Goal: Task Accomplishment & Management: Manage account settings

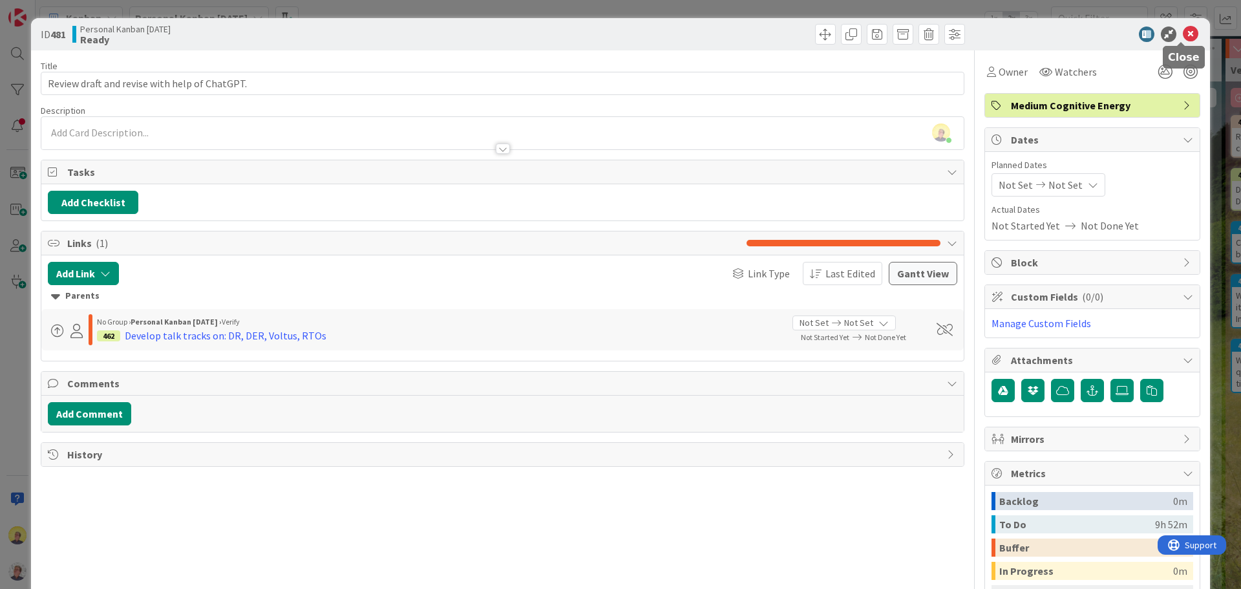
click at [1185, 26] on icon at bounding box center [1190, 34] width 16 height 16
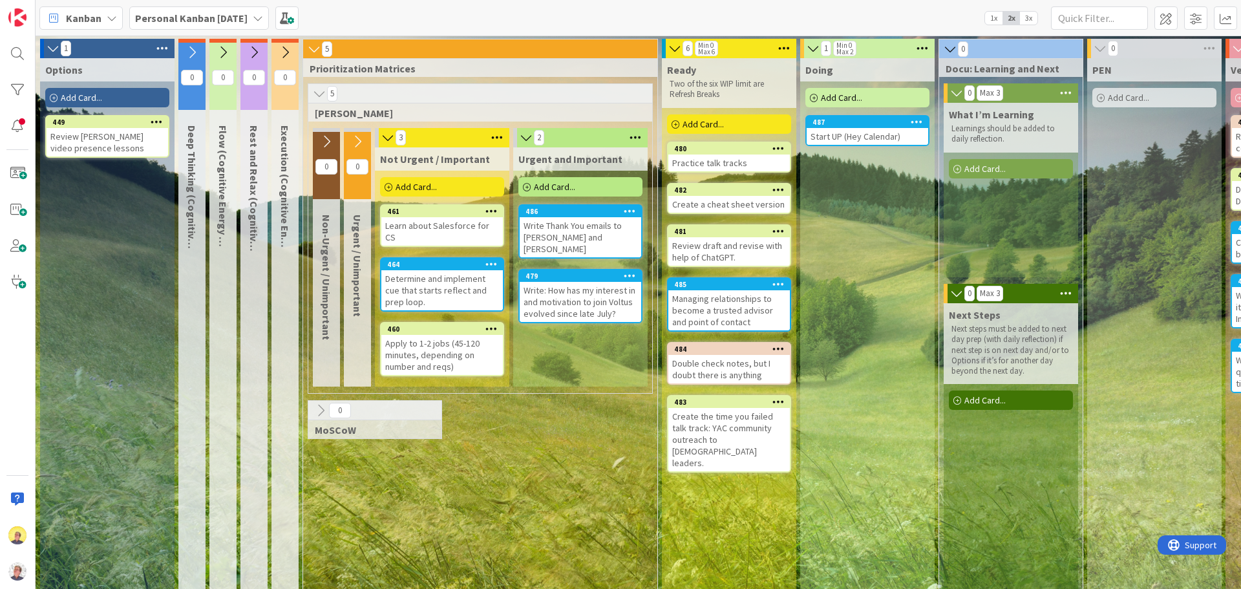
click at [711, 163] on div "Practice talk tracks" at bounding box center [728, 162] width 121 height 17
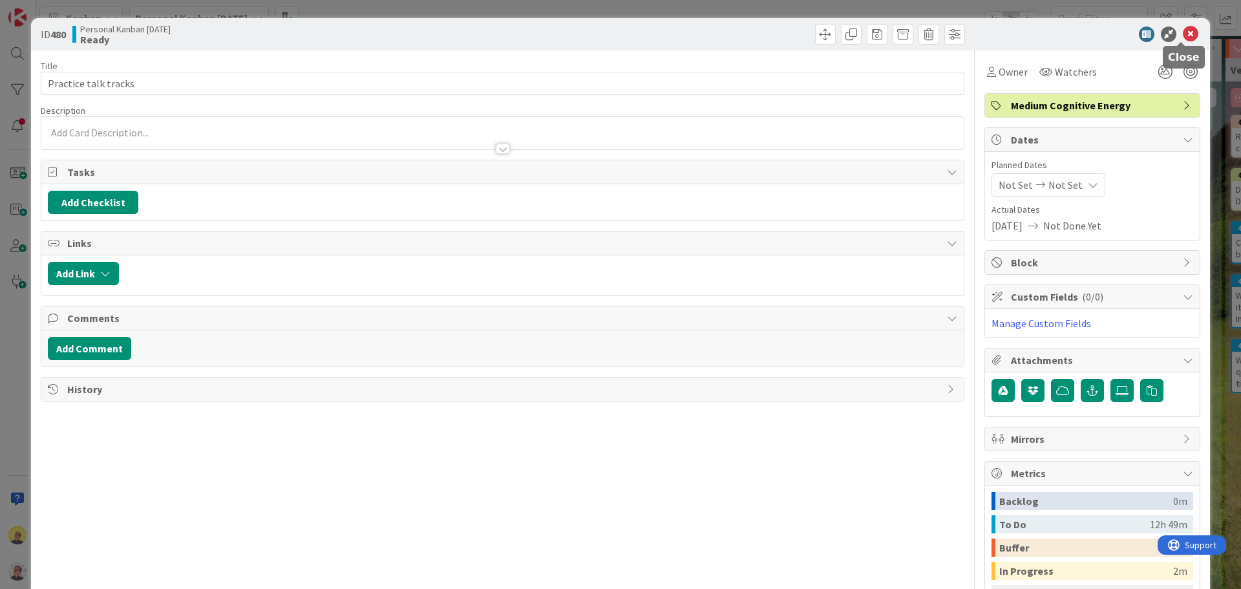
click at [1185, 30] on icon at bounding box center [1190, 34] width 16 height 16
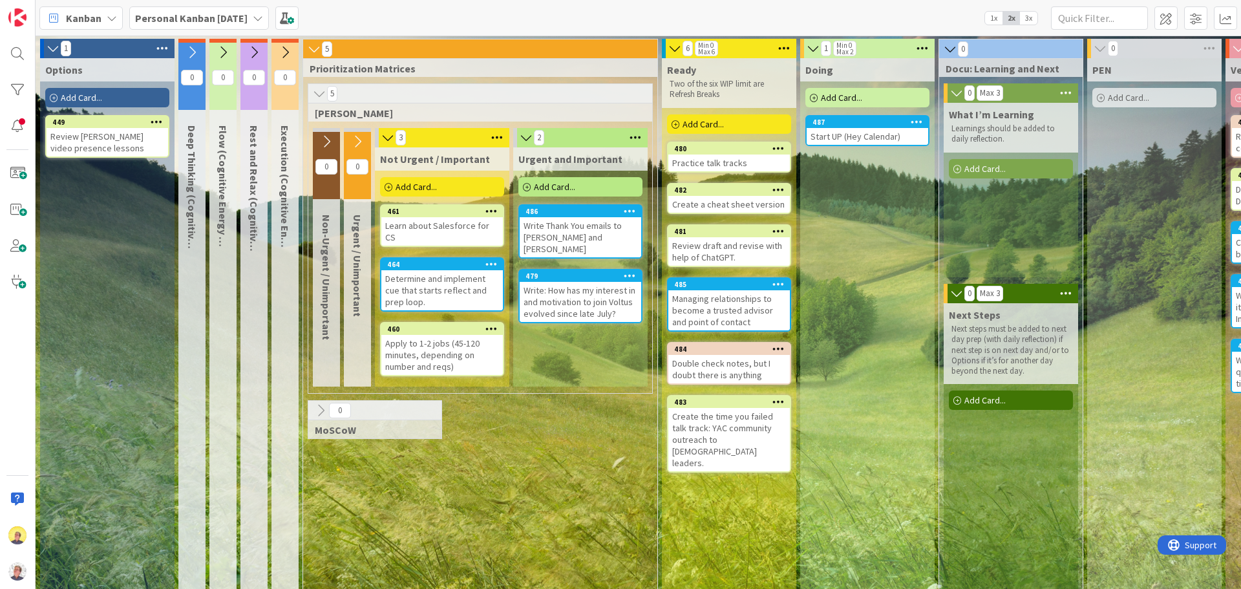
click at [825, 135] on div "Start UP (Hey Calendar)" at bounding box center [866, 136] width 121 height 17
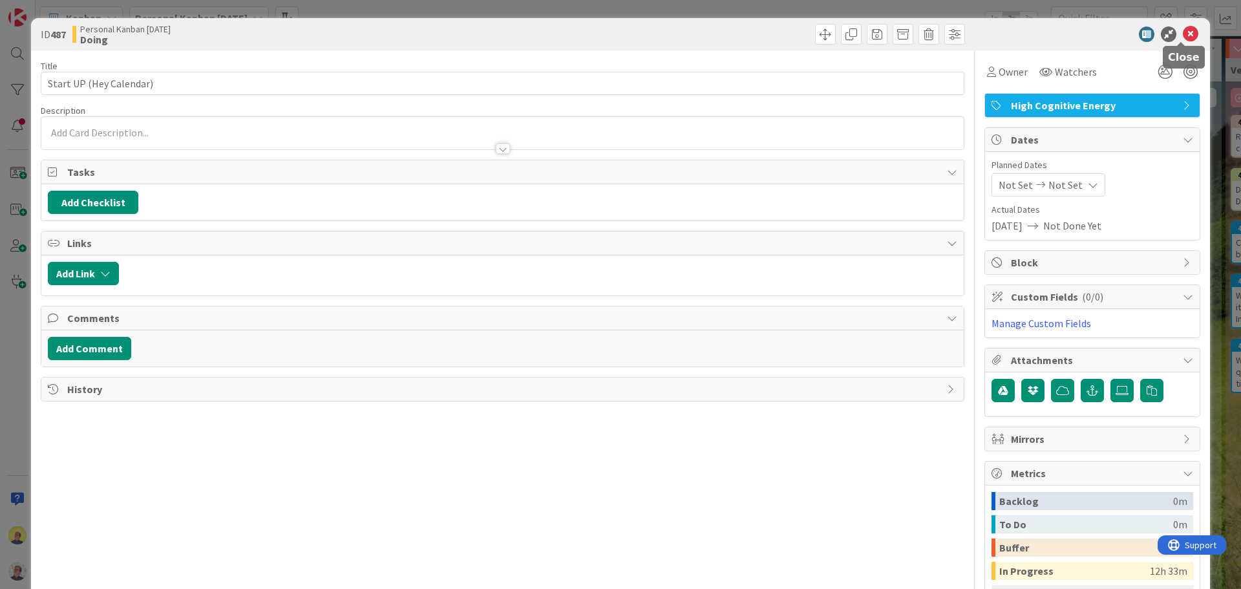
click at [1182, 37] on icon at bounding box center [1190, 34] width 16 height 16
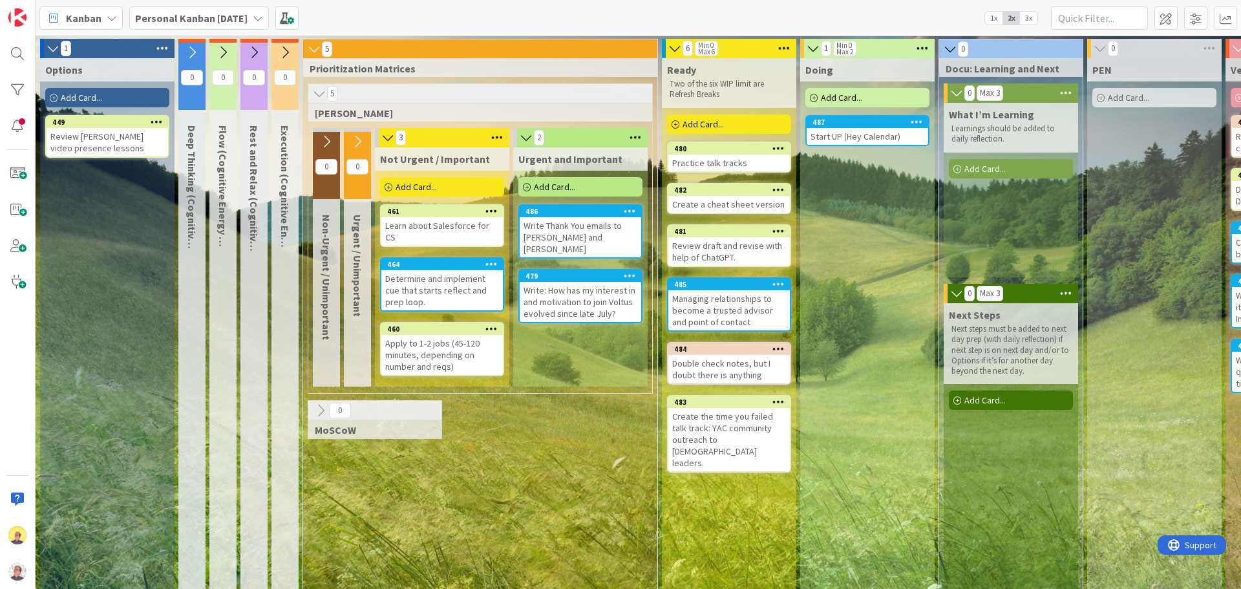
click at [720, 125] on span "Add Card..." at bounding box center [702, 124] width 41 height 12
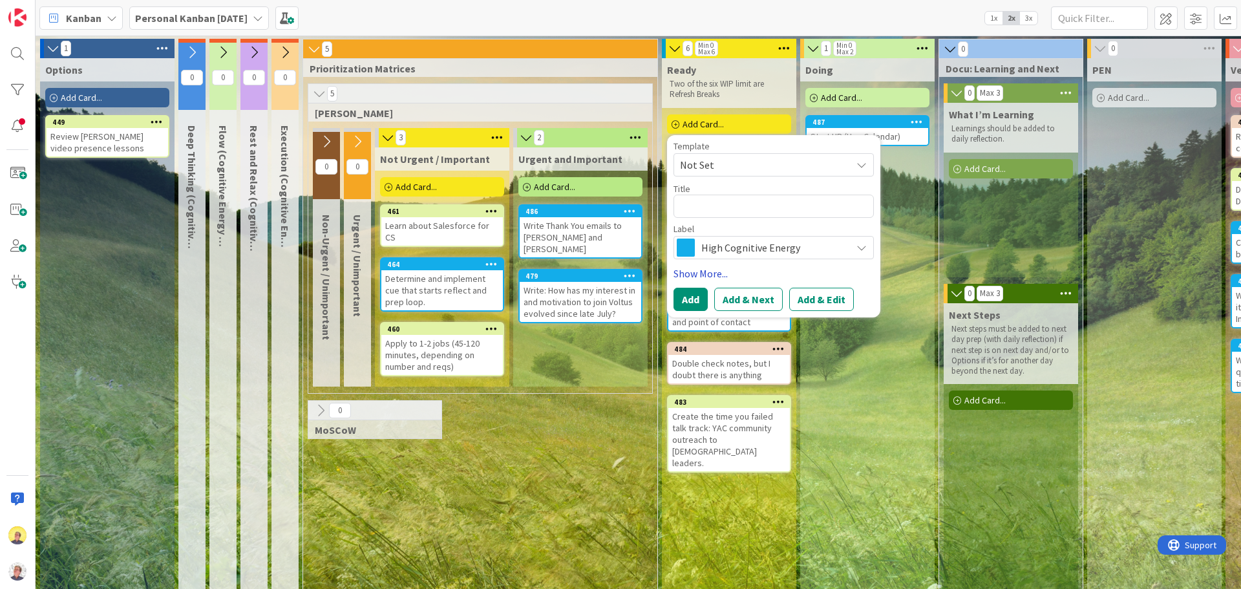
type textarea "x"
type textarea "O"
type textarea "x"
type textarea "Ou"
type textarea "x"
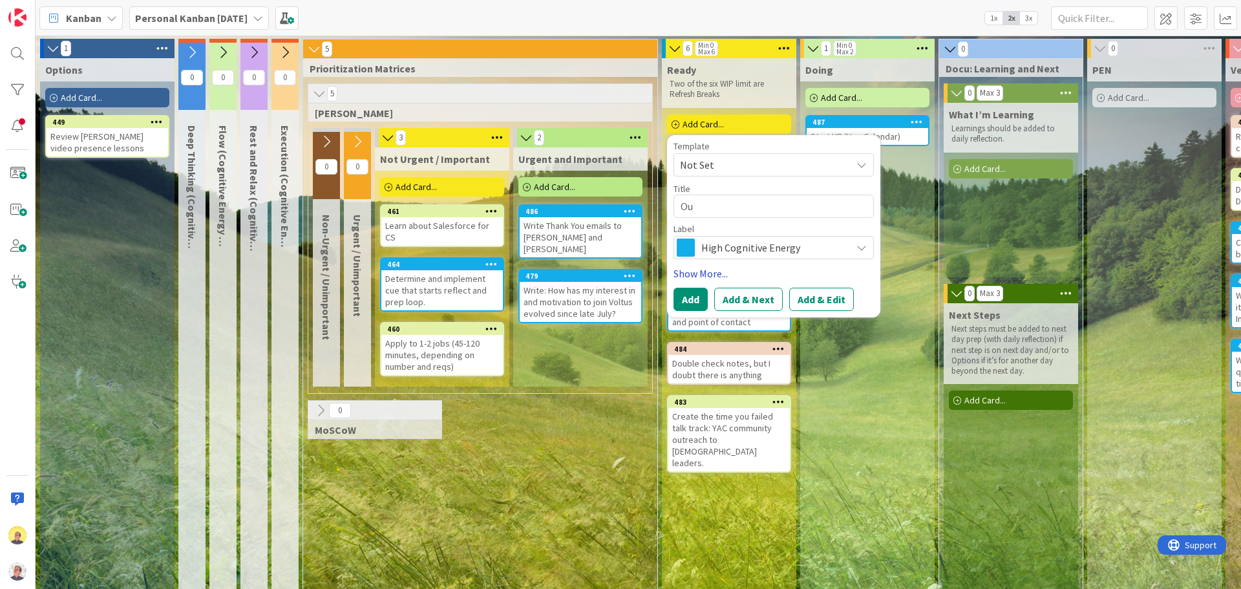
type textarea "Out"
type textarea "x"
type textarea "Outl"
type textarea "x"
type textarea "Outli"
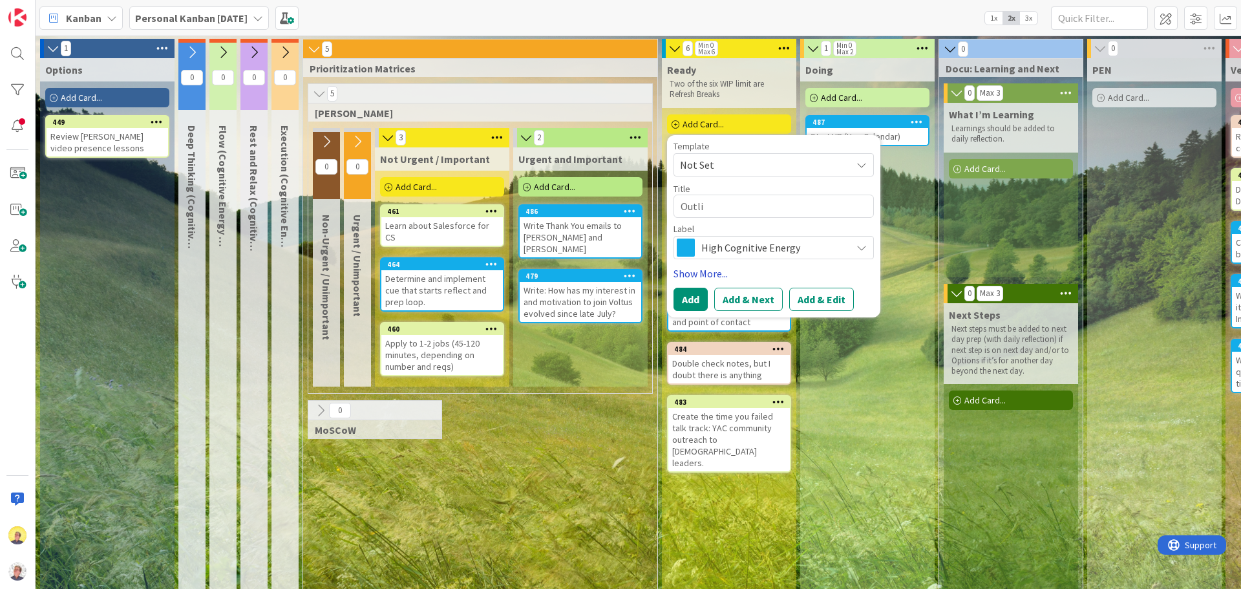
type textarea "x"
type textarea "Outline"
type textarea "x"
type textarea "Outline"
type textarea "x"
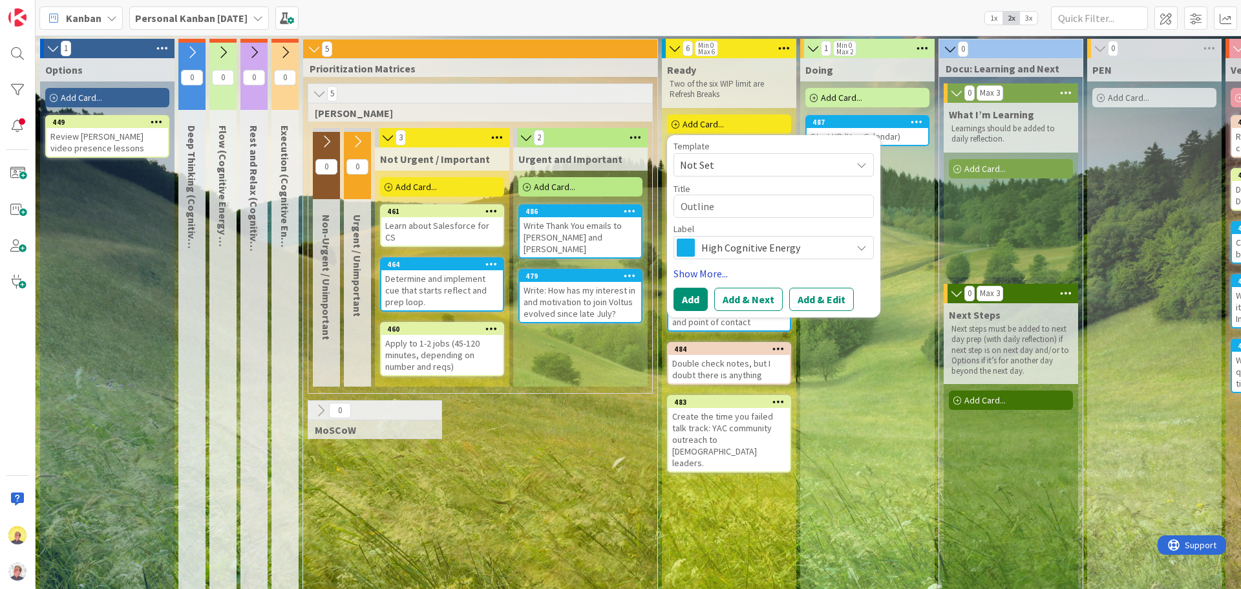
type textarea "Outline i"
type textarea "x"
type textarea "Outline int"
type textarea "x"
type textarea "Outline inte"
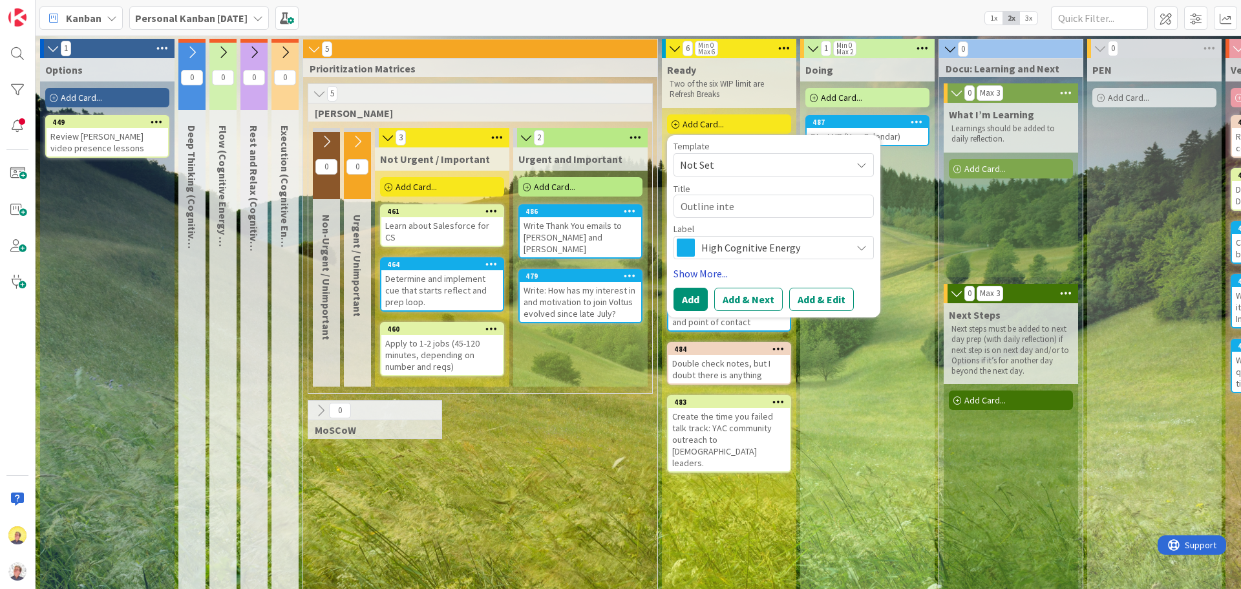
type textarea "x"
type textarea "Outline inter"
type textarea "x"
type textarea "Outline intervi"
type textarea "x"
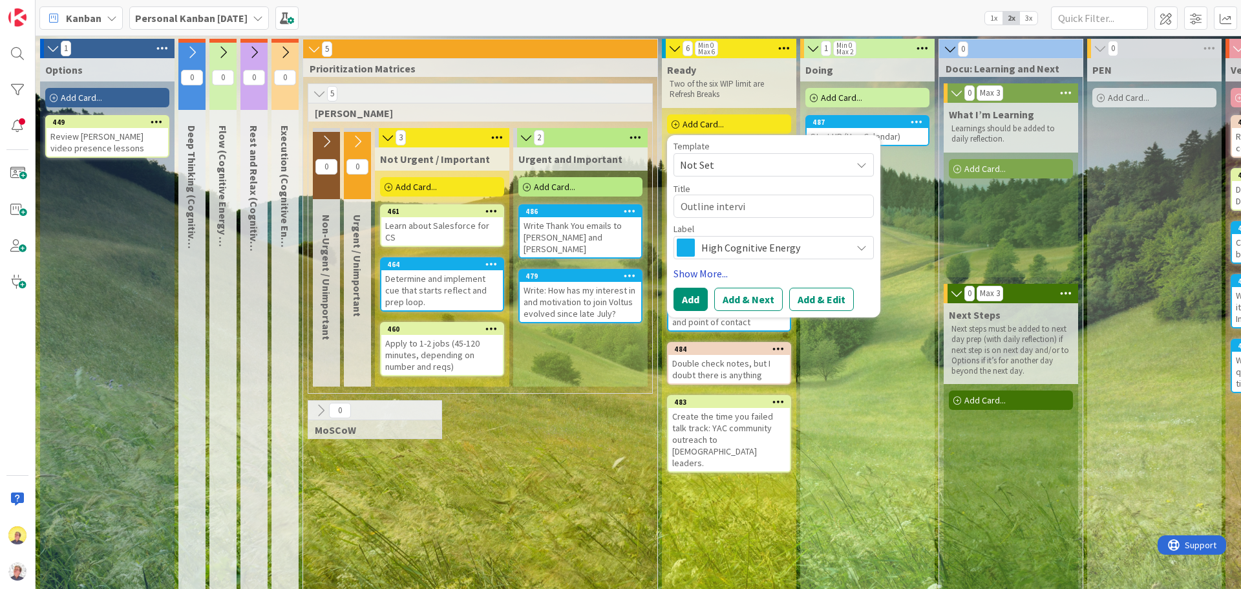
type textarea "Outline intervie"
type textarea "x"
type textarea "Outline interview"
type textarea "x"
type textarea "Outline interview p"
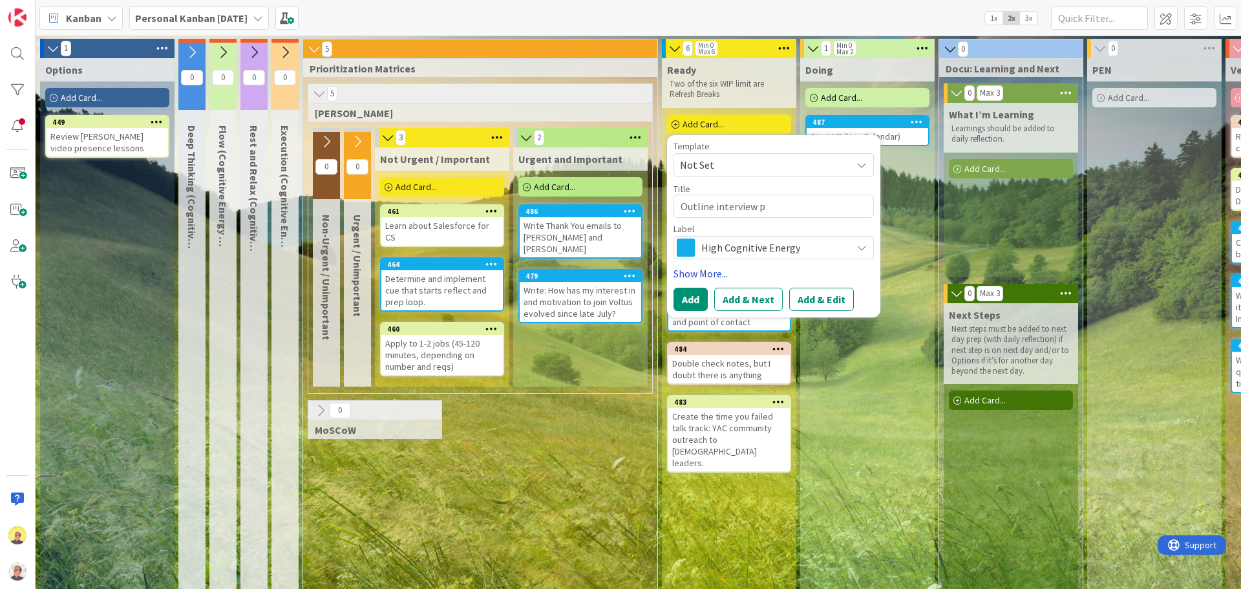
type textarea "x"
type textarea "Outline interview pr"
type textarea "x"
type textarea "Outline interview pre"
type textarea "x"
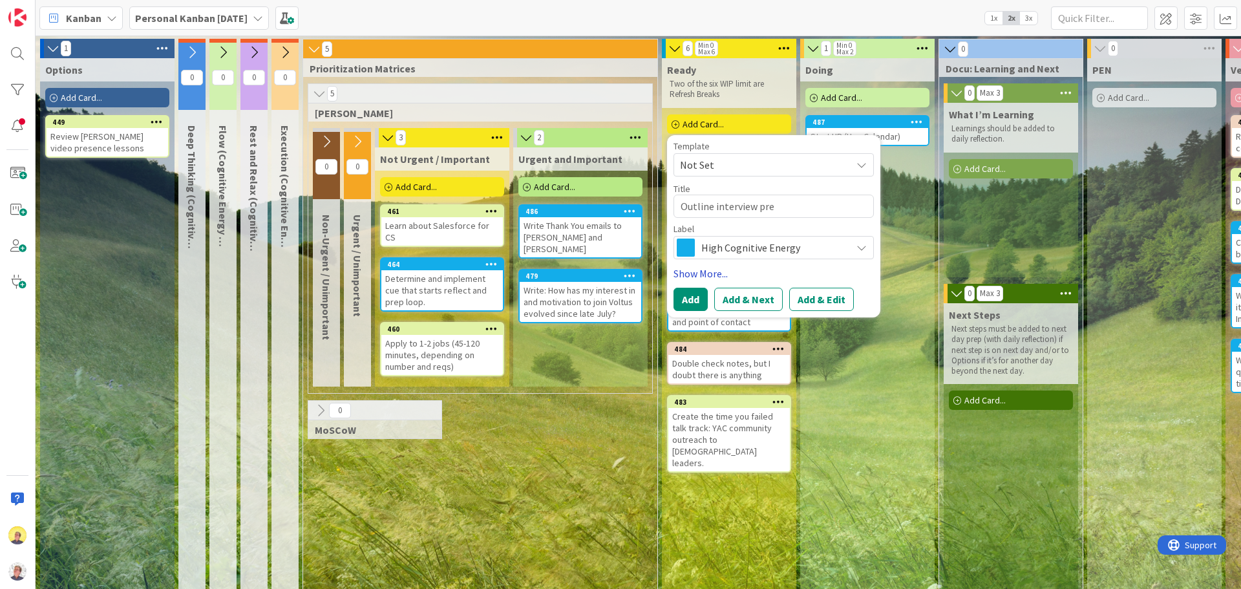
type textarea "Outline interview prep"
type textarea "x"
type textarea "Outline interview prep"
type textarea "x"
type textarea "Outline interview prep s"
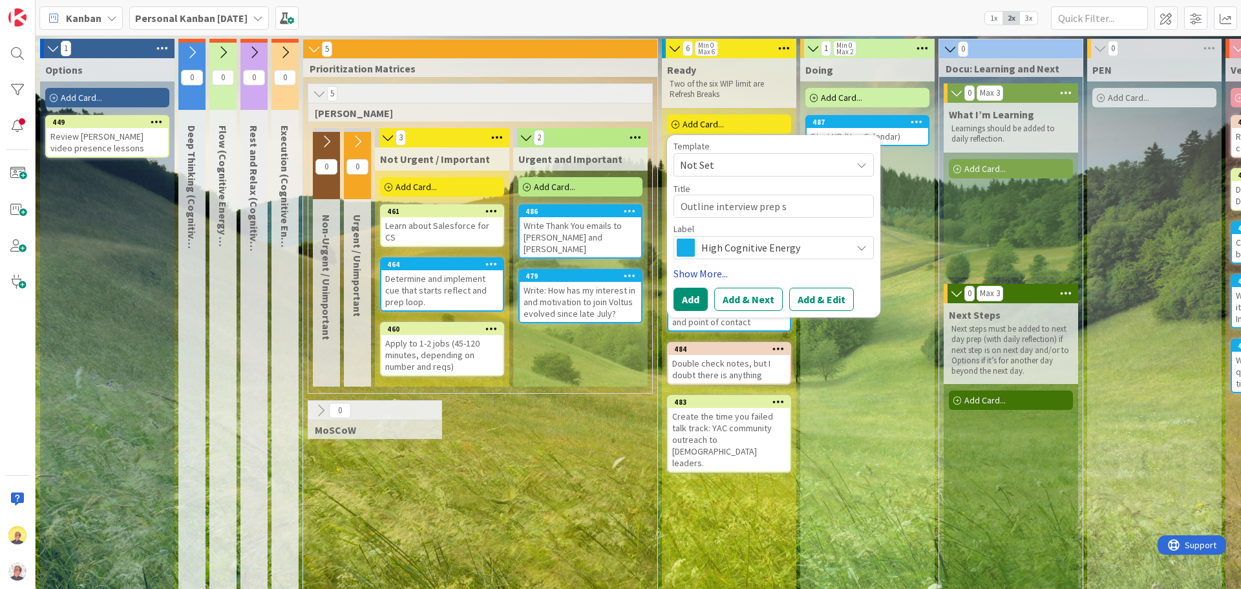
type textarea "x"
type textarea "Outline interview prep st"
type textarea "x"
type textarea "Outline interview prep stpe"
type textarea "x"
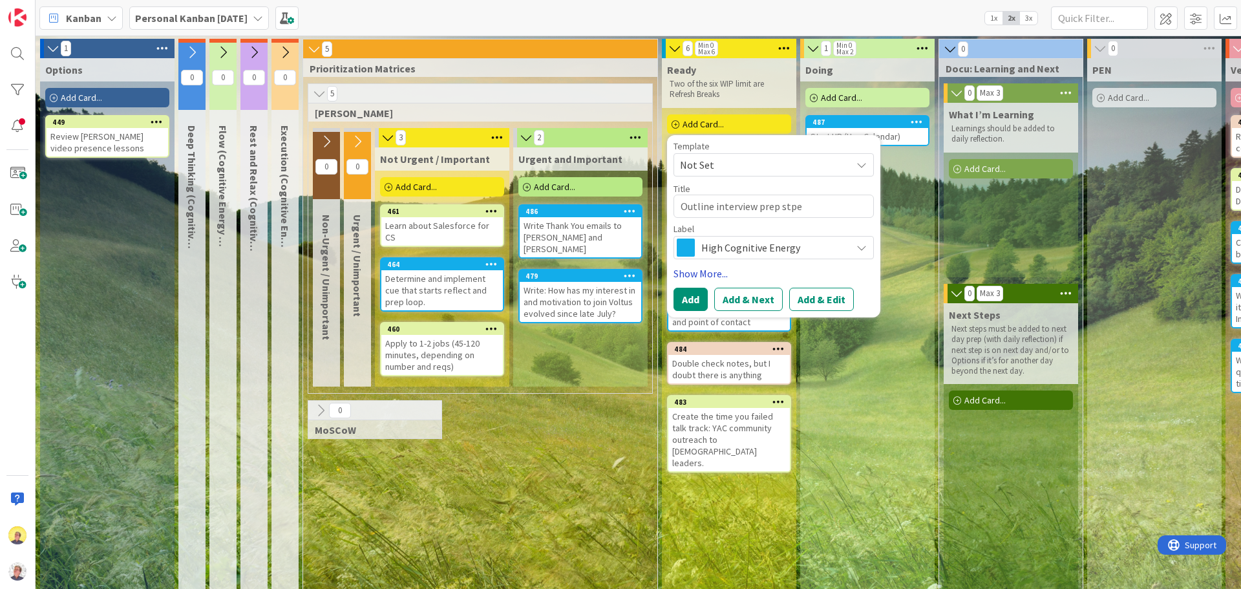
type textarea "Outline interview prep stp"
type textarea "x"
type textarea "Outline interview prep st"
type textarea "x"
type textarea "Outline interview prep ste"
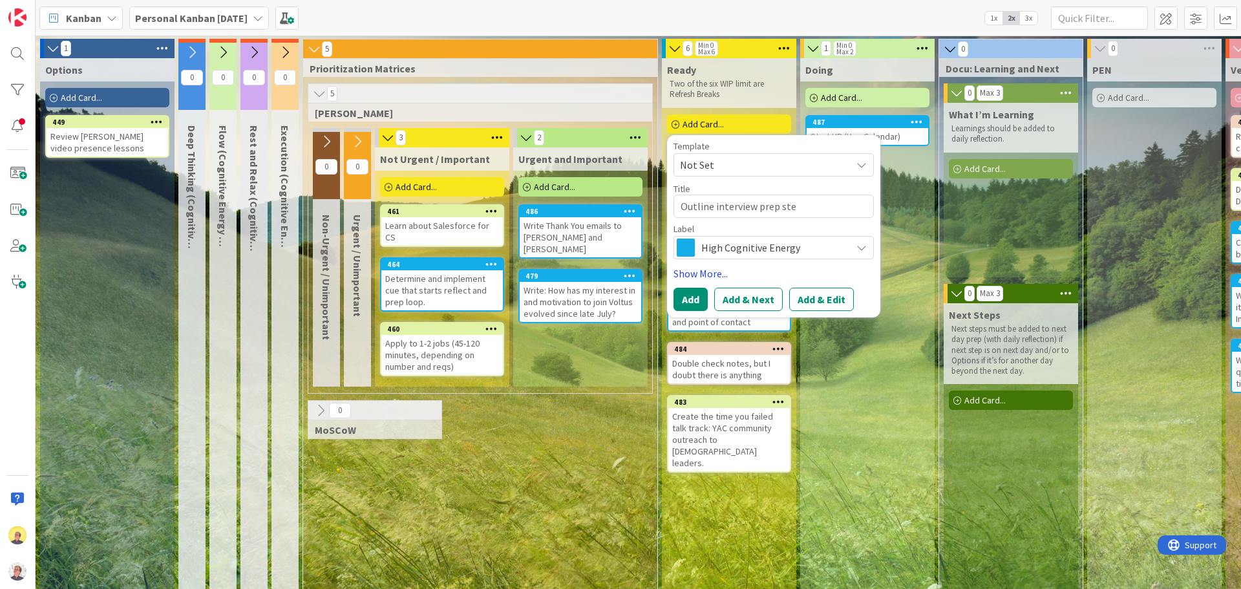
type textarea "x"
type textarea "Outline interview prep step"
type textarea "x"
type textarea "Outline interview prep steps"
type textarea "x"
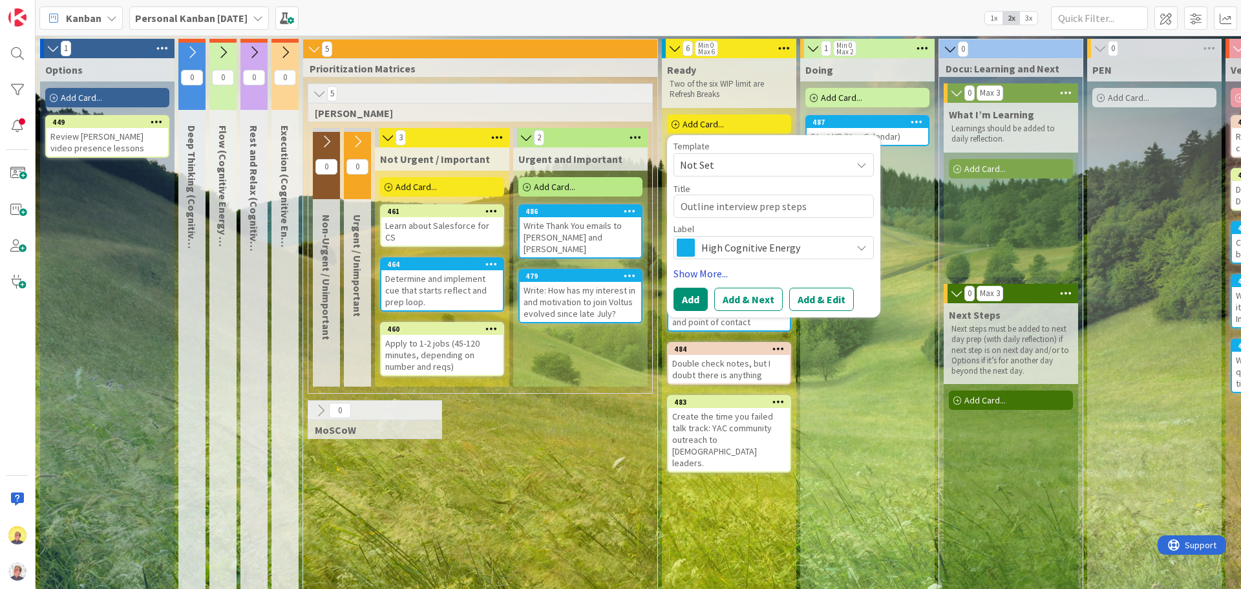
type textarea "Outline interview prep steps"
type textarea "x"
type textarea "Outline interview prep steps f"
type textarea "x"
type textarea "Outline interview prep steps fo"
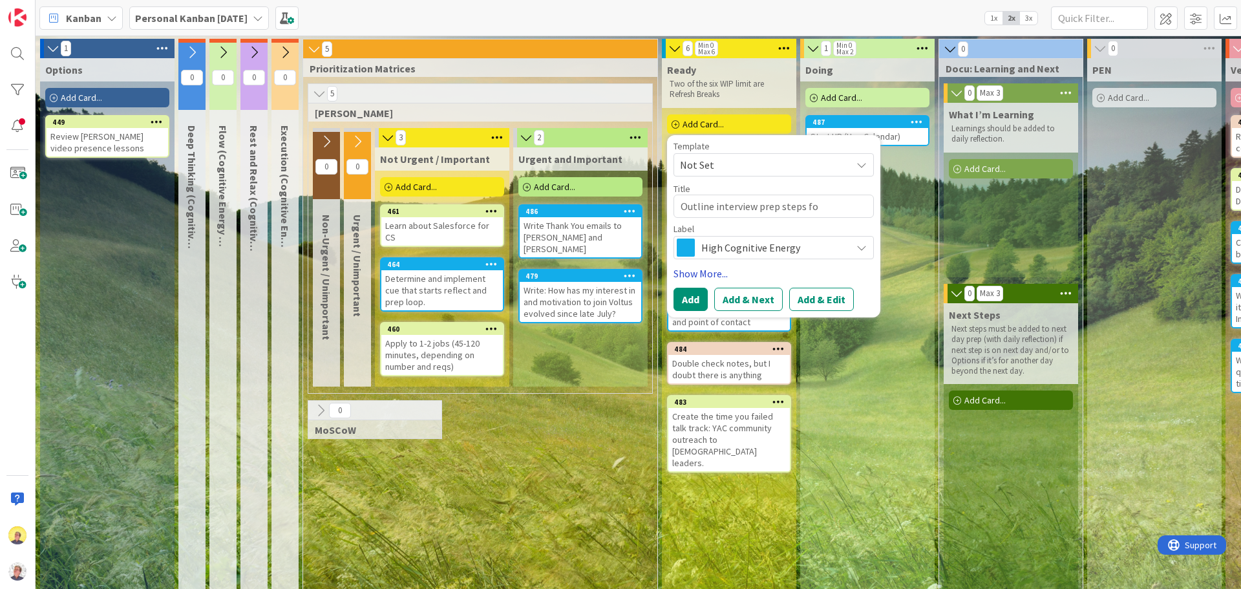
type textarea "x"
type textarea "Outline interview prep steps for"
type textarea "x"
type textarea "Outline interview prep steps for"
type textarea "x"
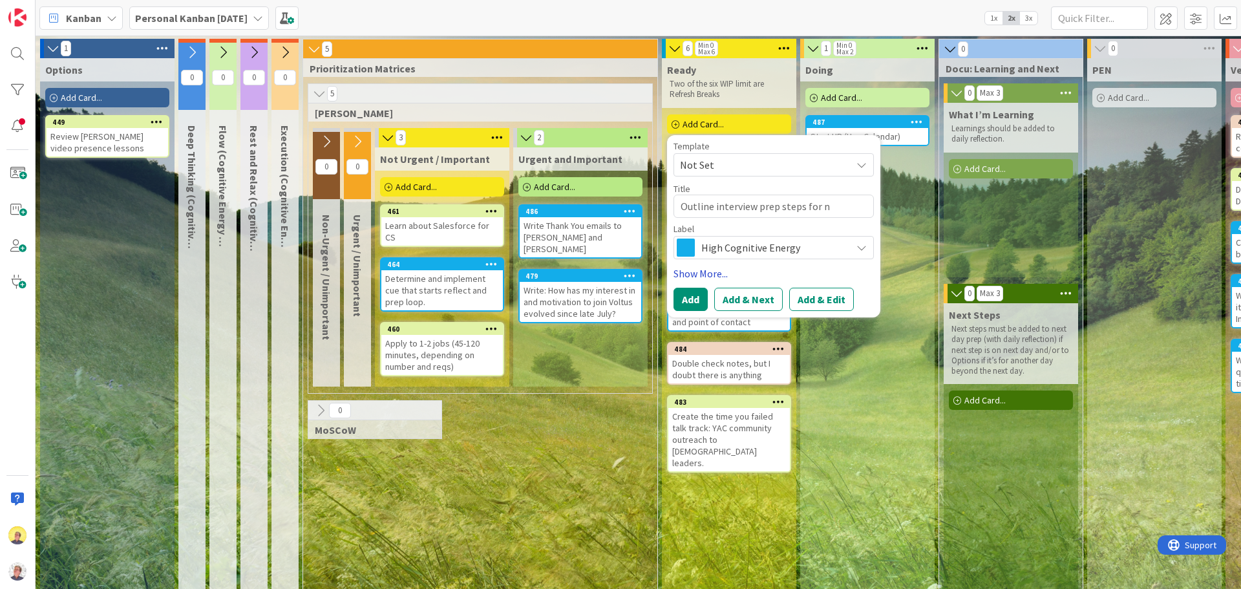
type textarea "Outline interview prep steps for ne"
type textarea "x"
type textarea "Outline interview prep steps for nex"
type textarea "x"
type textarea "Outline interview prep steps for next"
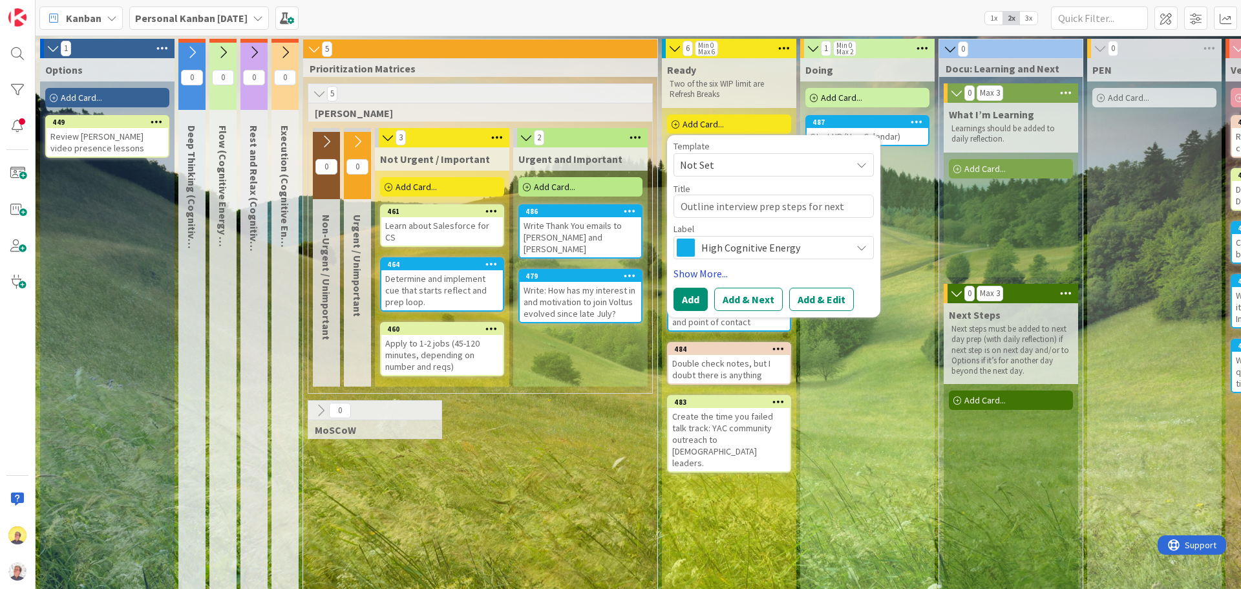
type textarea "x"
type textarea "Outline interview prep steps for next"
type textarea "x"
type textarea "Outline interview prep steps for next tw"
type textarea "x"
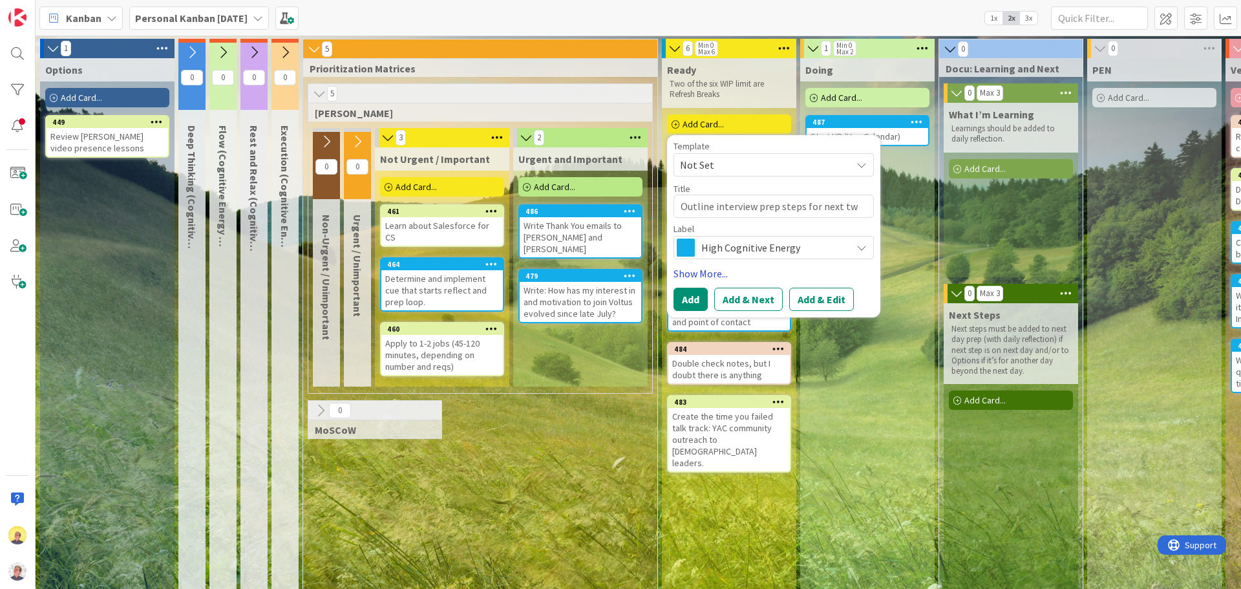
type textarea "Outline interview prep steps for next two"
type textarea "x"
type textarea "Outline interview prep steps for next two"
type textarea "x"
type textarea "Outline interview prep steps for next two h"
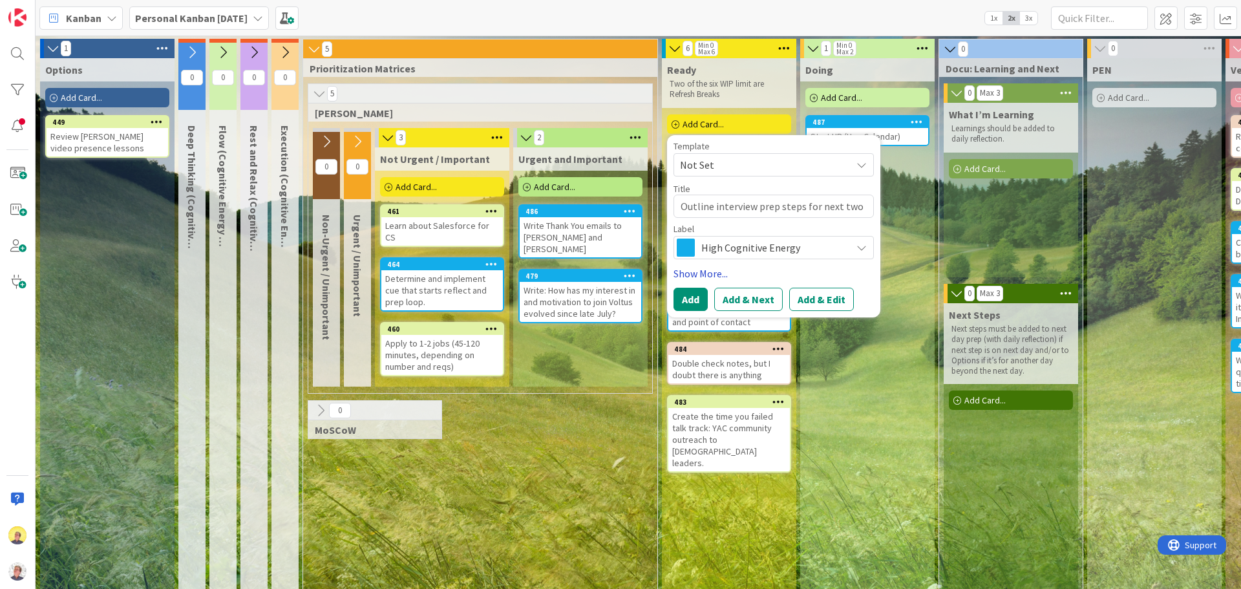
type textarea "x"
type textarea "Outline interview prep steps for next two ho"
type textarea "x"
type textarea "Outline interview prep steps for next two hou"
type textarea "x"
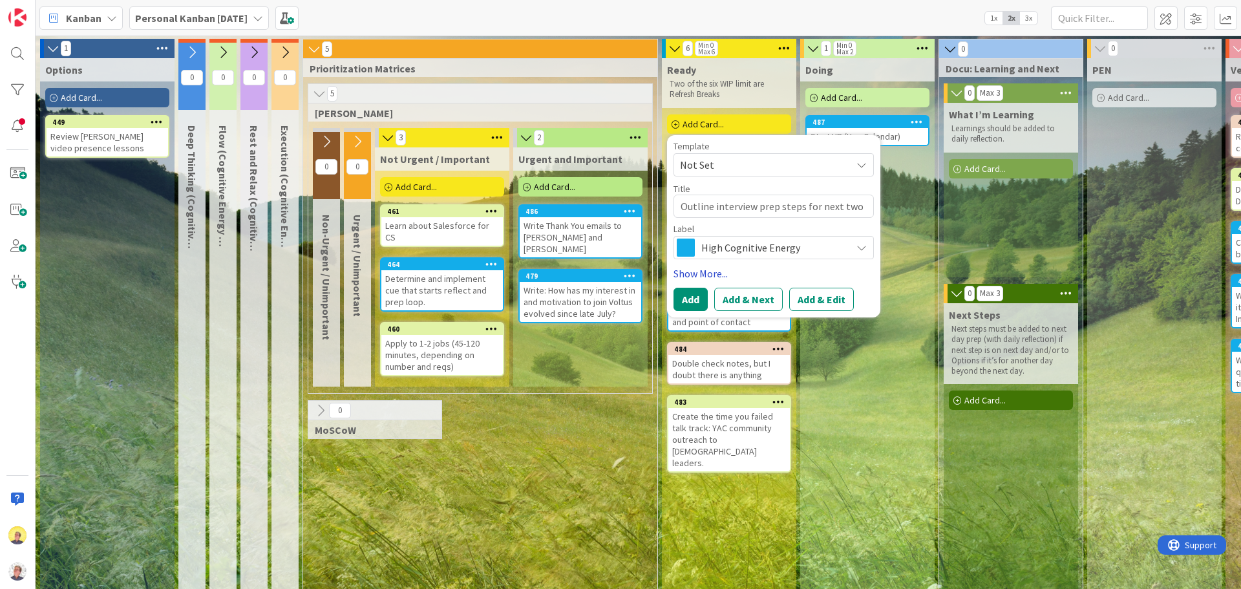
type textarea "Outline interview prep steps for next two hour"
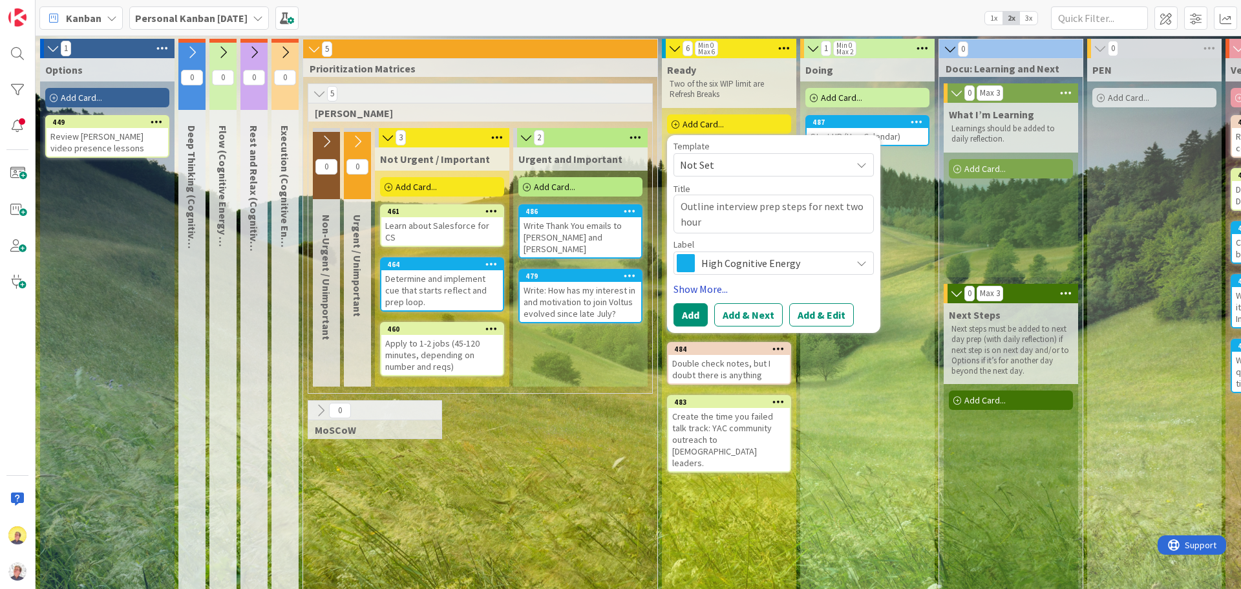
type textarea "x"
type textarea "Outline interview prep steps for next two hours"
click at [676, 309] on button "Add" at bounding box center [690, 314] width 34 height 23
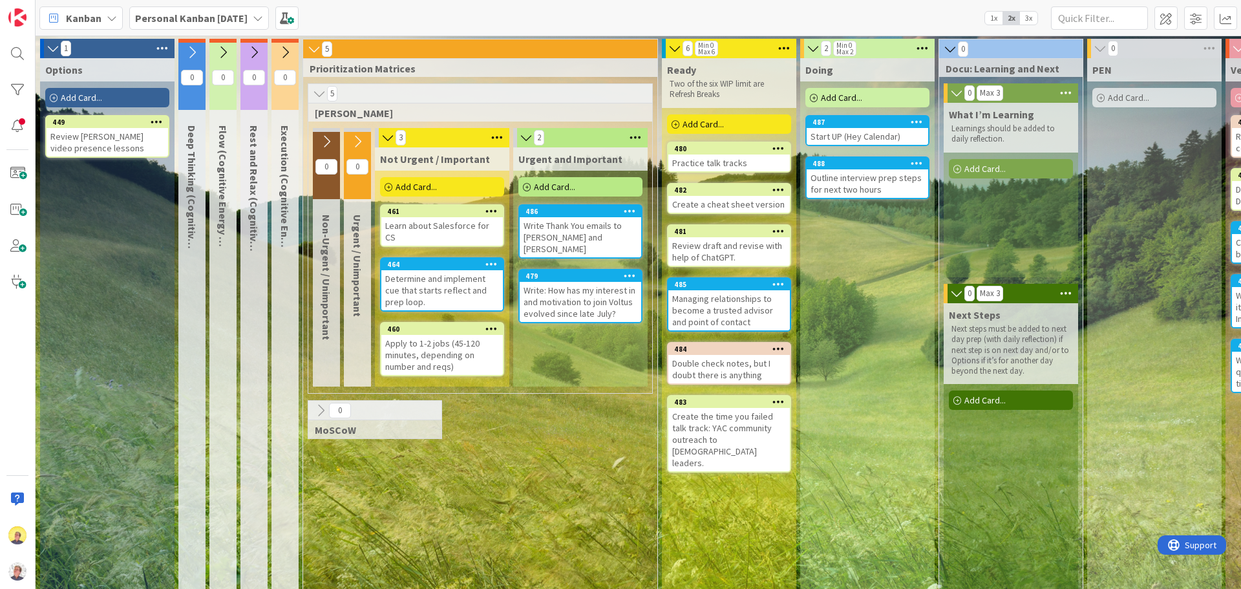
click at [844, 186] on div "Outline interview prep steps for next two hours" at bounding box center [866, 183] width 121 height 28
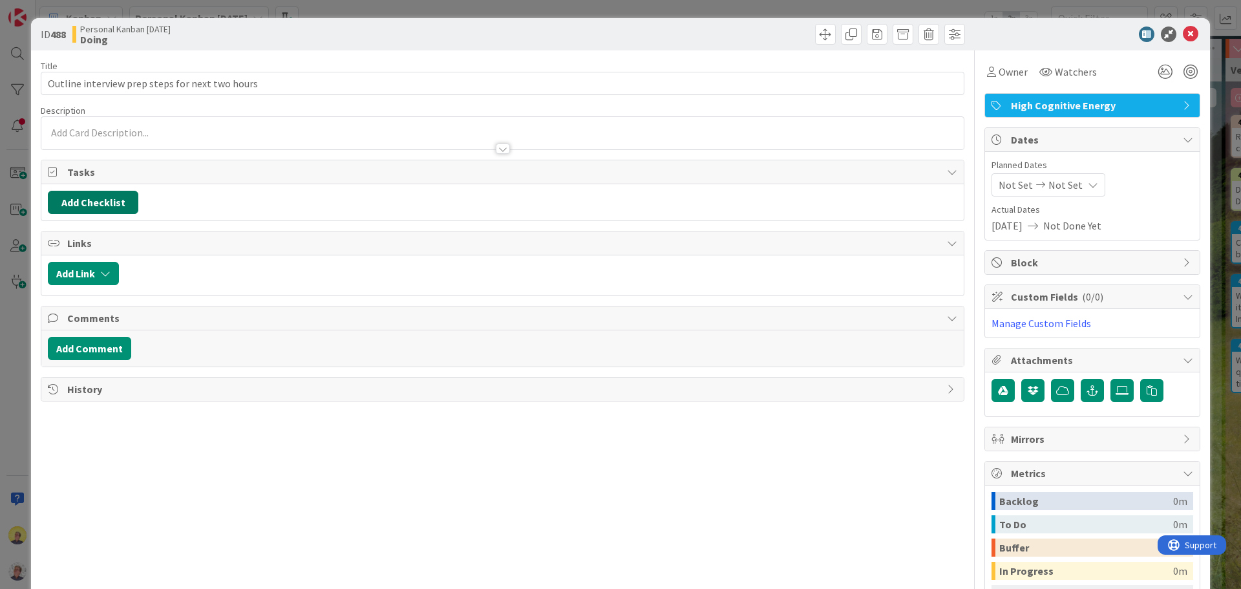
click at [114, 197] on button "Add Checklist" at bounding box center [93, 202] width 90 height 23
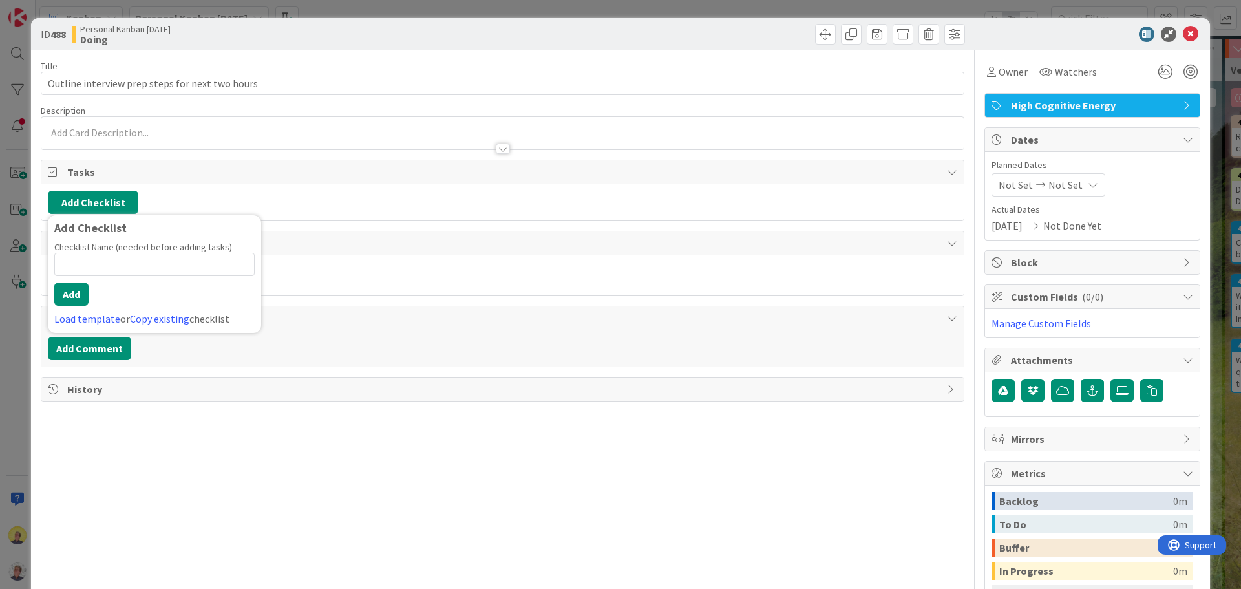
type input "i"
type input "Interview prep steps"
click at [82, 294] on button "Add" at bounding box center [71, 293] width 34 height 23
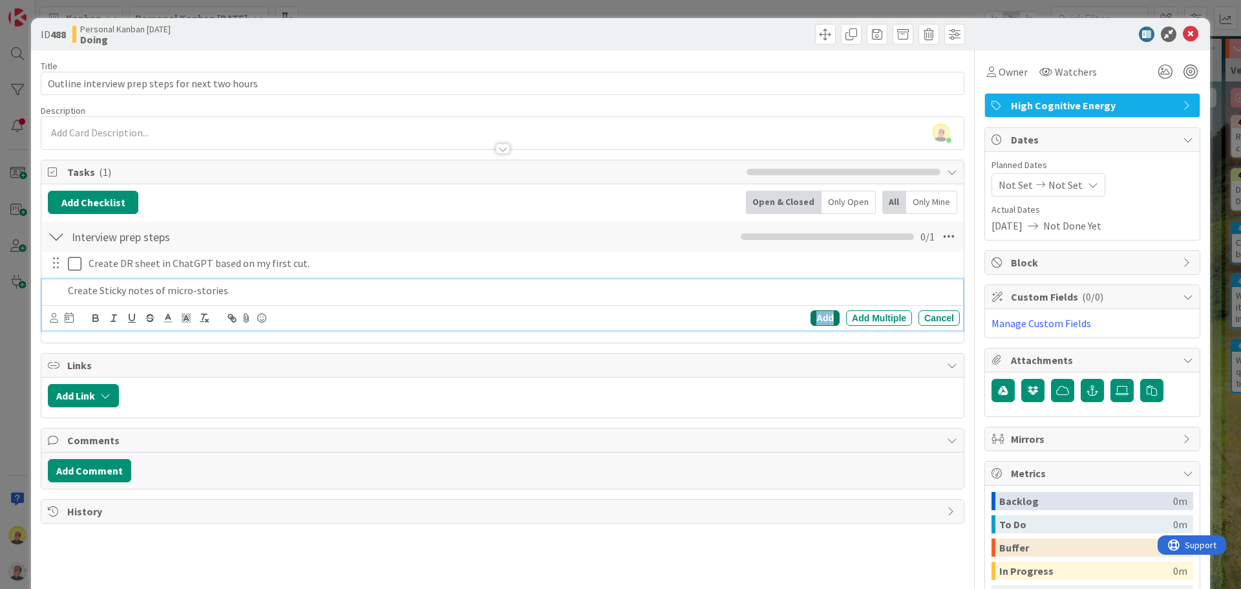
click at [820, 317] on div "Add" at bounding box center [824, 318] width 29 height 16
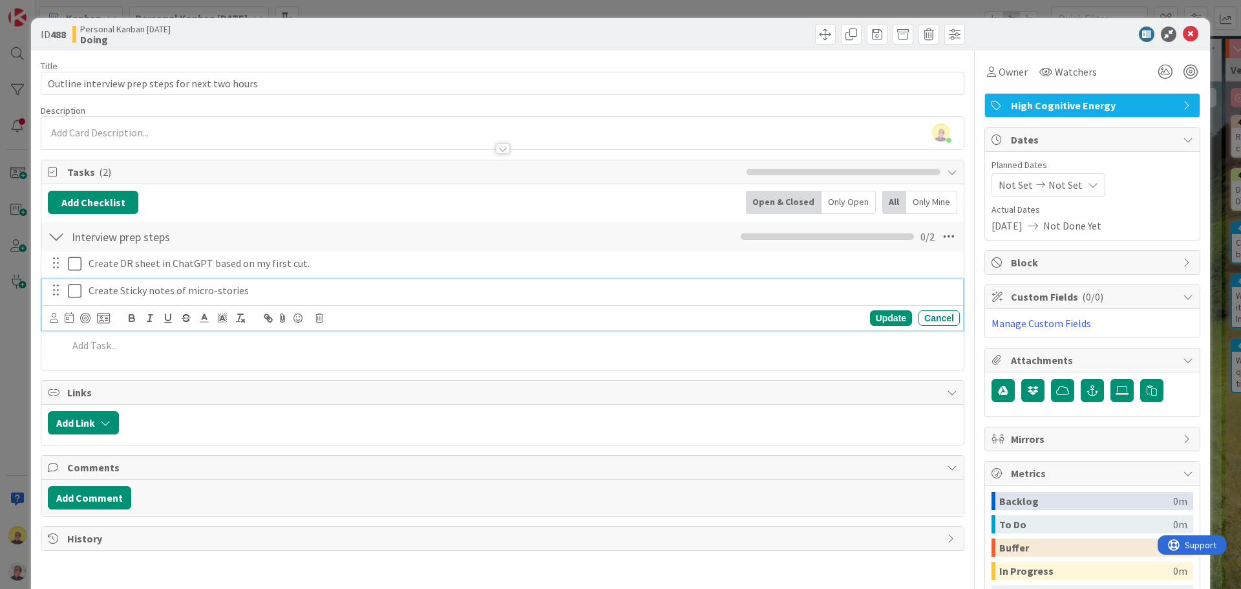
click at [293, 300] on div "Create Sticky notes of micro-stories" at bounding box center [521, 290] width 876 height 23
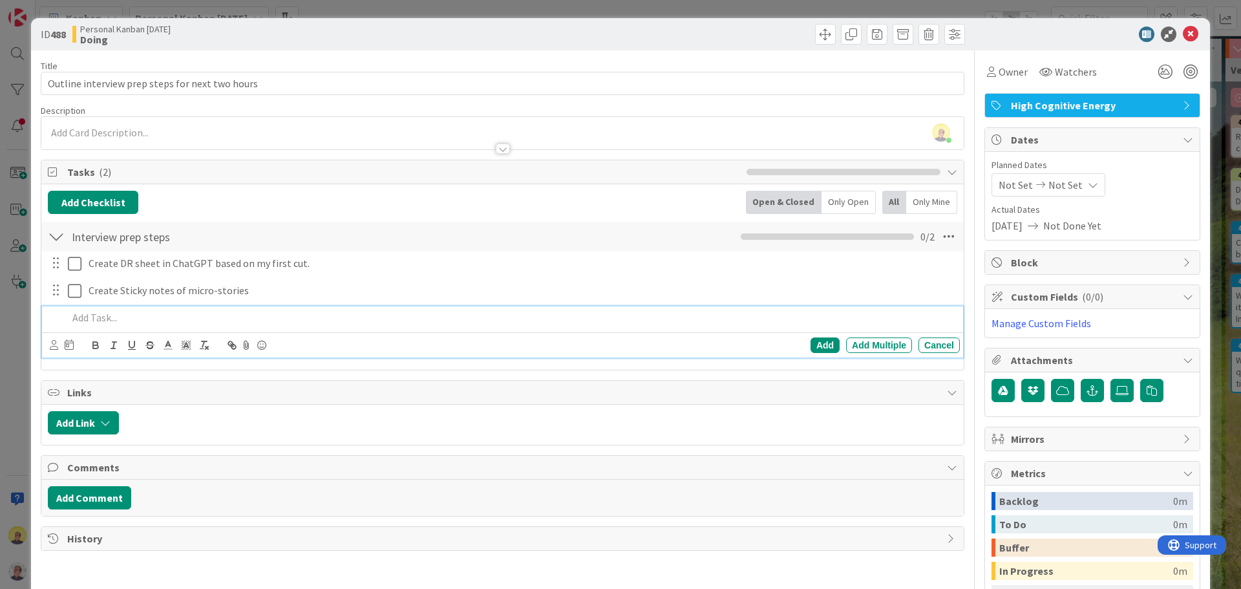
click at [110, 316] on p at bounding box center [511, 317] width 886 height 15
click at [818, 346] on div "Add" at bounding box center [824, 345] width 29 height 16
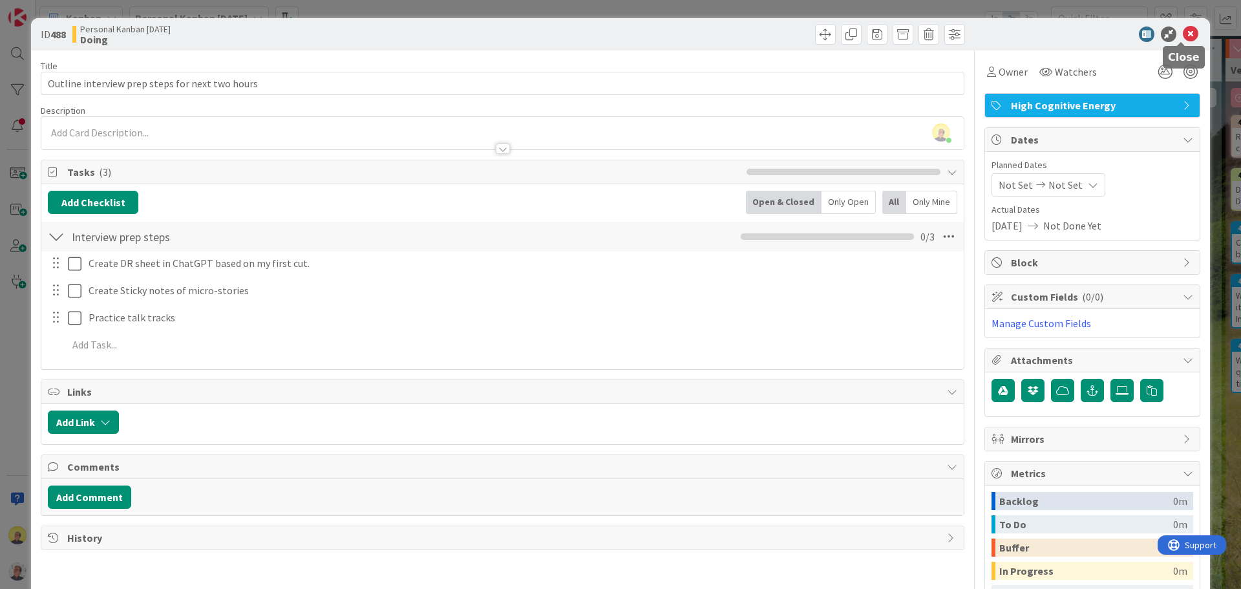
click at [1182, 32] on icon at bounding box center [1190, 34] width 16 height 16
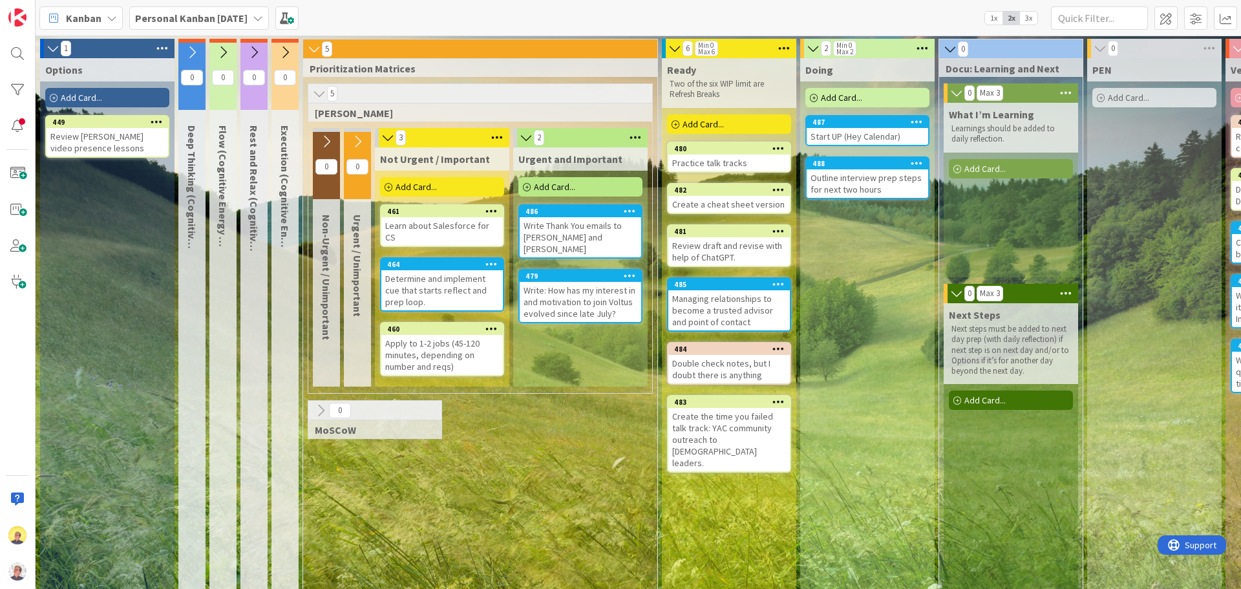
click at [854, 180] on div "Outline interview prep steps for next two hours" at bounding box center [866, 183] width 121 height 28
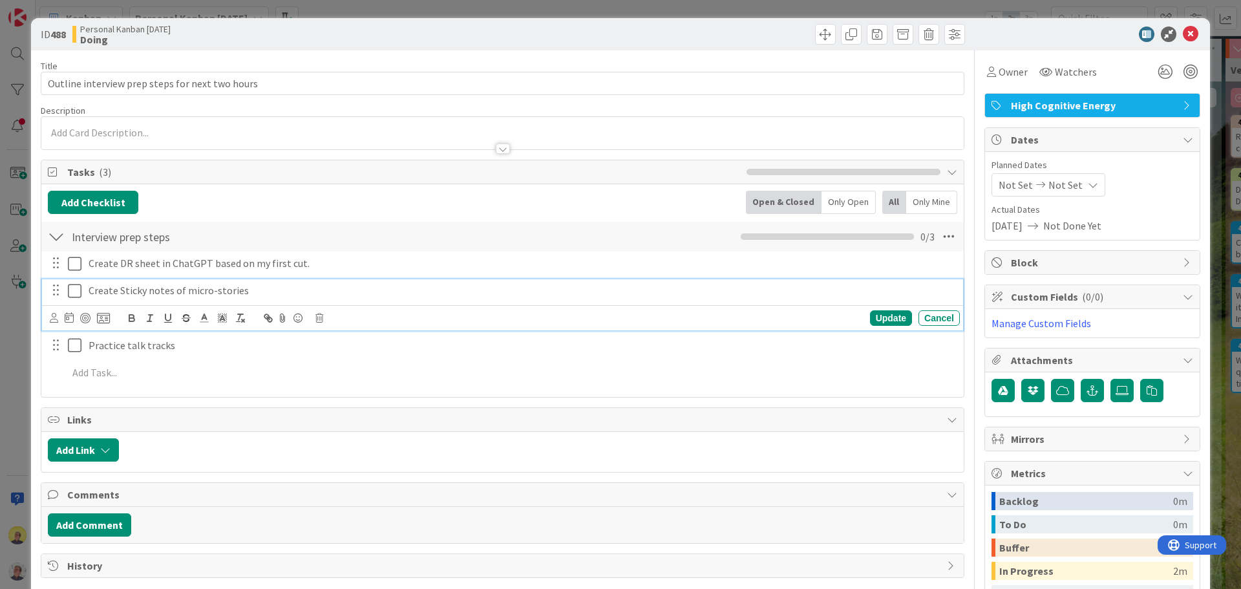
click at [271, 295] on p "Create Sticky notes of micro-stories" at bounding box center [522, 290] width 866 height 15
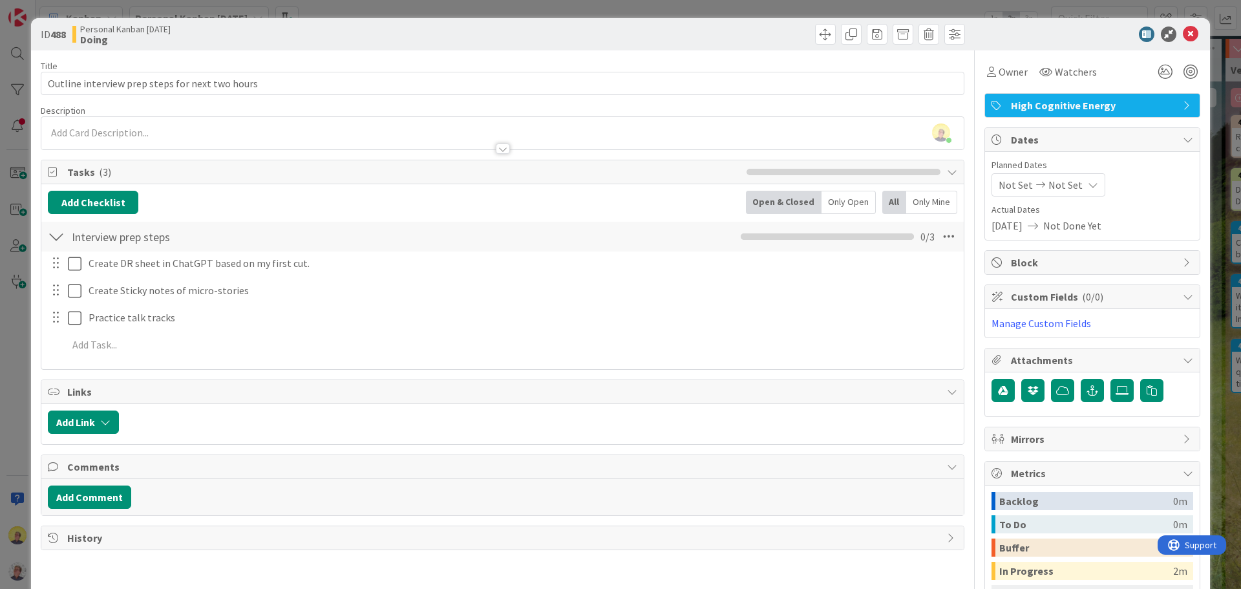
scroll to position [145, 0]
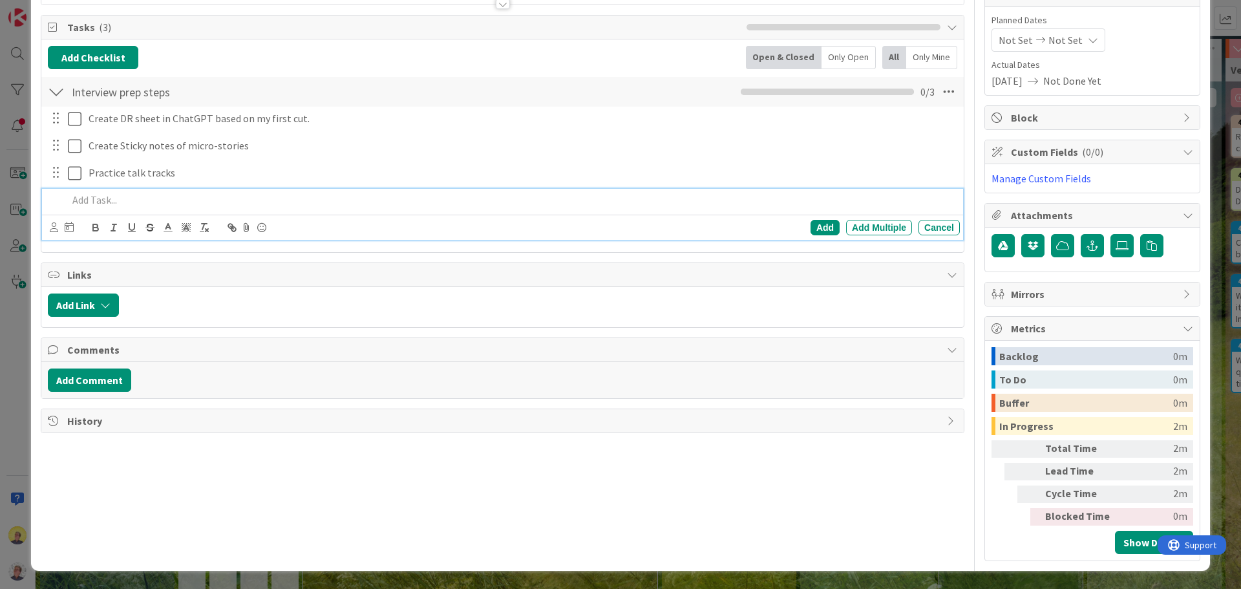
click at [107, 204] on p at bounding box center [511, 200] width 886 height 15
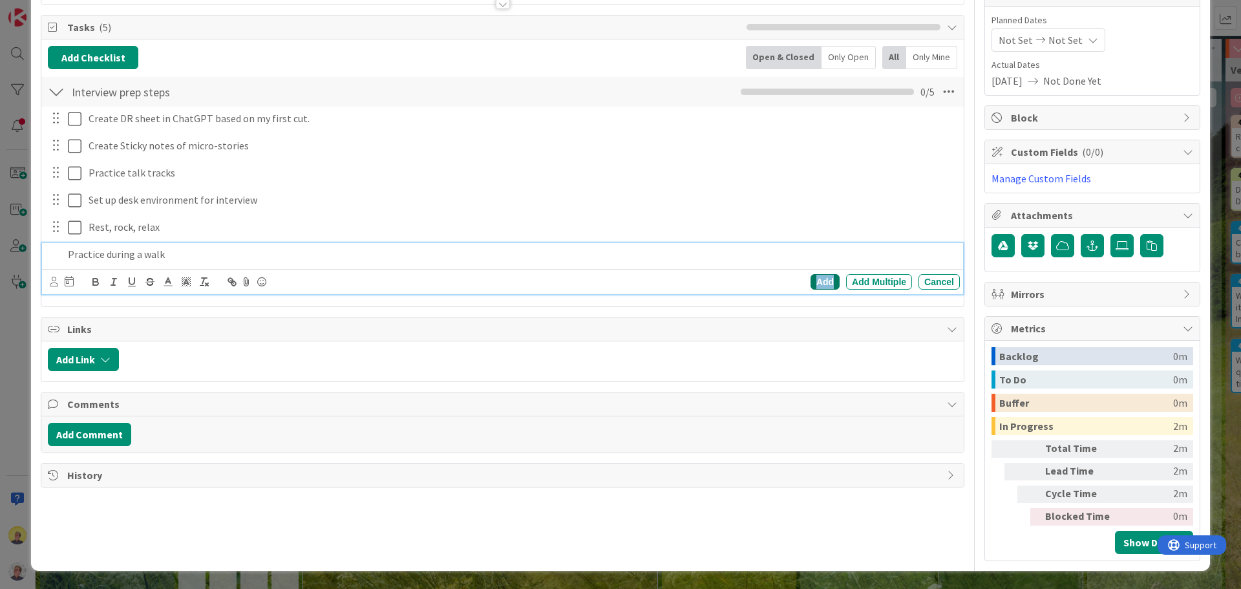
click at [816, 279] on div "Add" at bounding box center [824, 282] width 29 height 16
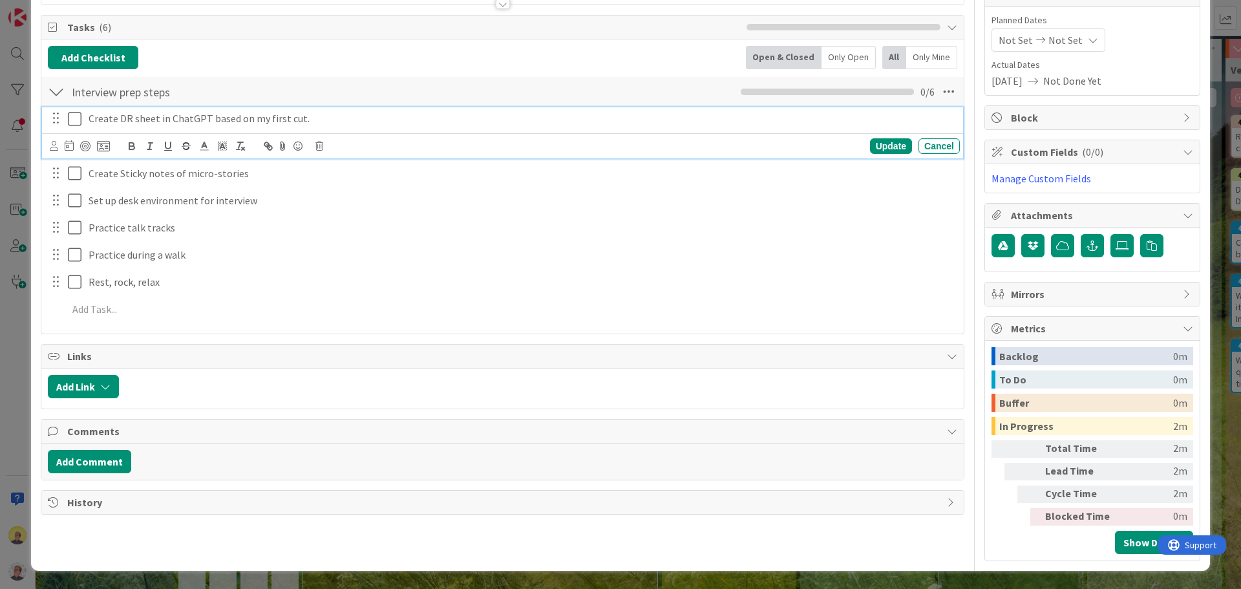
drag, startPoint x: 156, startPoint y: 119, endPoint x: 446, endPoint y: 149, distance: 292.3
click at [446, 149] on div "Update Cancel" at bounding box center [505, 146] width 910 height 18
click at [103, 147] on icon at bounding box center [103, 146] width 13 height 12
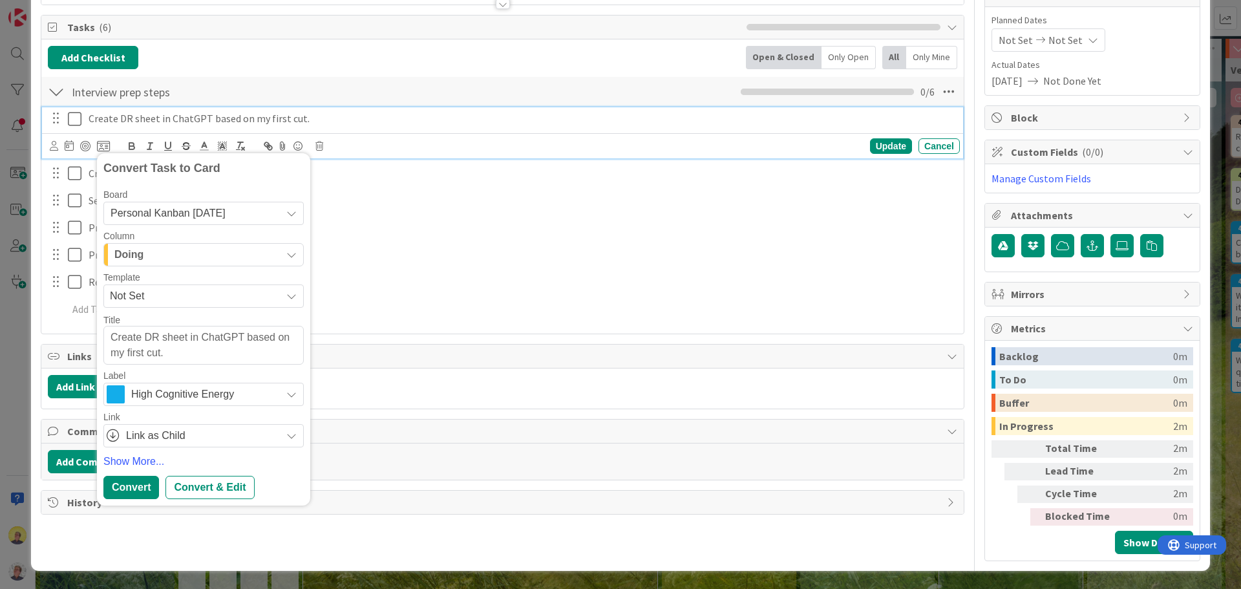
click at [295, 253] on icon "button" at bounding box center [291, 254] width 10 height 10
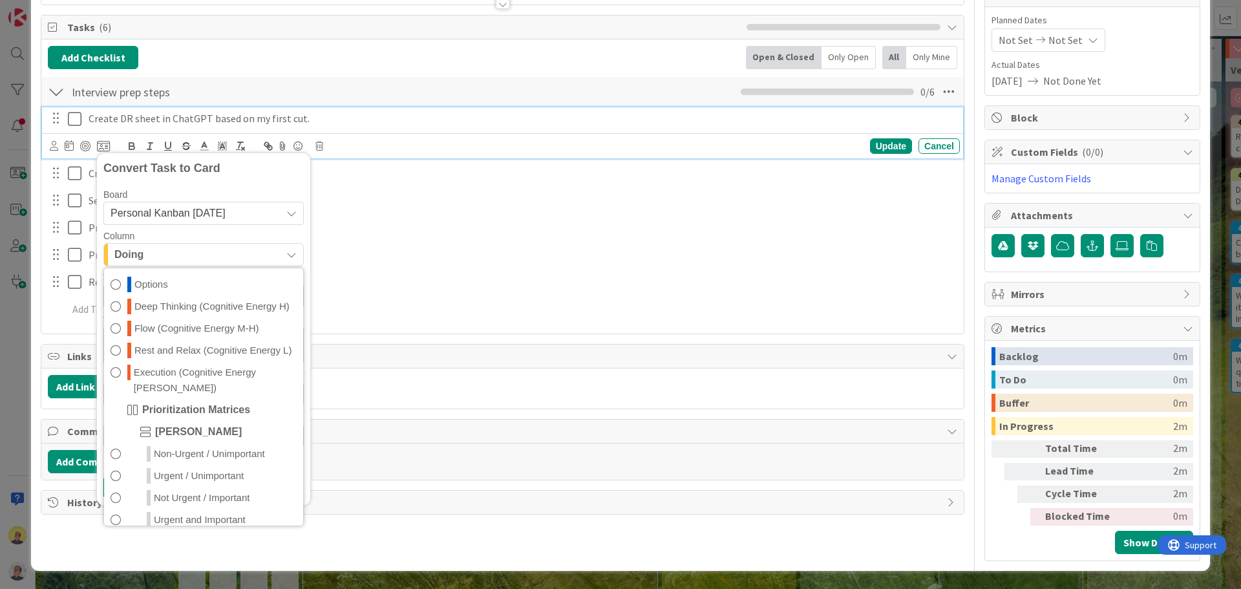
click at [388, 267] on div "Create DR sheet in ChatGPT based on my first cut. Convert Task to Card Board Pe…" at bounding box center [502, 216] width 909 height 219
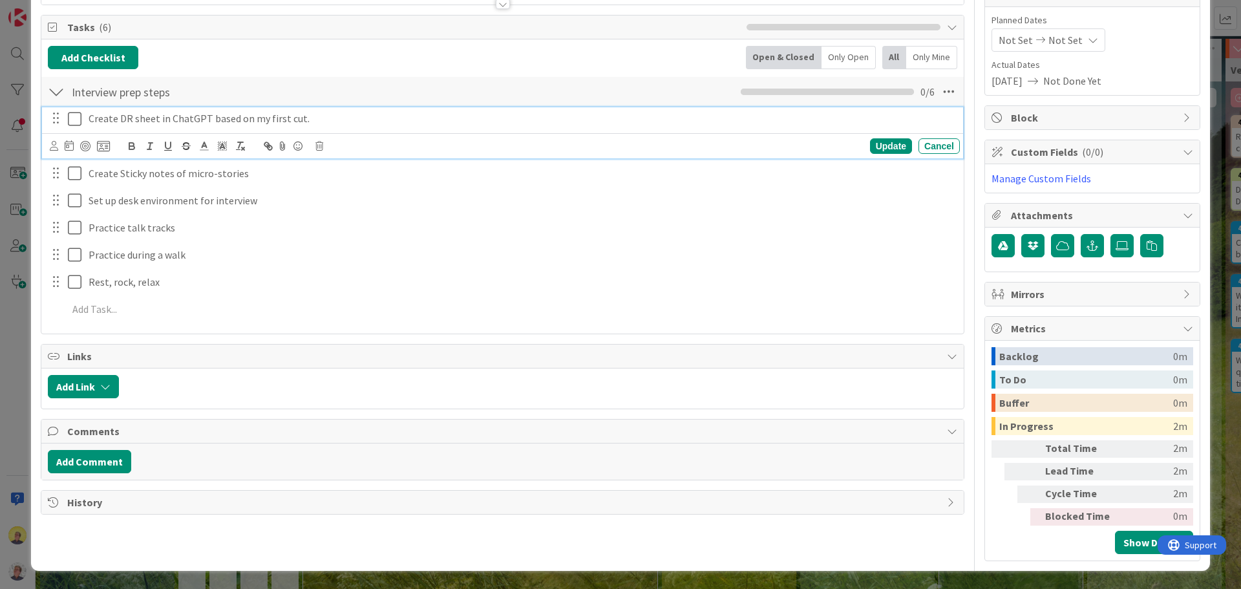
click at [126, 122] on p "Create DR sheet in ChatGPT based on my first cut." at bounding box center [522, 118] width 866 height 15
click at [103, 146] on icon at bounding box center [103, 146] width 13 height 12
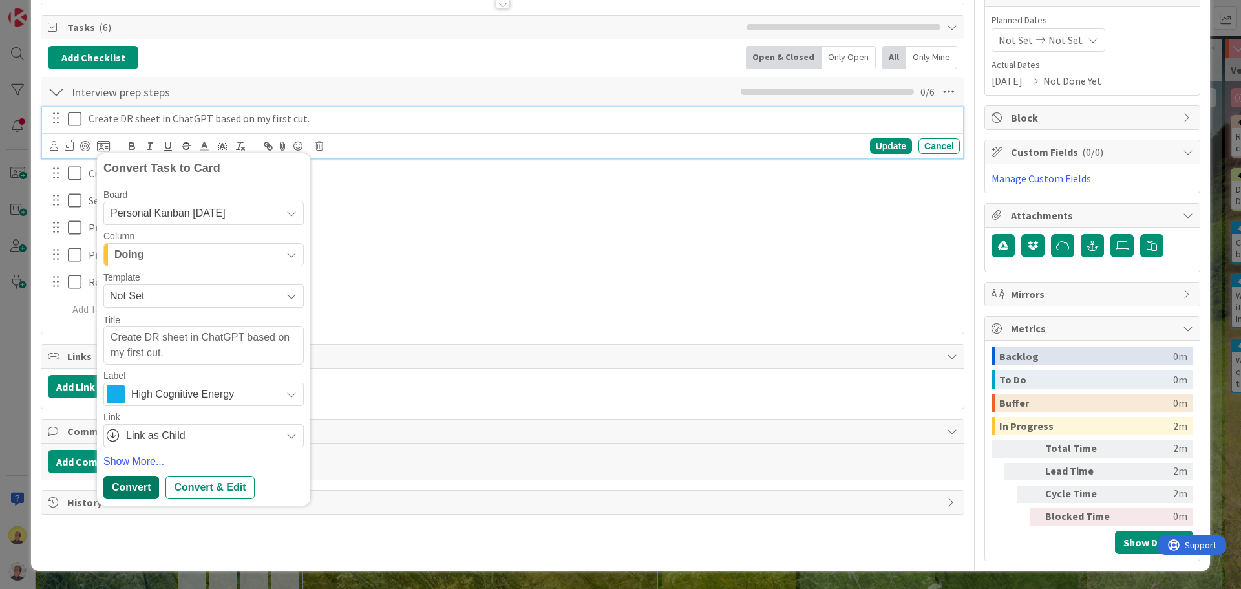
click at [140, 485] on div "Convert" at bounding box center [131, 487] width 56 height 23
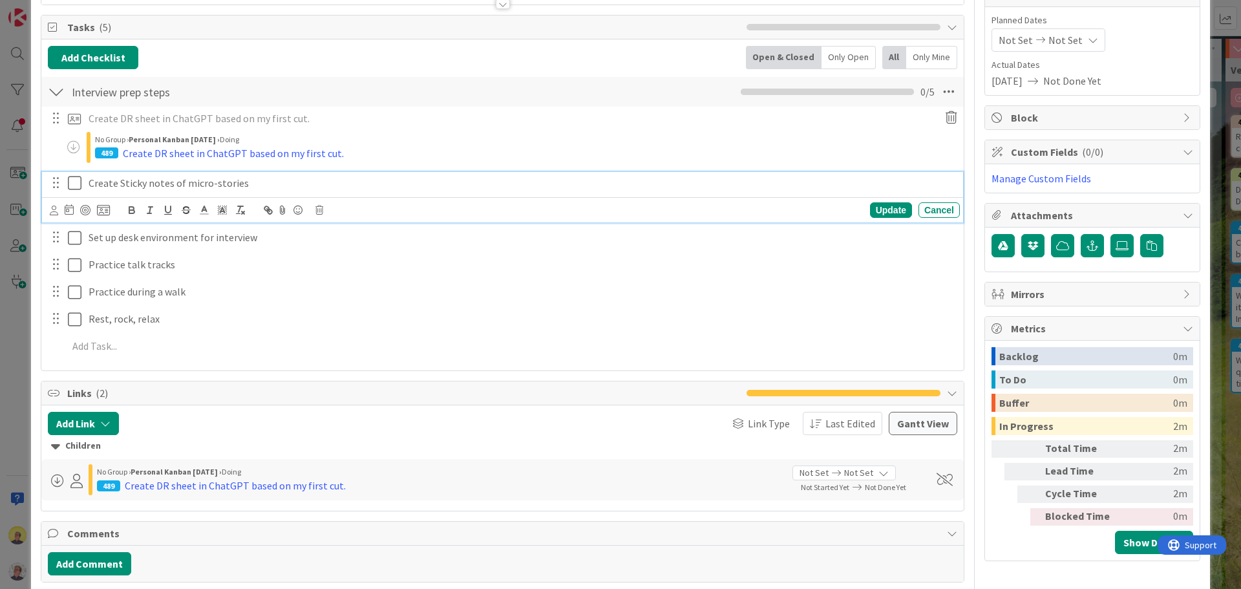
click at [112, 191] on div "Create Sticky notes of micro-stories" at bounding box center [521, 183] width 876 height 23
click at [105, 211] on icon at bounding box center [103, 210] width 13 height 12
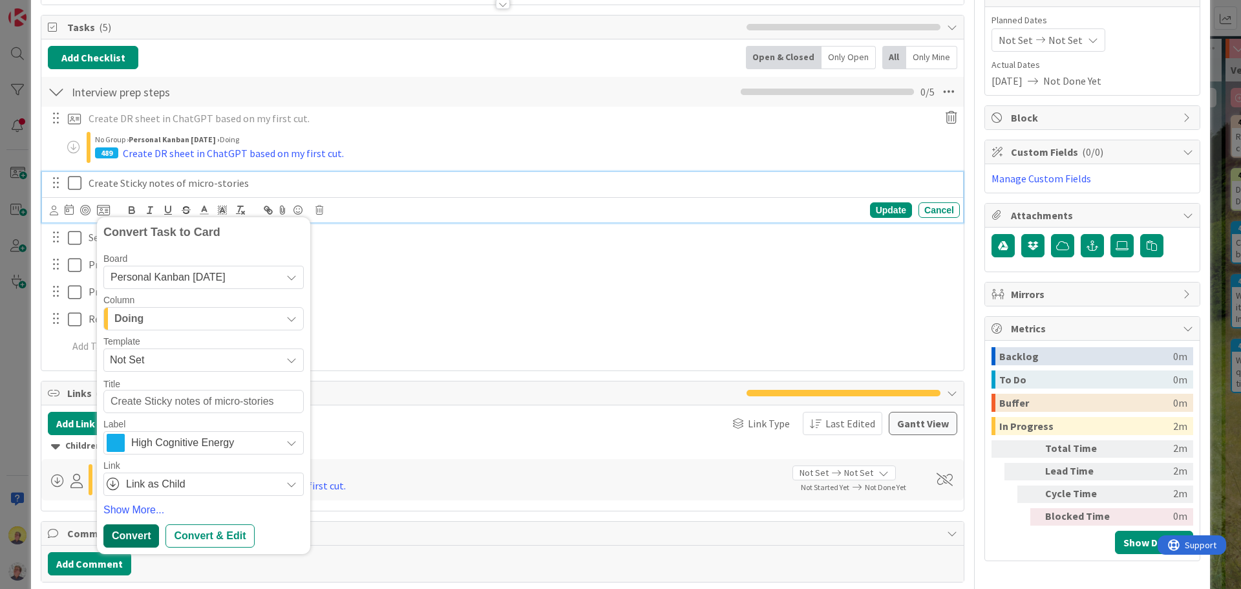
drag, startPoint x: 134, startPoint y: 537, endPoint x: 135, endPoint y: 530, distance: 6.5
click at [134, 536] on div "Convert" at bounding box center [131, 535] width 56 height 23
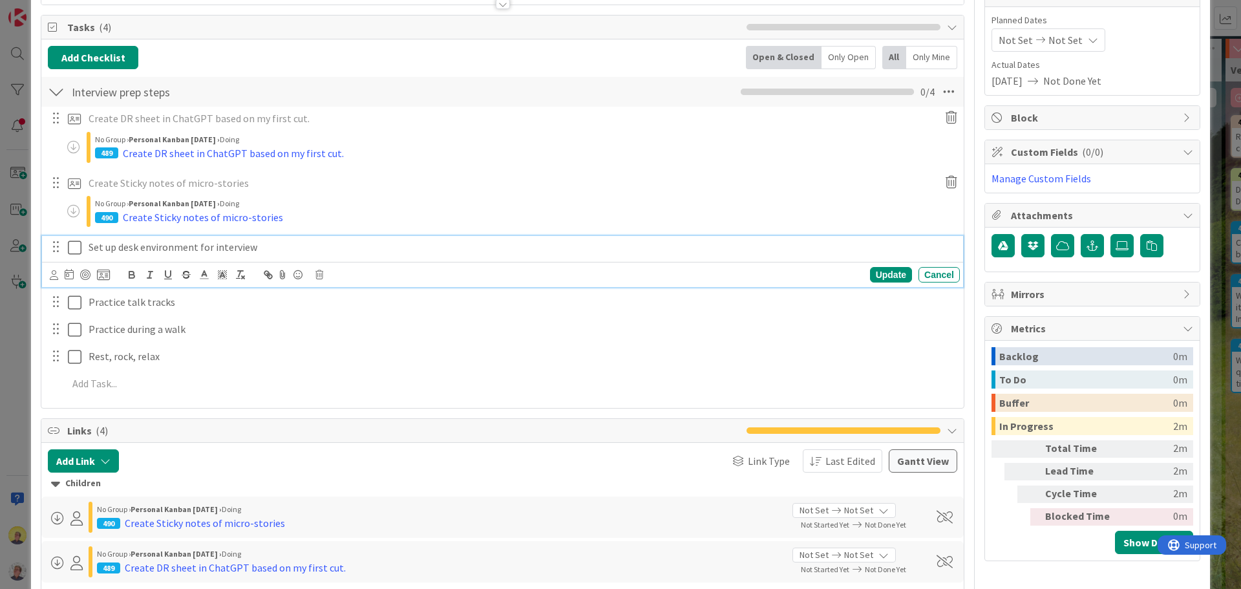
click at [116, 246] on p "Set up desk environment for interview" at bounding box center [522, 247] width 866 height 15
click at [101, 273] on icon at bounding box center [103, 275] width 13 height 12
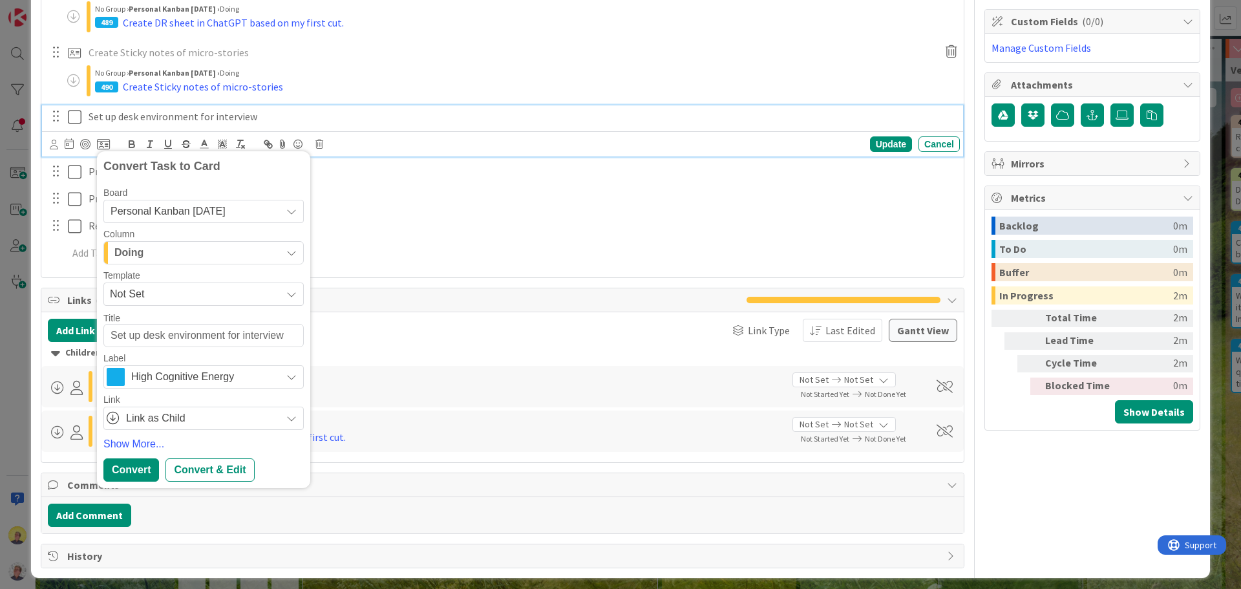
scroll to position [282, 0]
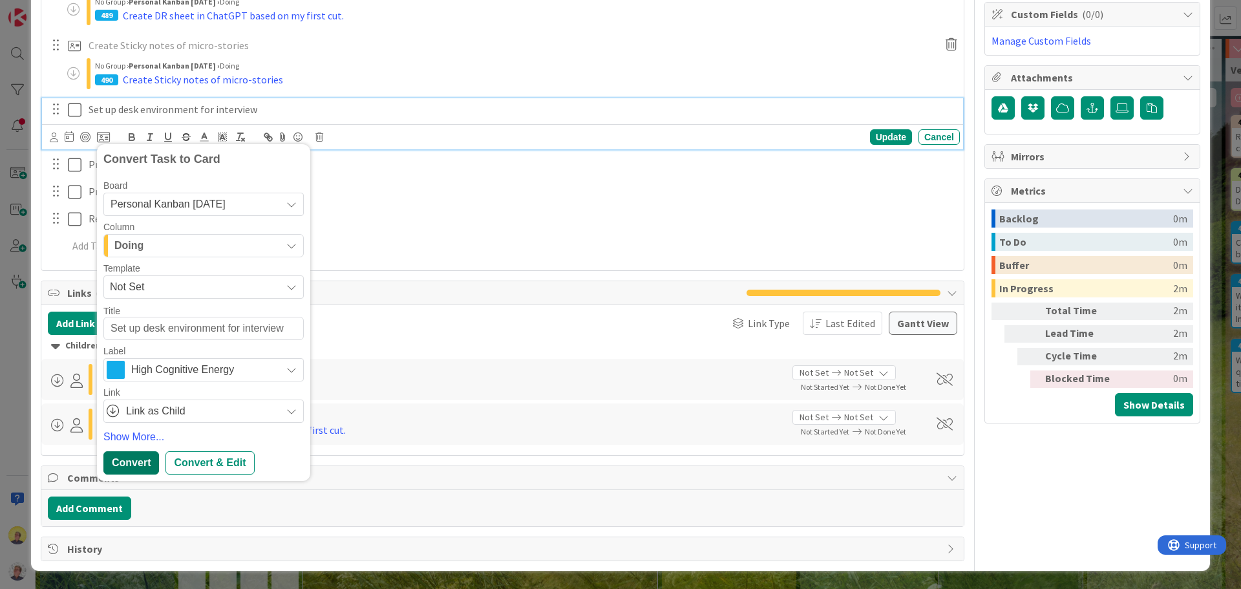
click at [133, 464] on div "Convert" at bounding box center [131, 462] width 56 height 23
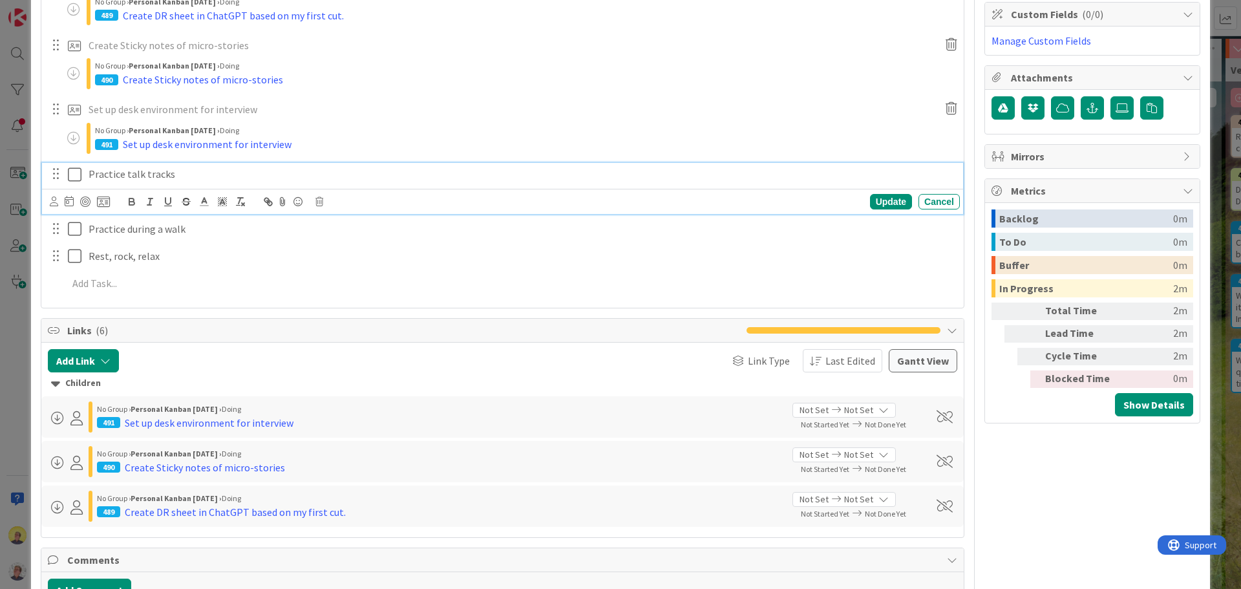
click at [124, 173] on p "Practice talk tracks" at bounding box center [522, 174] width 866 height 15
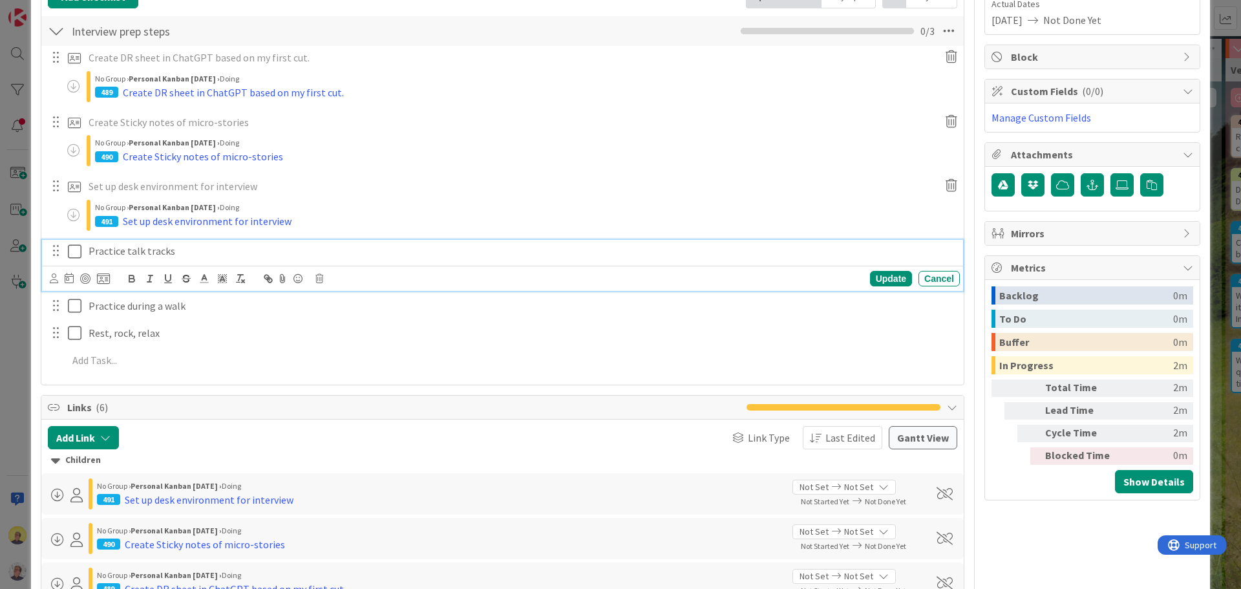
scroll to position [171, 0]
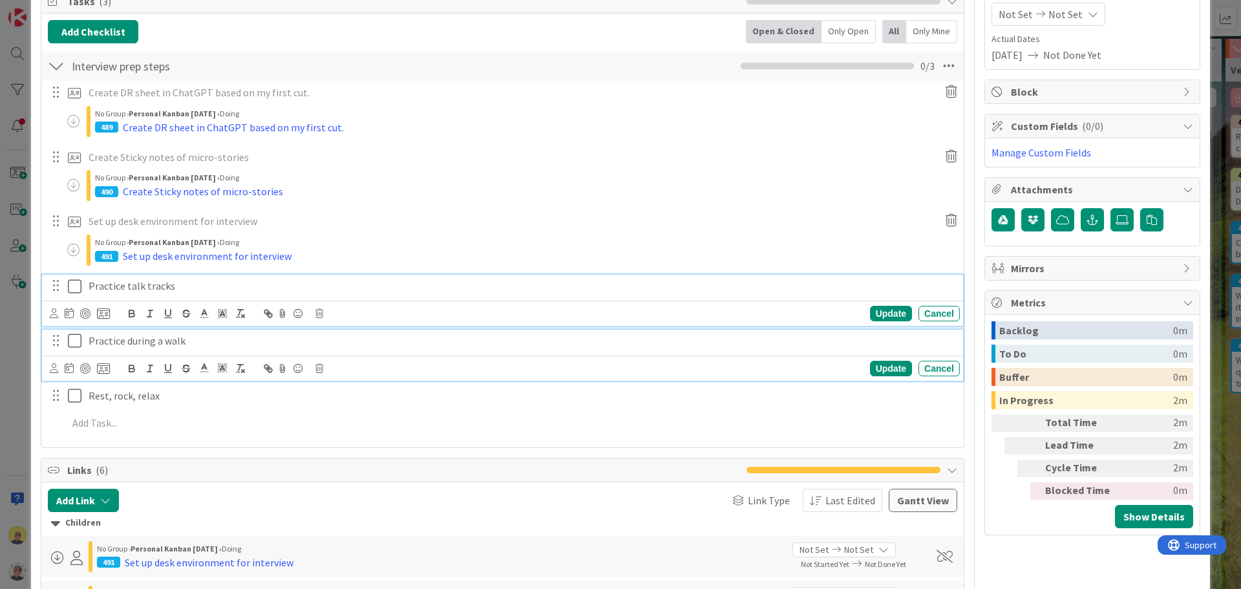
click at [132, 344] on p "Practice during a walk" at bounding box center [522, 340] width 866 height 15
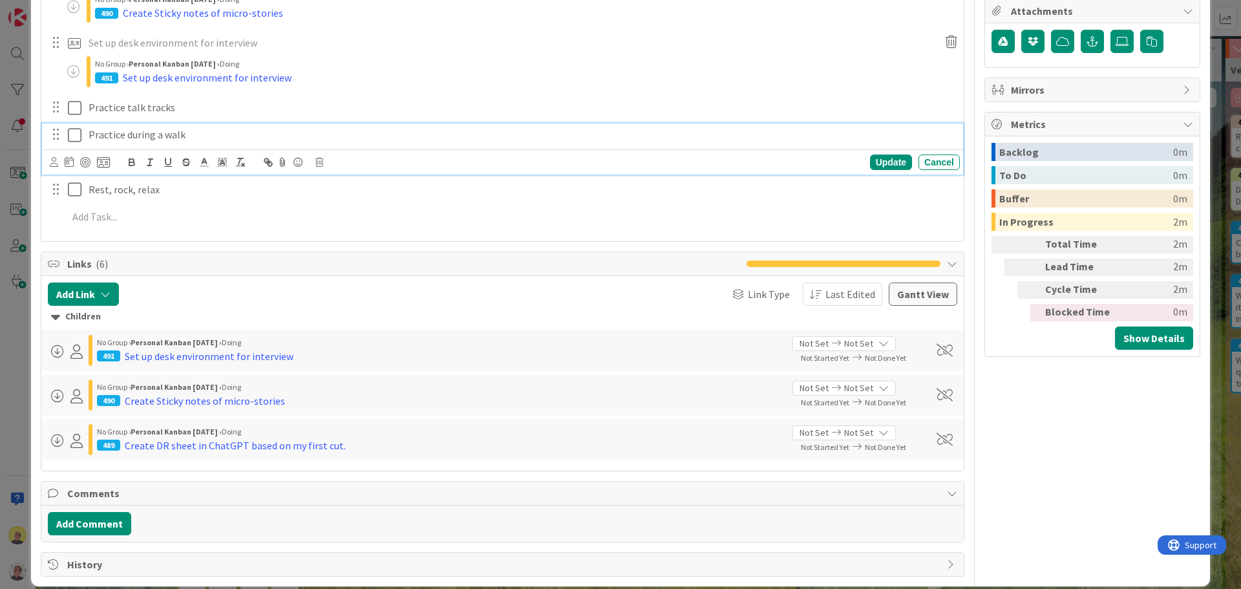
scroll to position [364, 0]
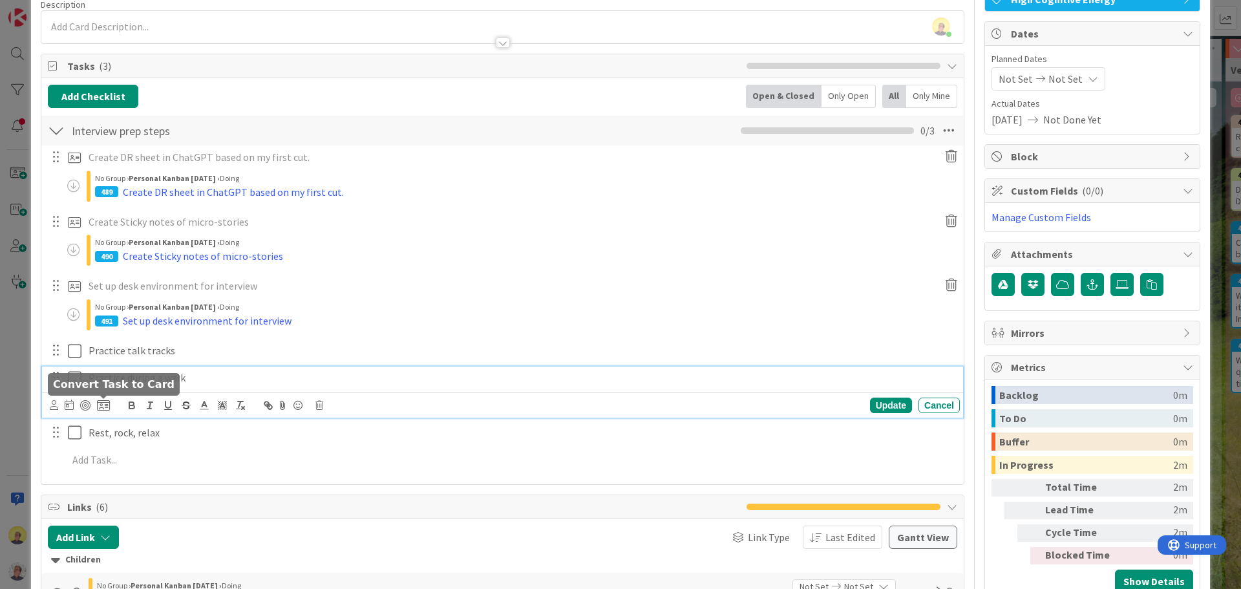
click at [98, 403] on icon at bounding box center [103, 405] width 13 height 12
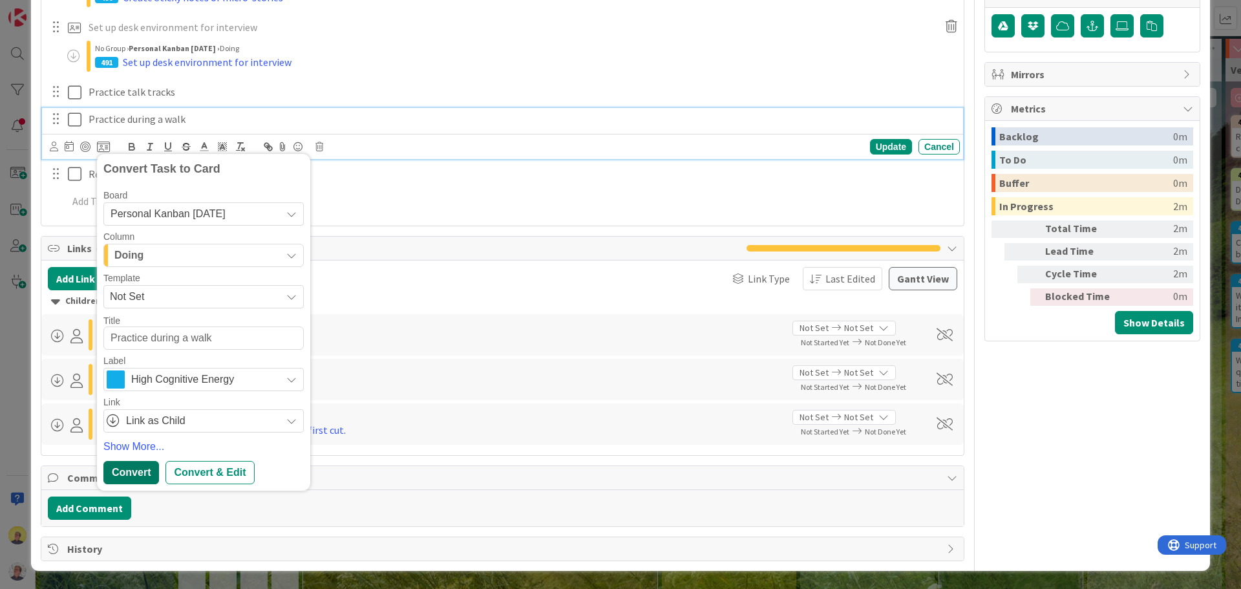
click at [127, 474] on div "Convert" at bounding box center [131, 472] width 56 height 23
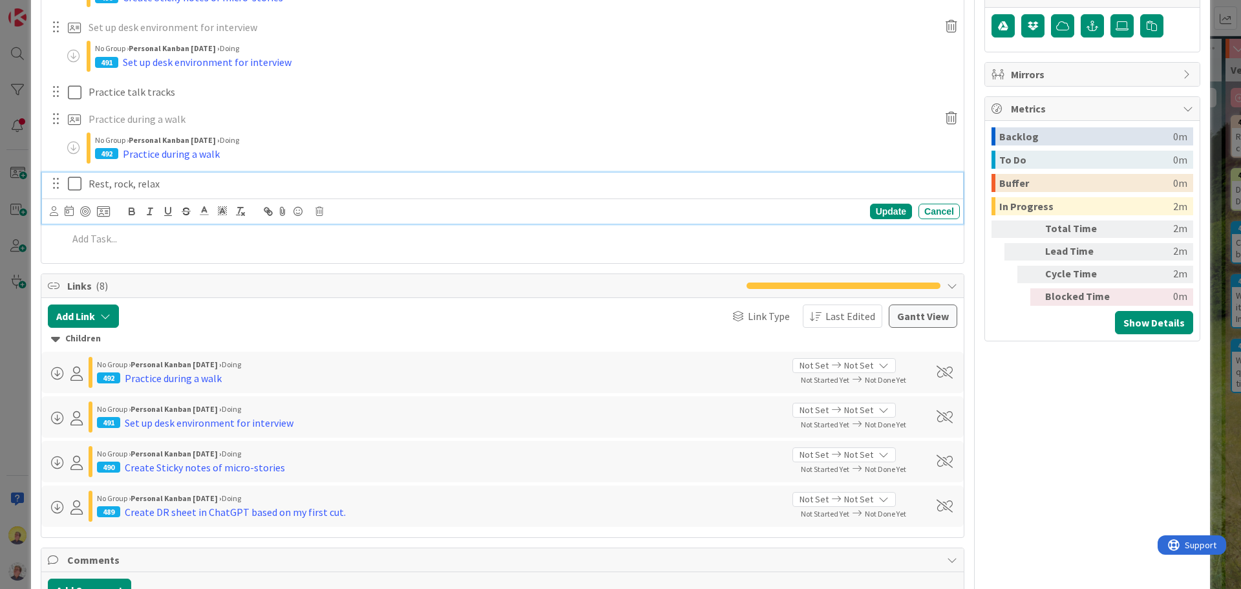
click at [122, 193] on div "Rest, rock, relax" at bounding box center [521, 184] width 876 height 23
click at [104, 214] on icon at bounding box center [103, 211] width 13 height 12
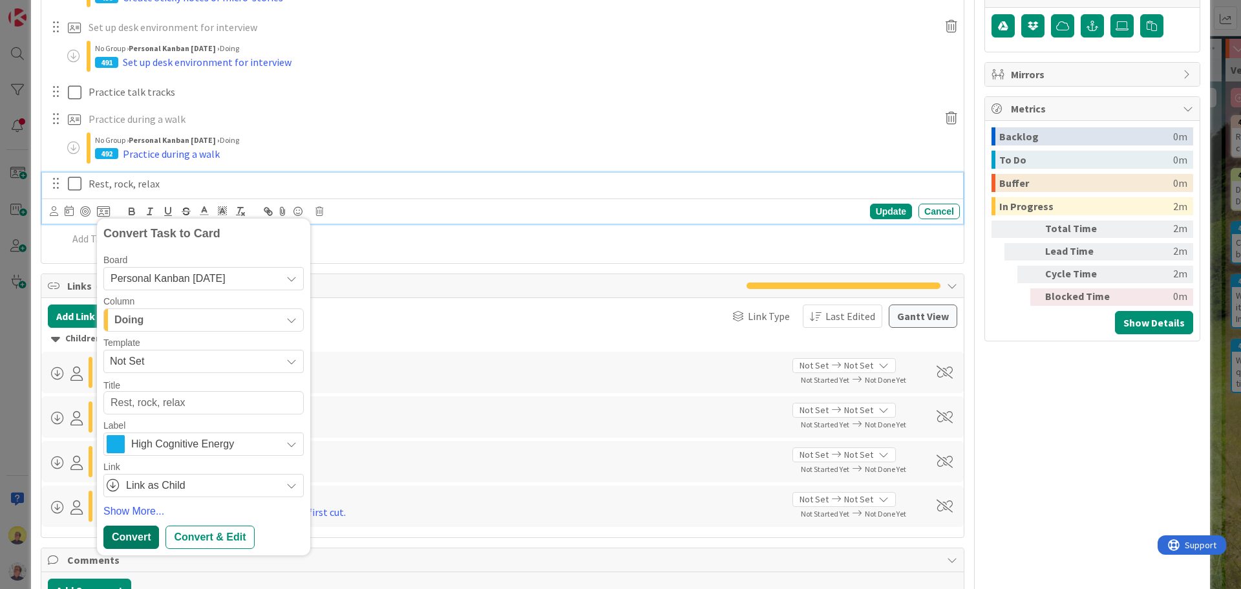
click at [129, 538] on div "Convert" at bounding box center [131, 536] width 56 height 23
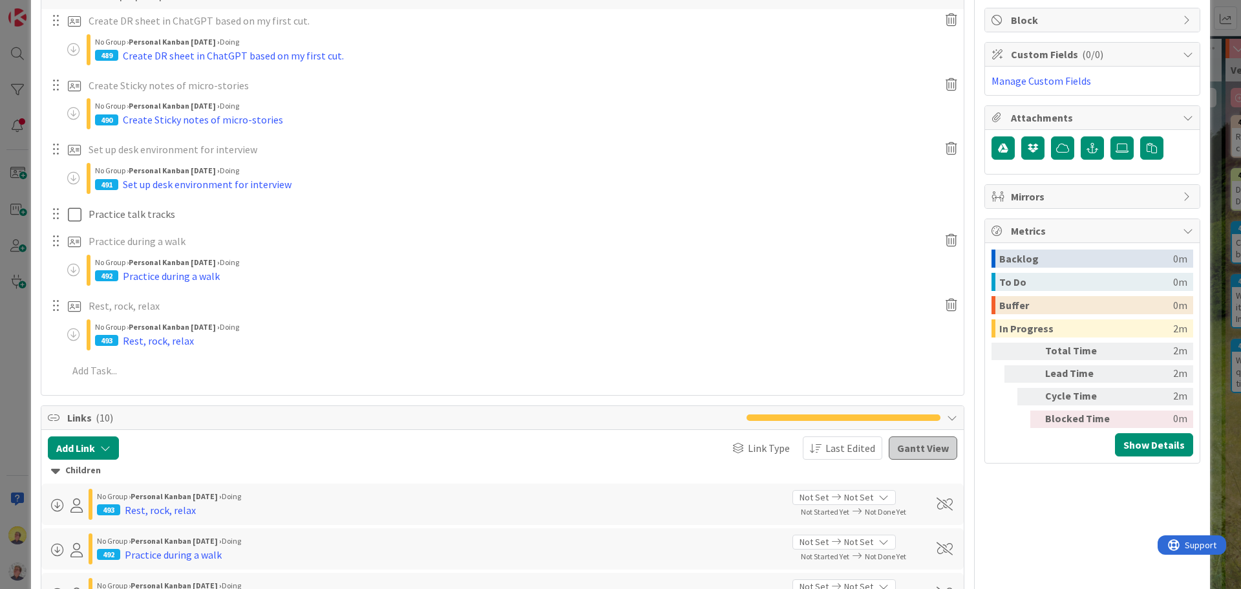
scroll to position [0, 0]
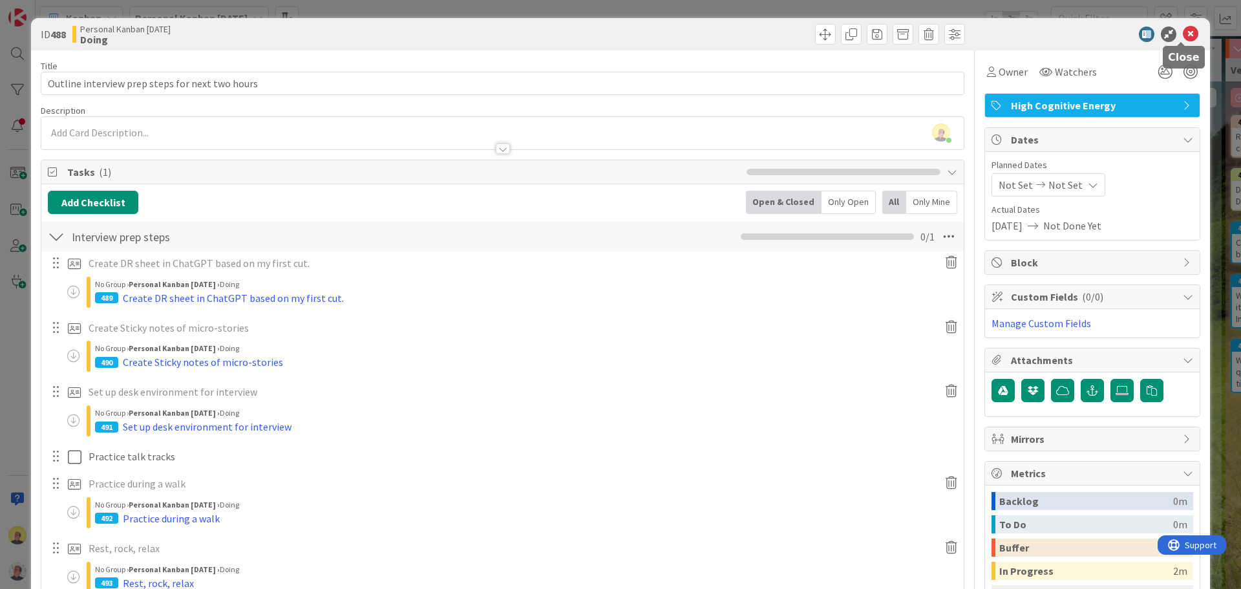
drag, startPoint x: 1181, startPoint y: 32, endPoint x: 1170, endPoint y: 34, distance: 11.3
click at [1182, 31] on icon at bounding box center [1190, 34] width 16 height 16
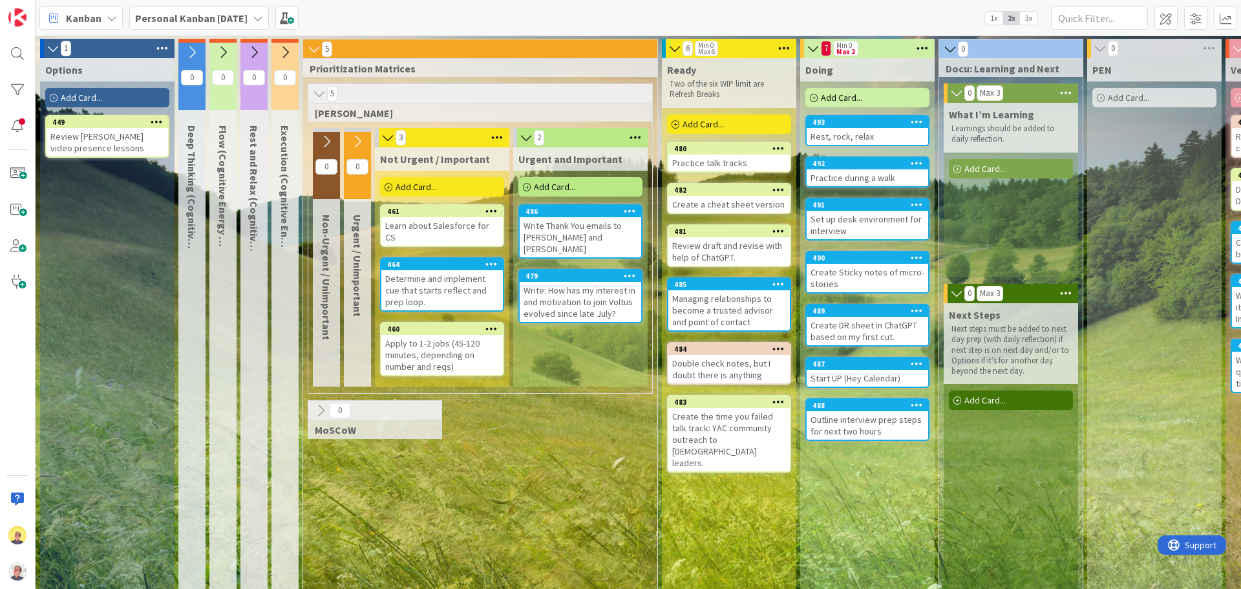
click at [720, 440] on div "Create the time you failed talk track: YAC community outreach to [DEMOGRAPHIC_D…" at bounding box center [728, 439] width 121 height 63
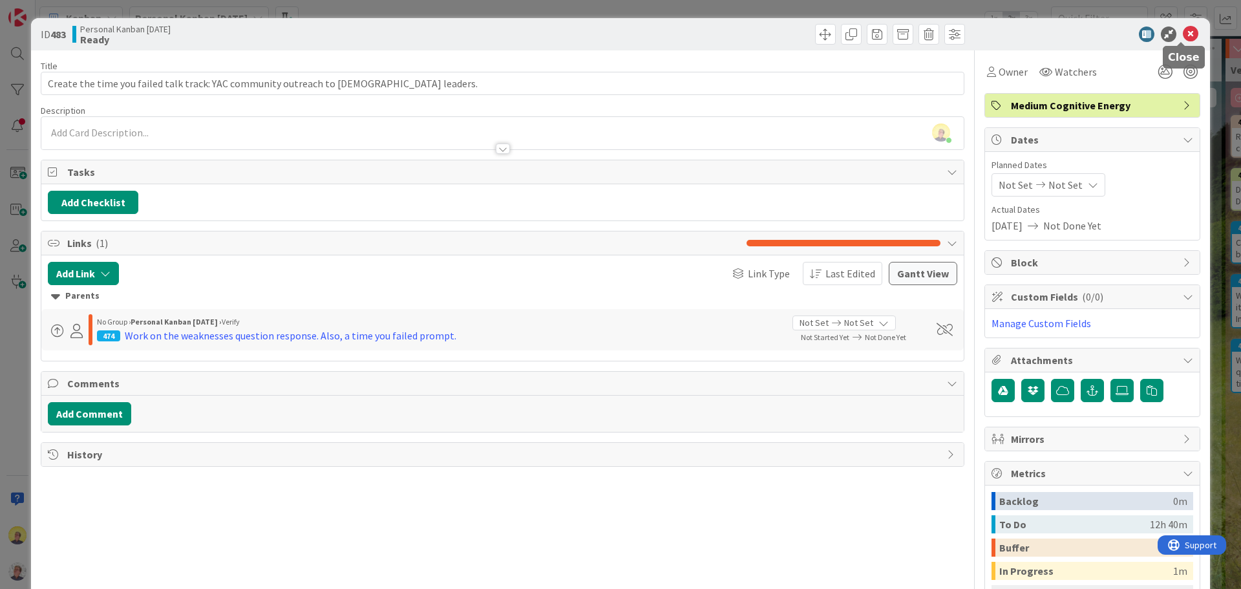
click at [1182, 30] on icon at bounding box center [1190, 34] width 16 height 16
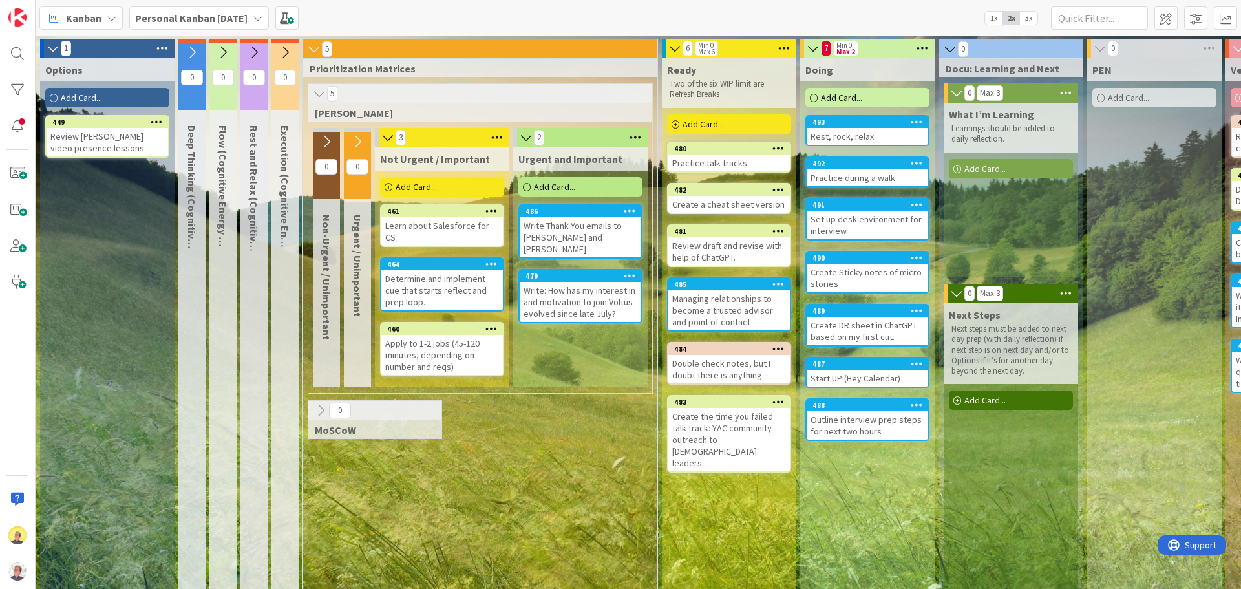
scroll to position [2, 0]
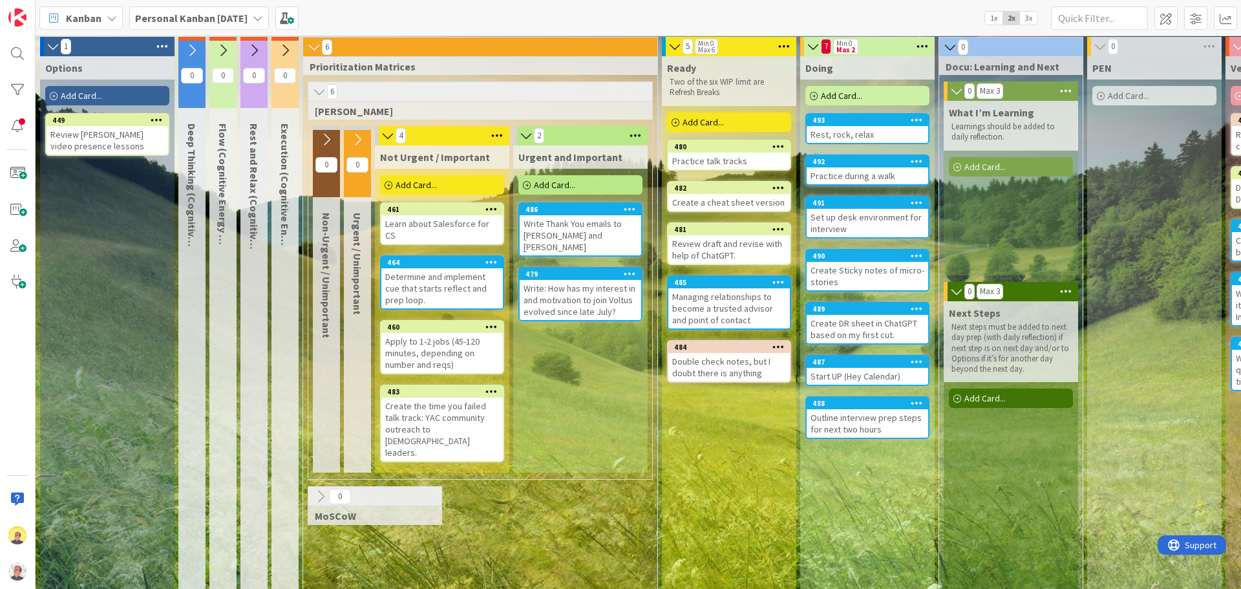
click at [725, 372] on div "Double check notes, but I doubt there is anything" at bounding box center [728, 367] width 121 height 28
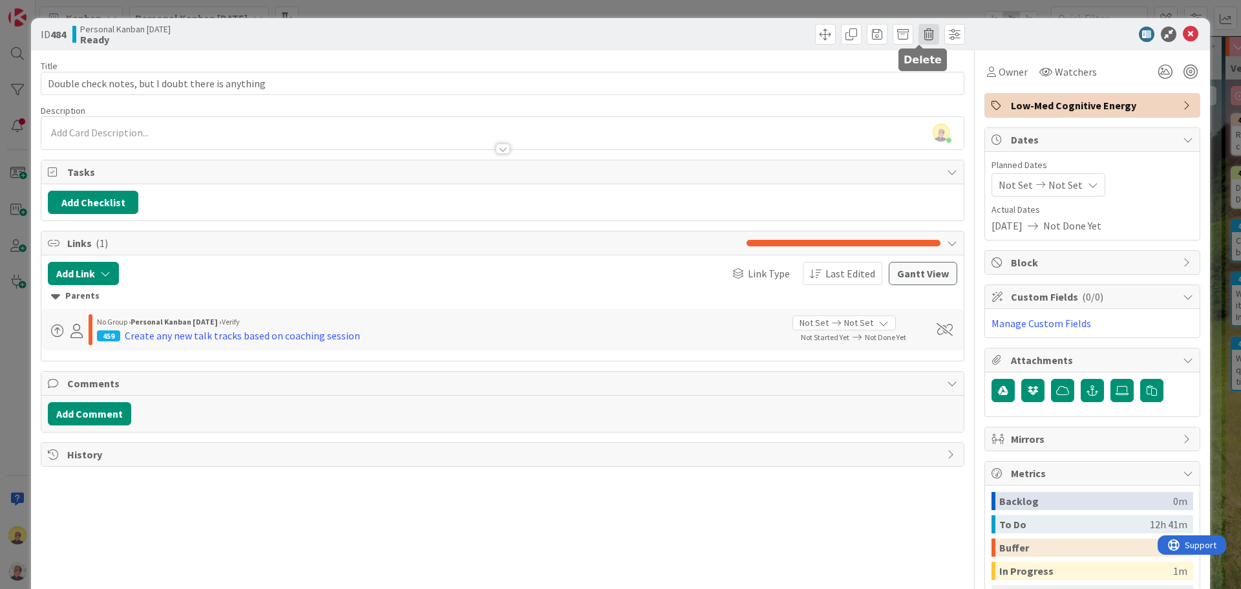
click at [924, 28] on span at bounding box center [928, 34] width 21 height 21
click at [948, 92] on button "Delete" at bounding box center [949, 94] width 48 height 23
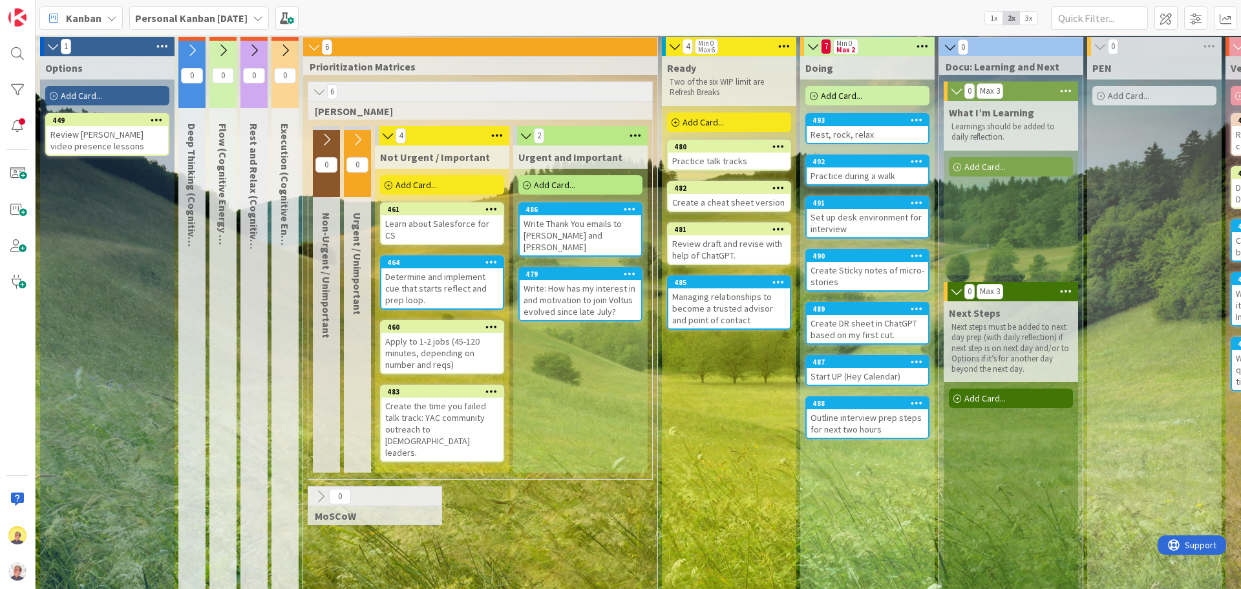
click at [709, 307] on div "Managing relationships to become a trusted advisor and point of contact" at bounding box center [728, 308] width 121 height 40
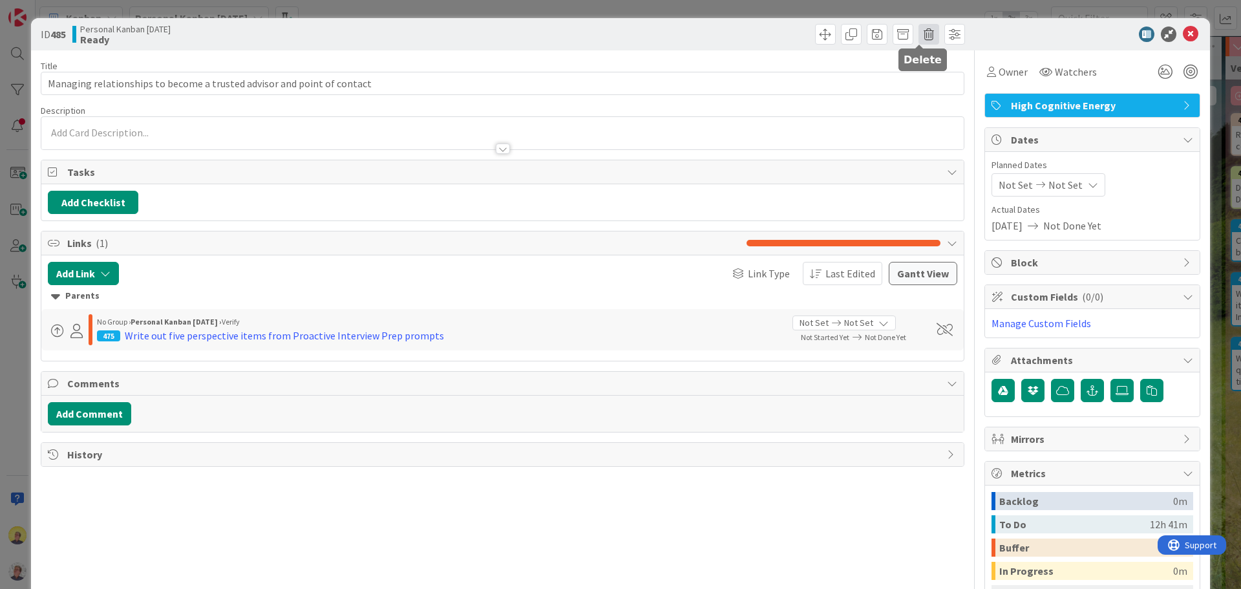
click at [922, 32] on span at bounding box center [928, 34] width 21 height 21
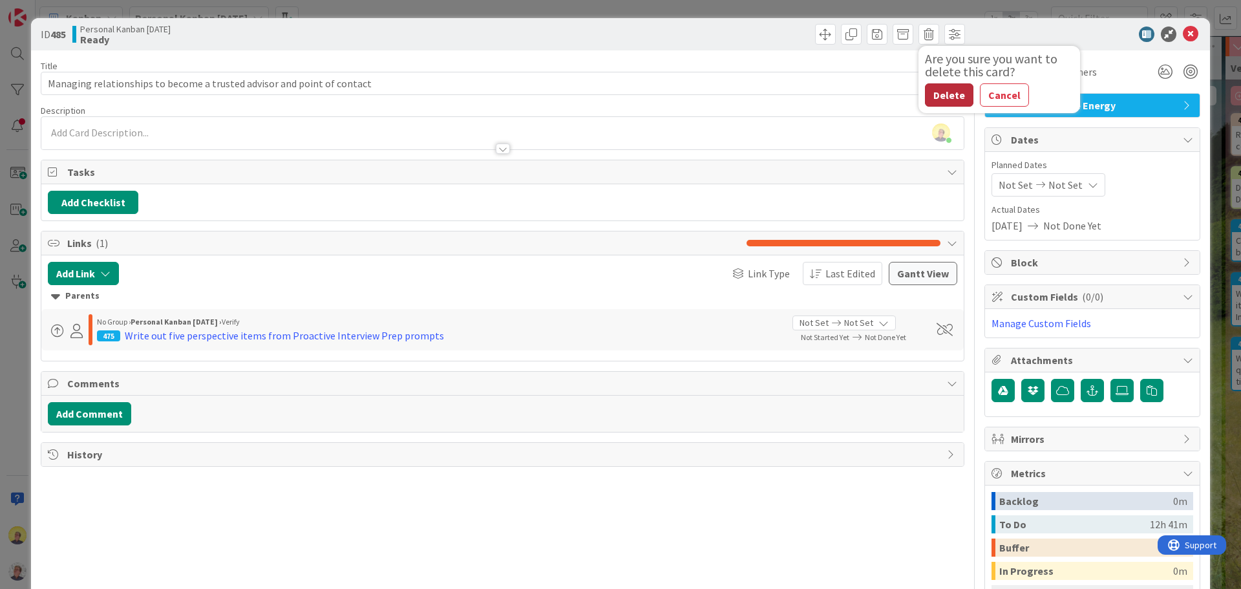
click at [927, 94] on button "Delete" at bounding box center [949, 94] width 48 height 23
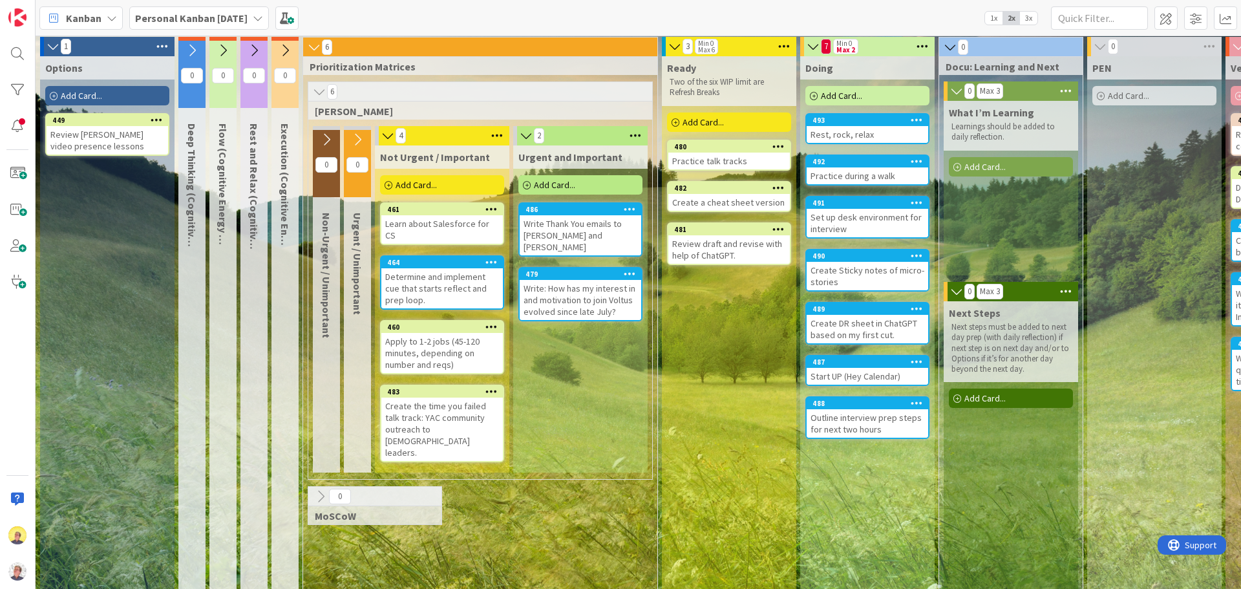
click at [742, 206] on div "Create a cheat sheet version" at bounding box center [728, 202] width 121 height 17
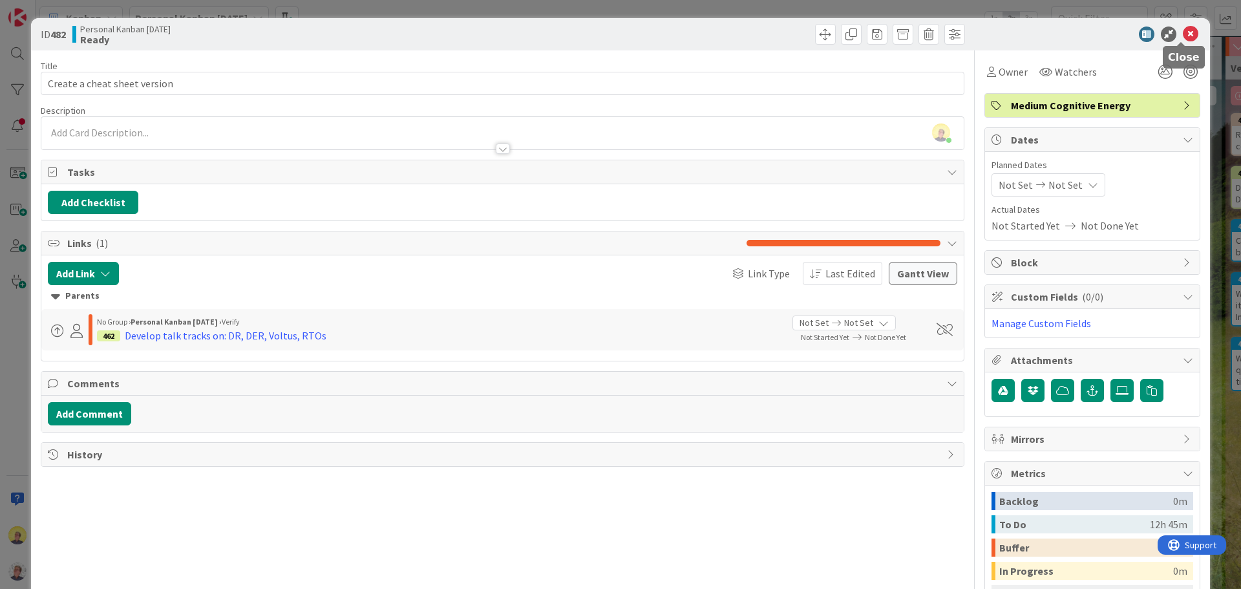
click at [1183, 30] on icon at bounding box center [1190, 34] width 16 height 16
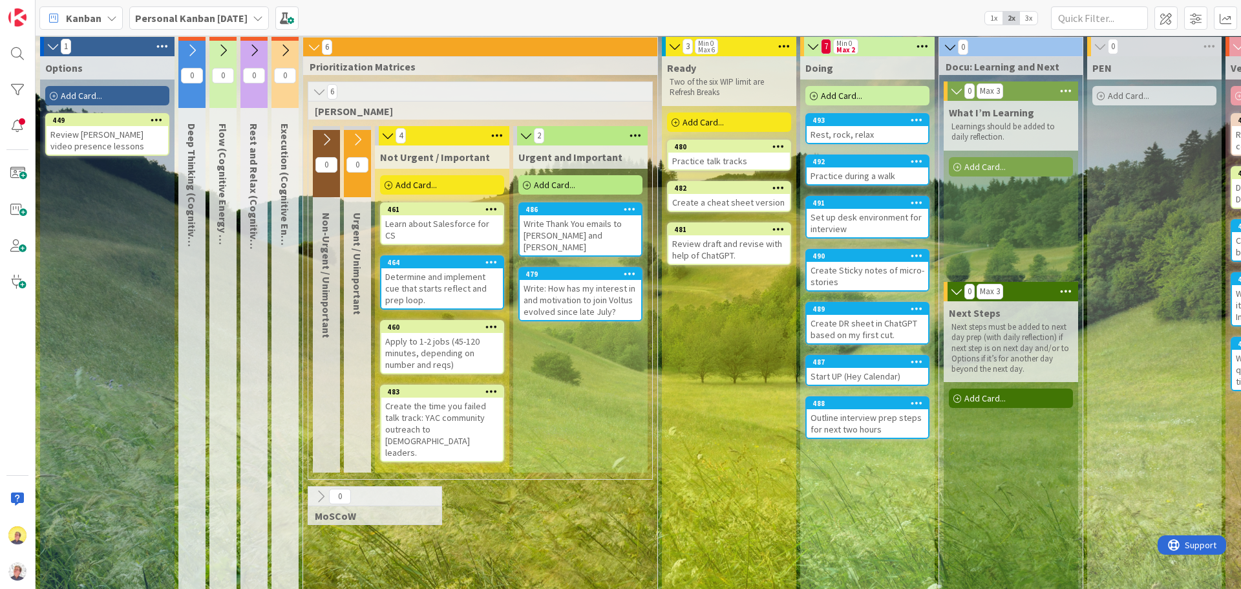
click at [724, 198] on div "Create a cheat sheet version" at bounding box center [728, 202] width 121 height 17
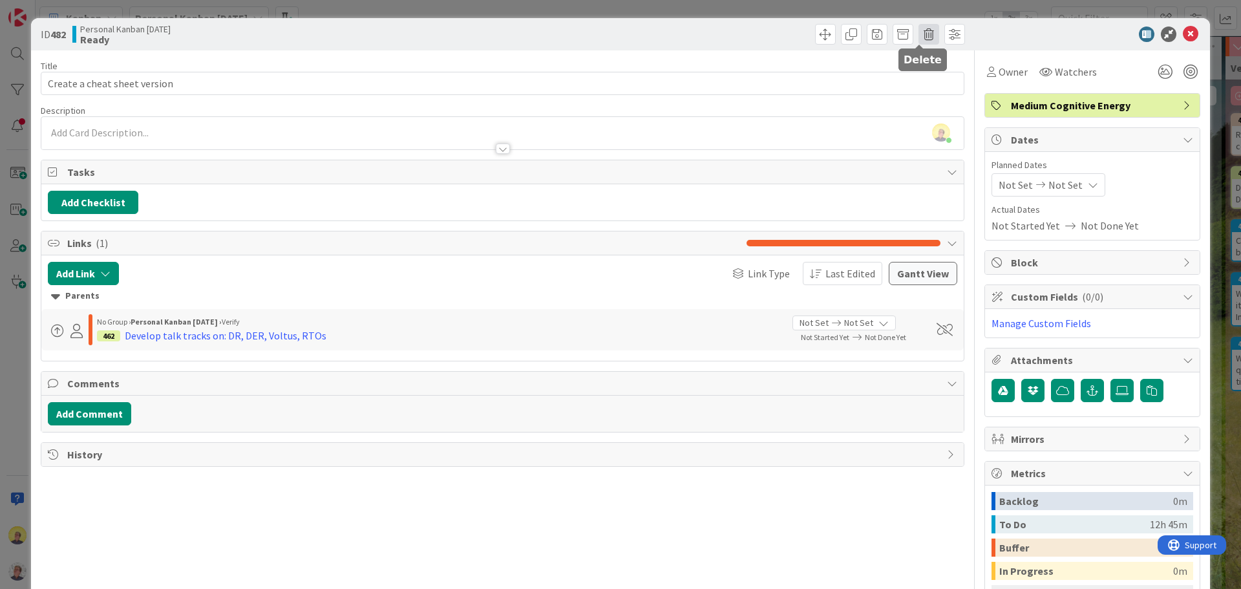
click at [918, 36] on span at bounding box center [928, 34] width 21 height 21
click at [941, 92] on button "Delete" at bounding box center [949, 94] width 48 height 23
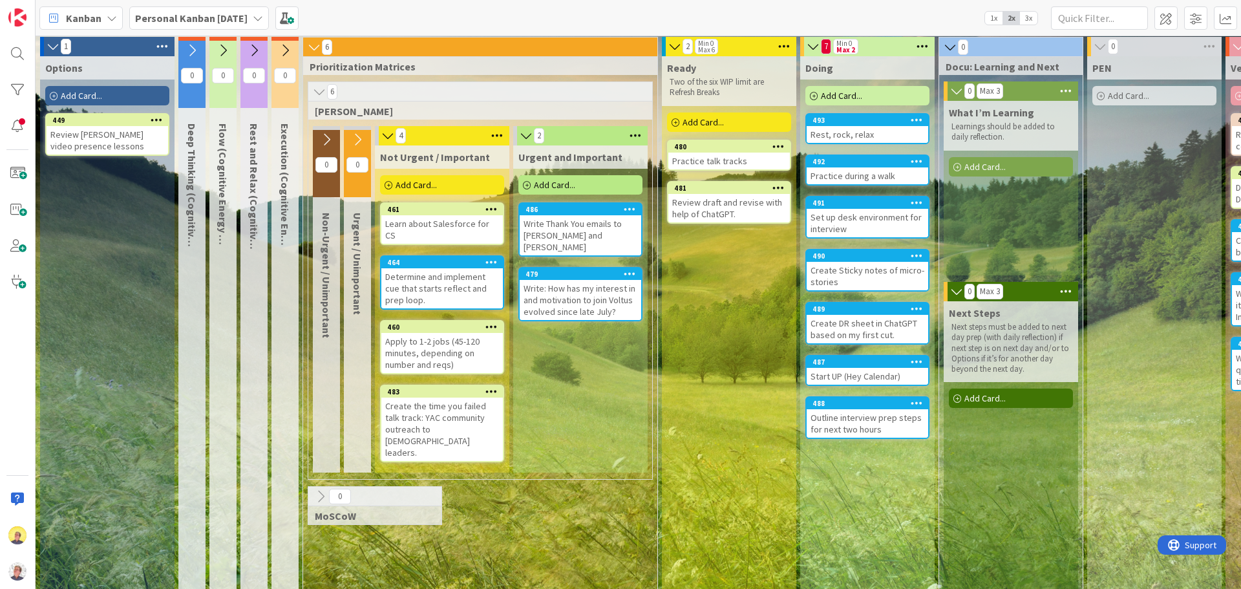
click at [718, 208] on div "Review draft and revise with help of ChatGPT." at bounding box center [728, 208] width 121 height 28
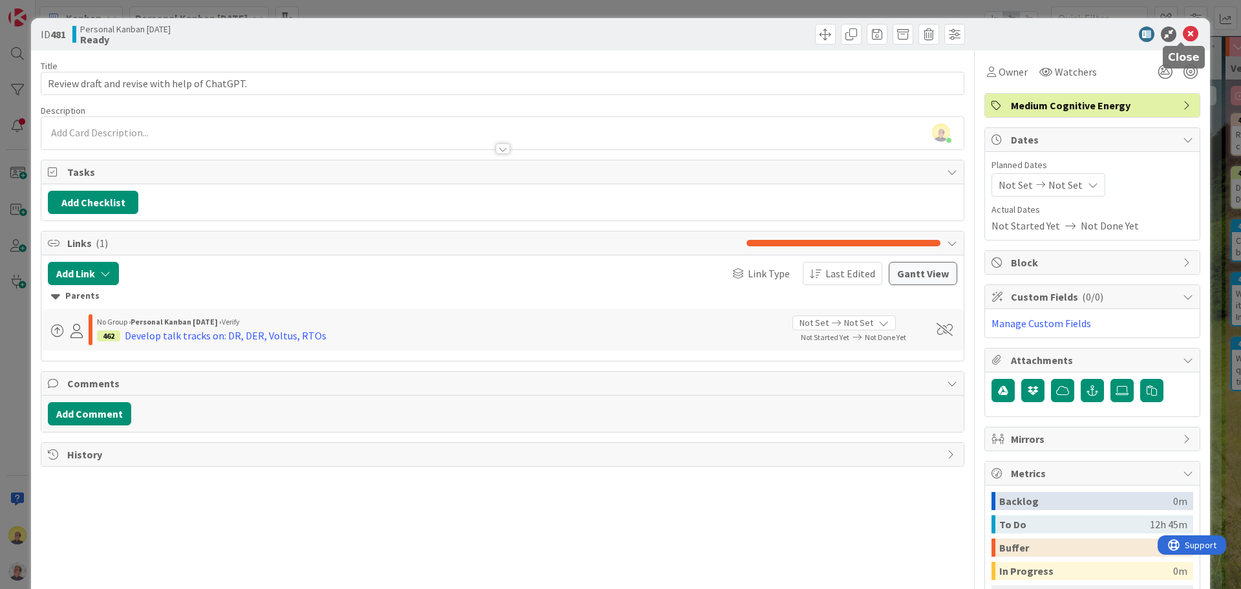
click at [1185, 35] on icon at bounding box center [1190, 34] width 16 height 16
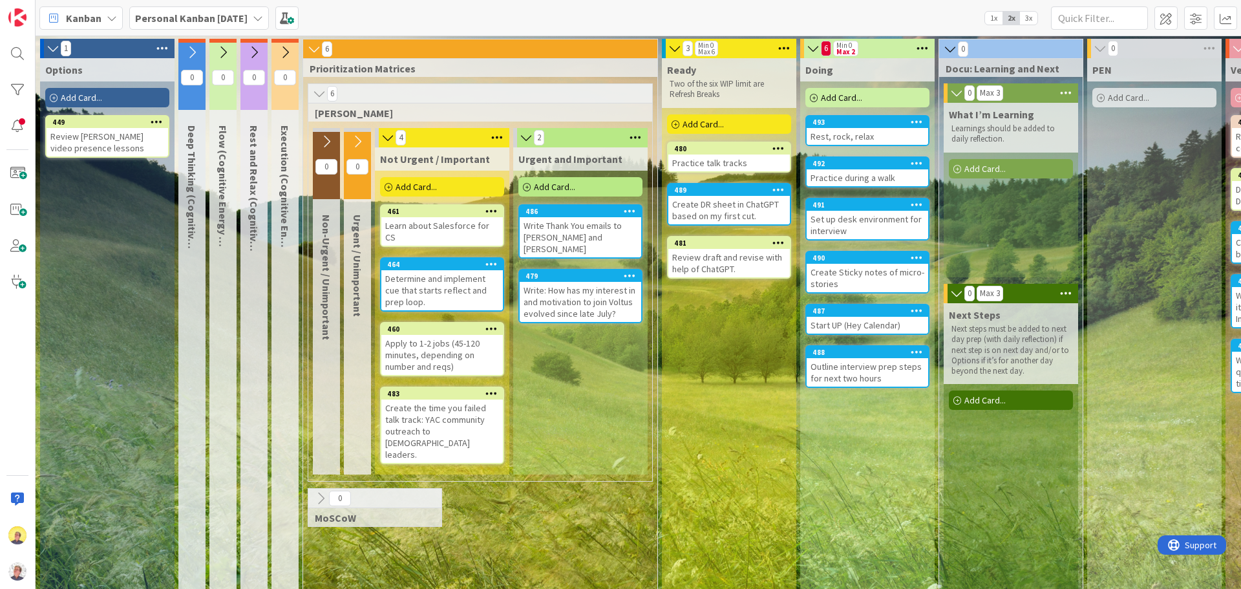
click at [747, 270] on div "Review draft and revise with help of ChatGPT." at bounding box center [728, 263] width 121 height 28
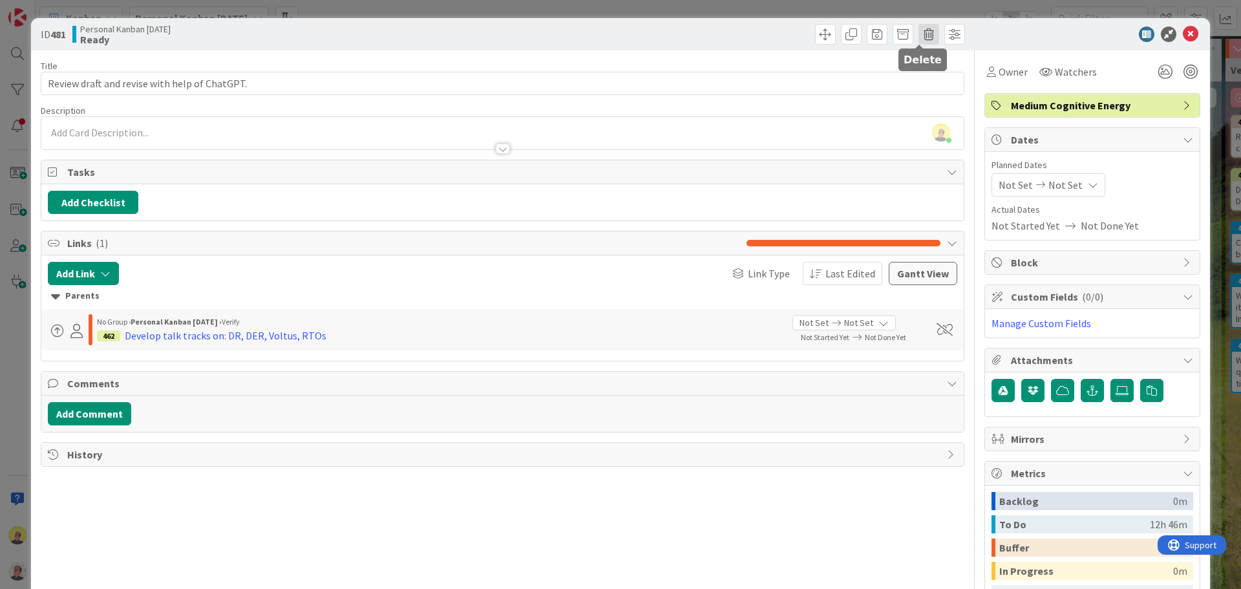
click at [918, 32] on span at bounding box center [928, 34] width 21 height 21
click at [941, 95] on button "Delete" at bounding box center [949, 94] width 48 height 23
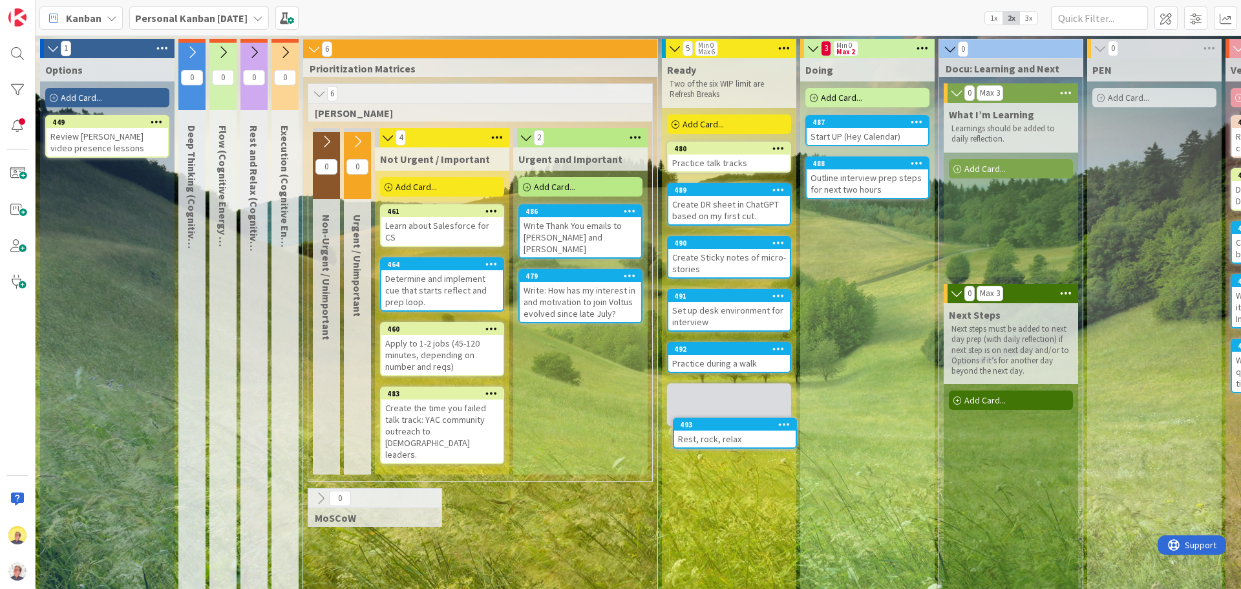
scroll to position [10, 0]
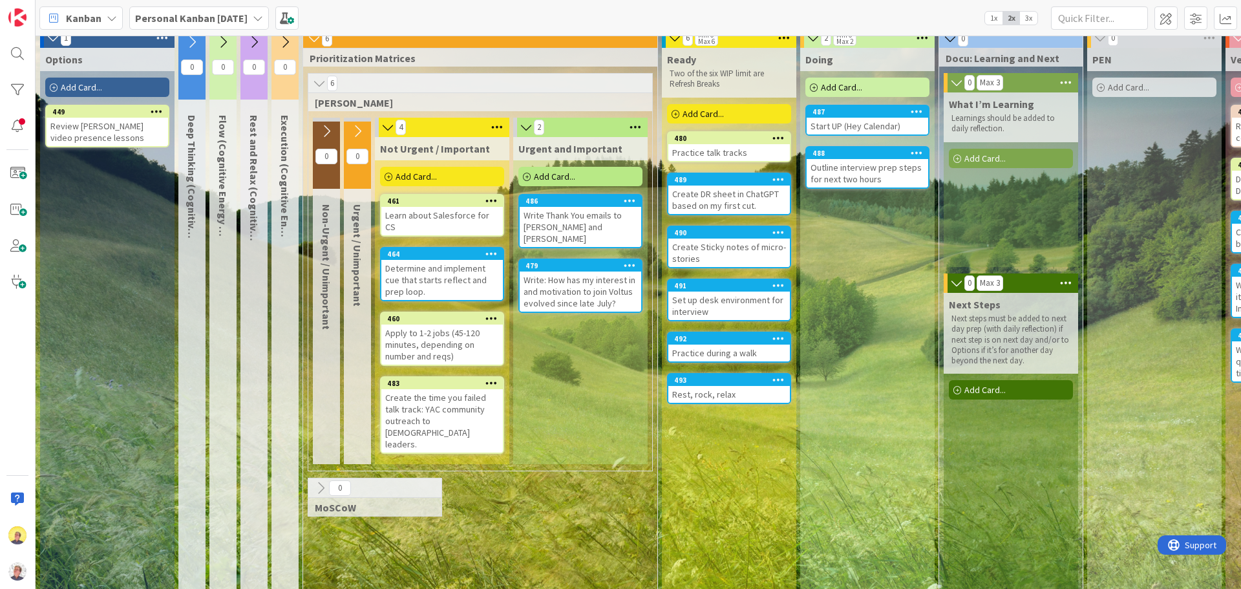
click at [841, 89] on span "Add Card..." at bounding box center [841, 87] width 41 height 12
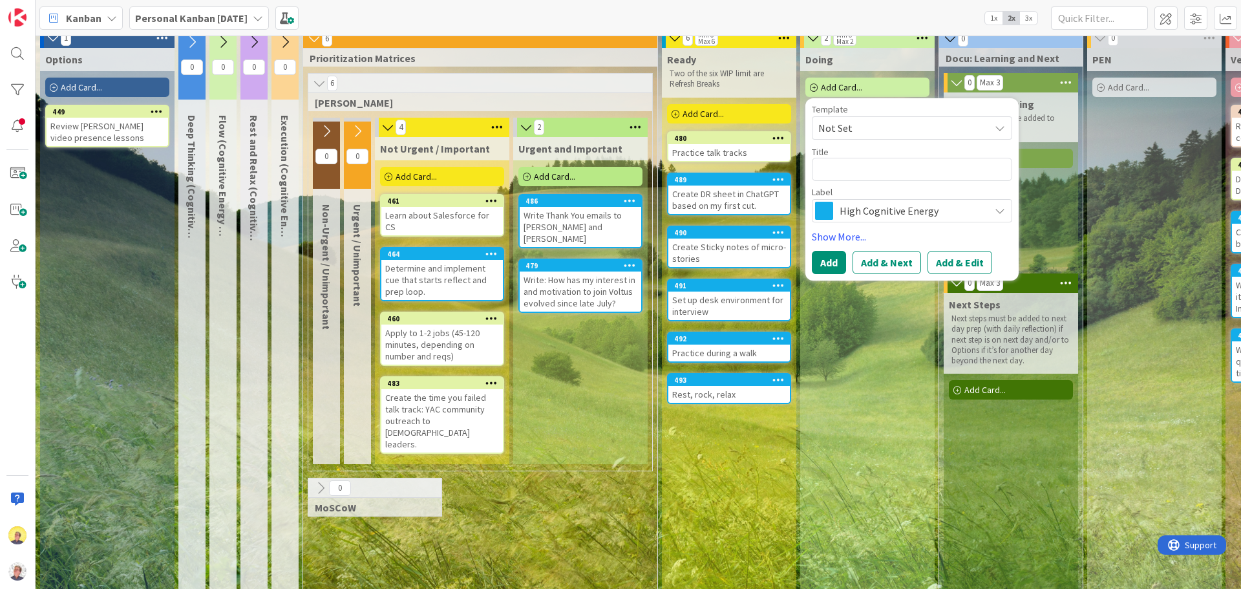
type textarea "x"
type textarea "C"
type textarea "x"
type textarea "Ch"
type textarea "x"
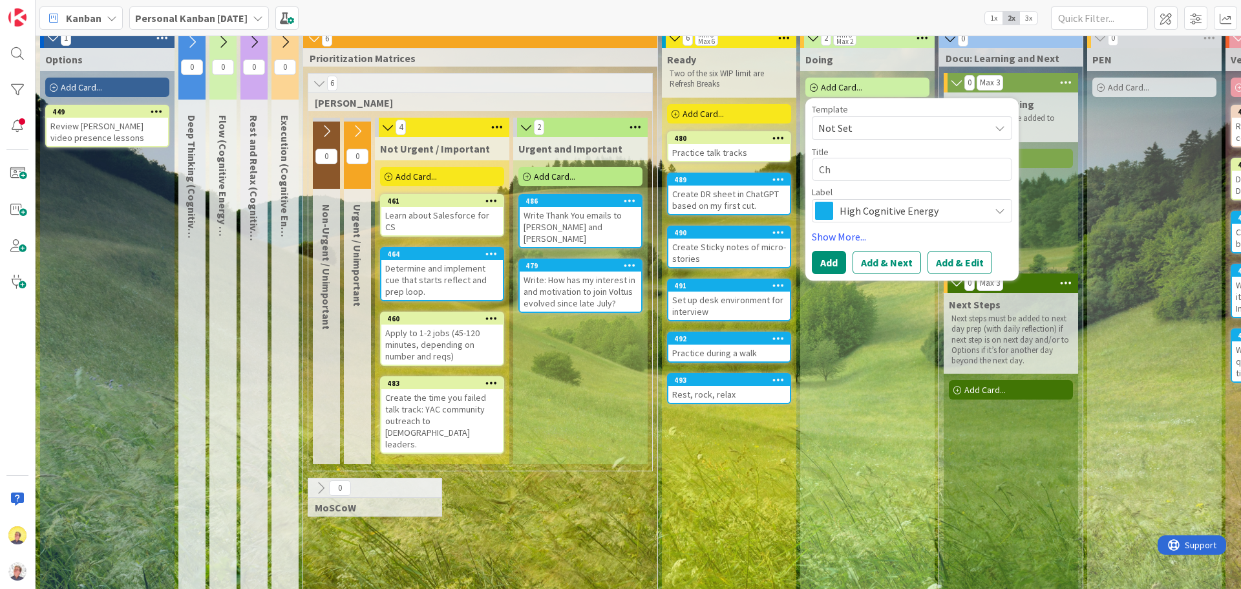
type textarea "Cha"
type textarea "x"
type textarea "[PERSON_NAME]"
type textarea "x"
type textarea "[PERSON_NAME]"
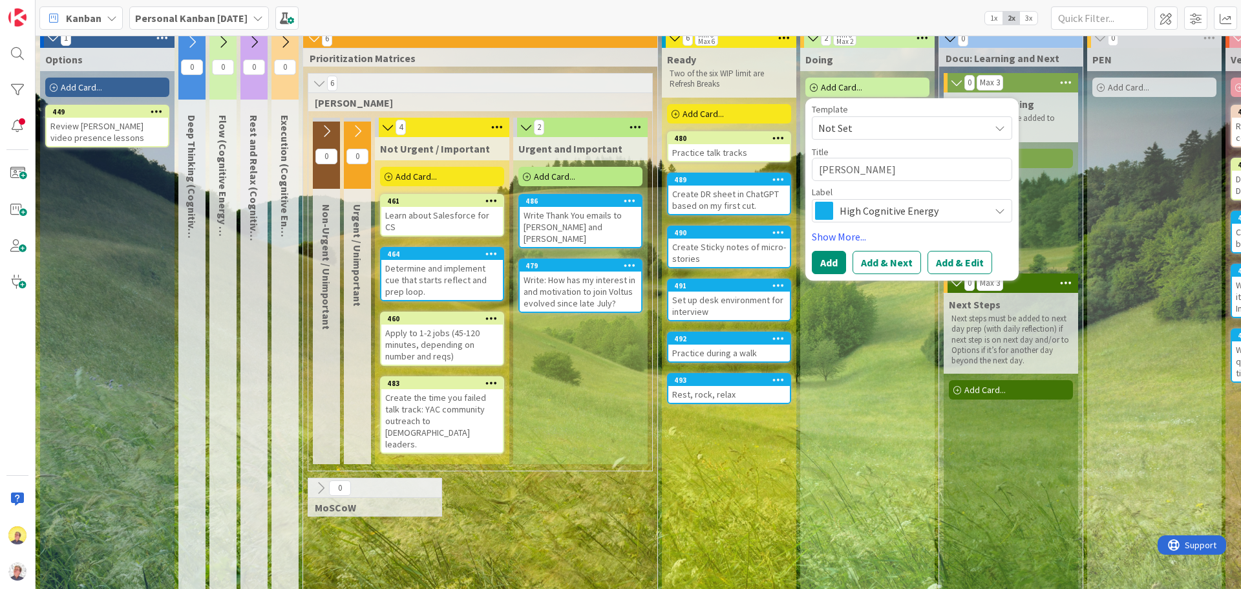
type textarea "x"
type textarea "Change"
type textarea "x"
type textarea "Change a"
type textarea "x"
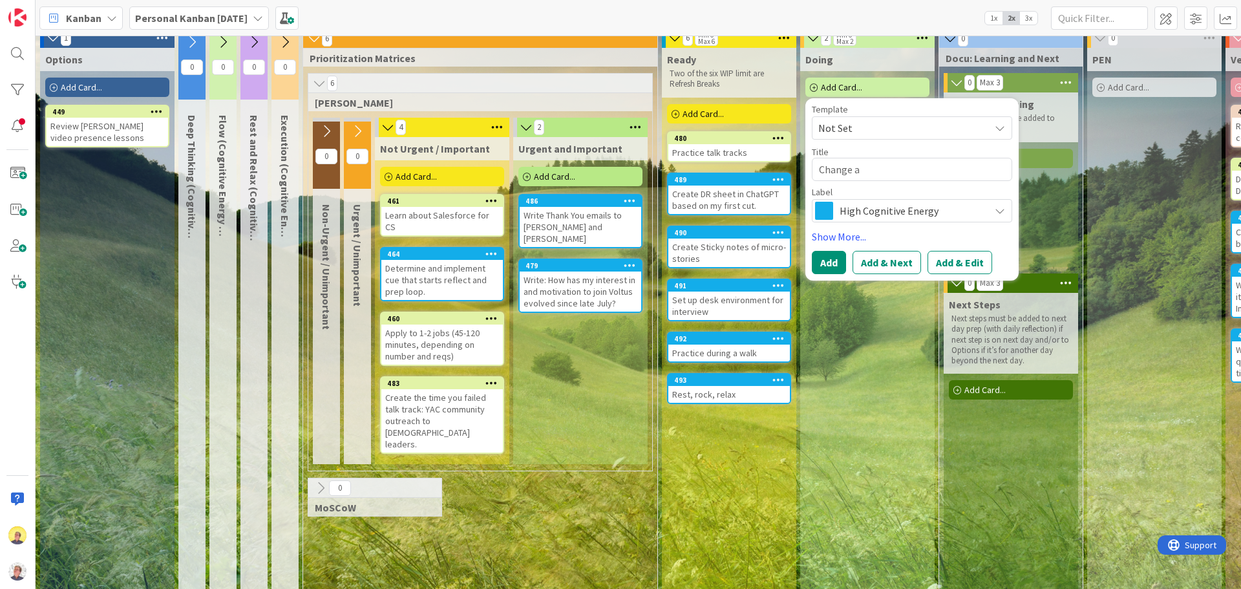
type textarea "Change an"
type textarea "x"
type textarea "Change and"
type textarea "x"
type textarea "Change and"
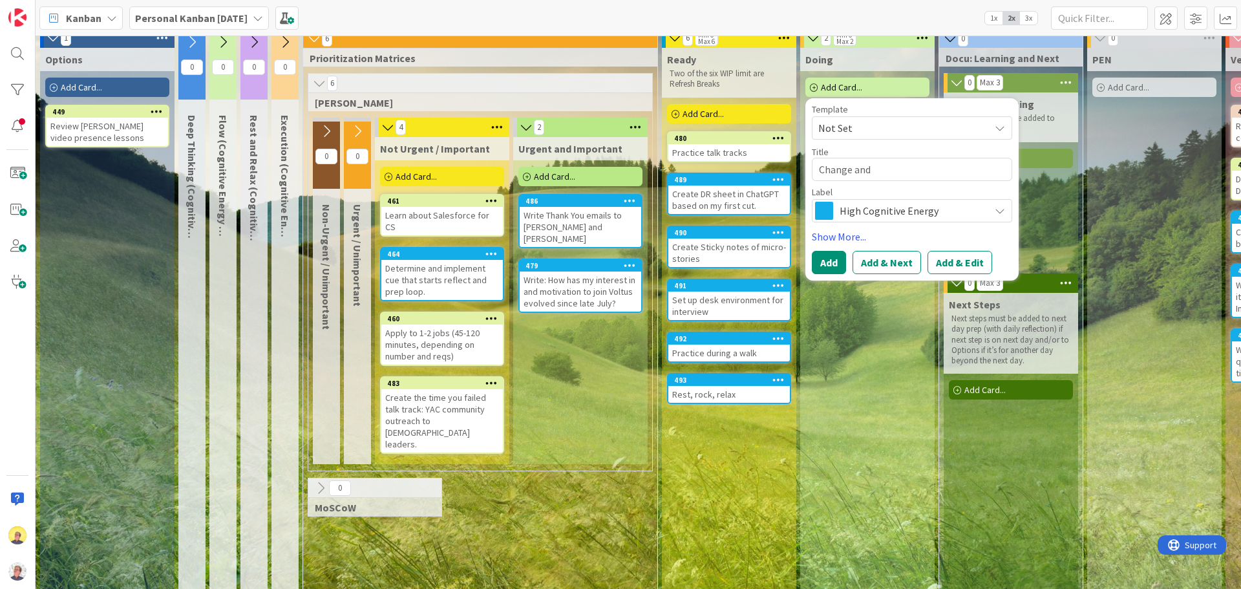
type textarea "x"
type textarea "Change and c"
type textarea "x"
type textarea "Change and ch"
type textarea "x"
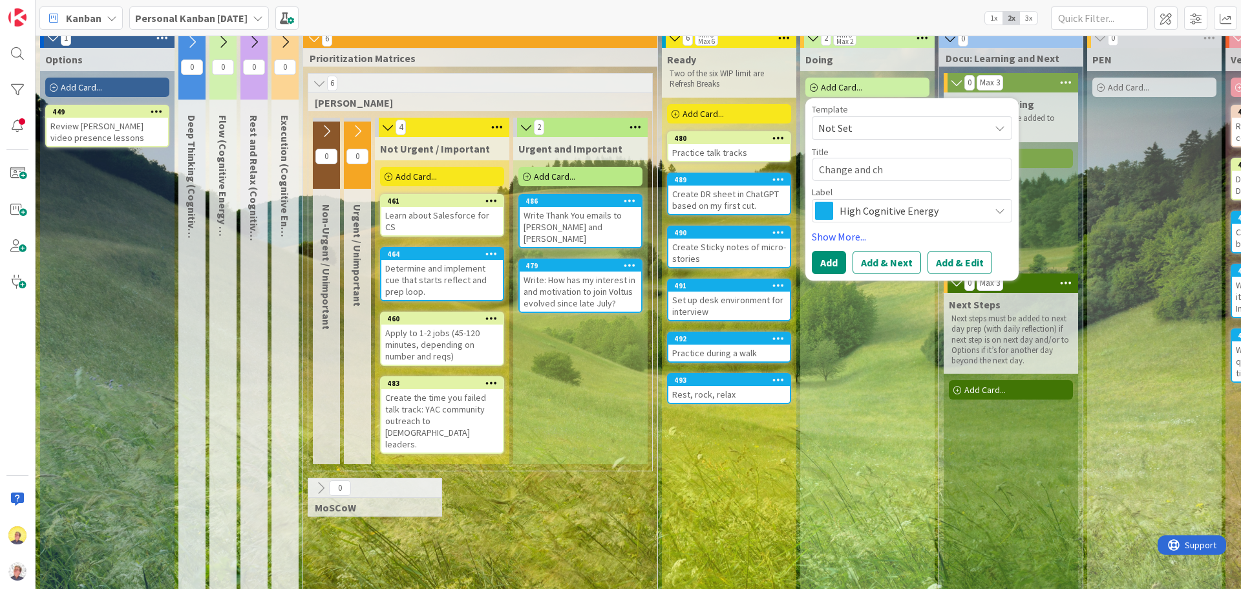
type textarea "Change and che"
type textarea "x"
type textarea "Change and chec"
type textarea "x"
type textarea "Change and check"
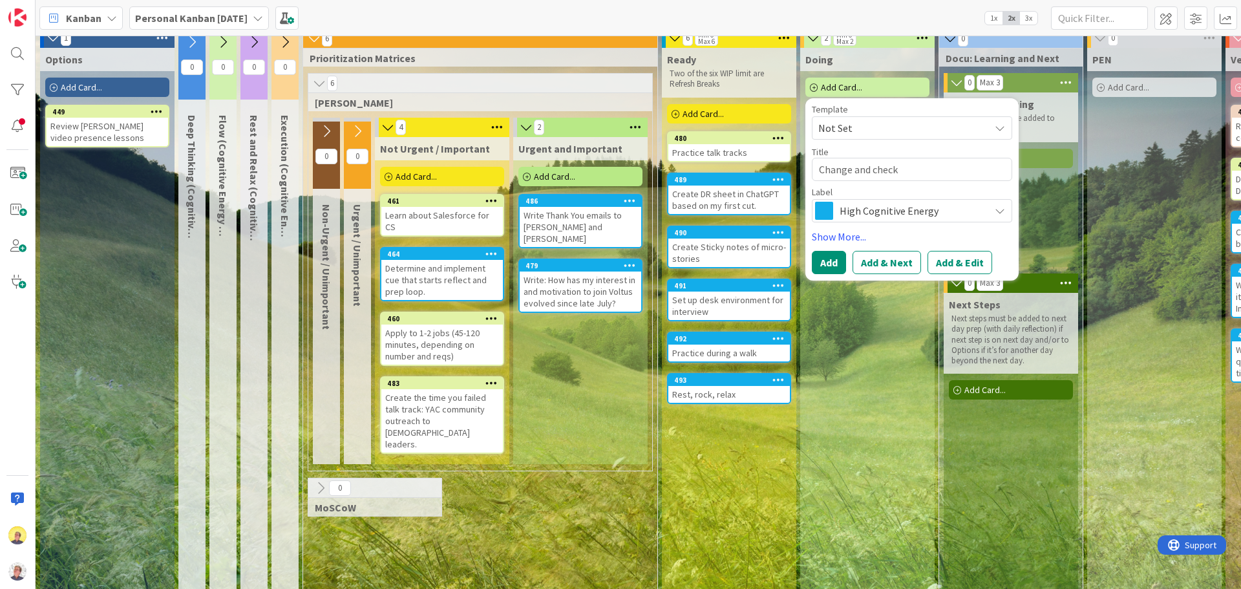
type textarea "x"
type textarea "Change and check"
type textarea "x"
type textarea "Change and check a"
type textarea "x"
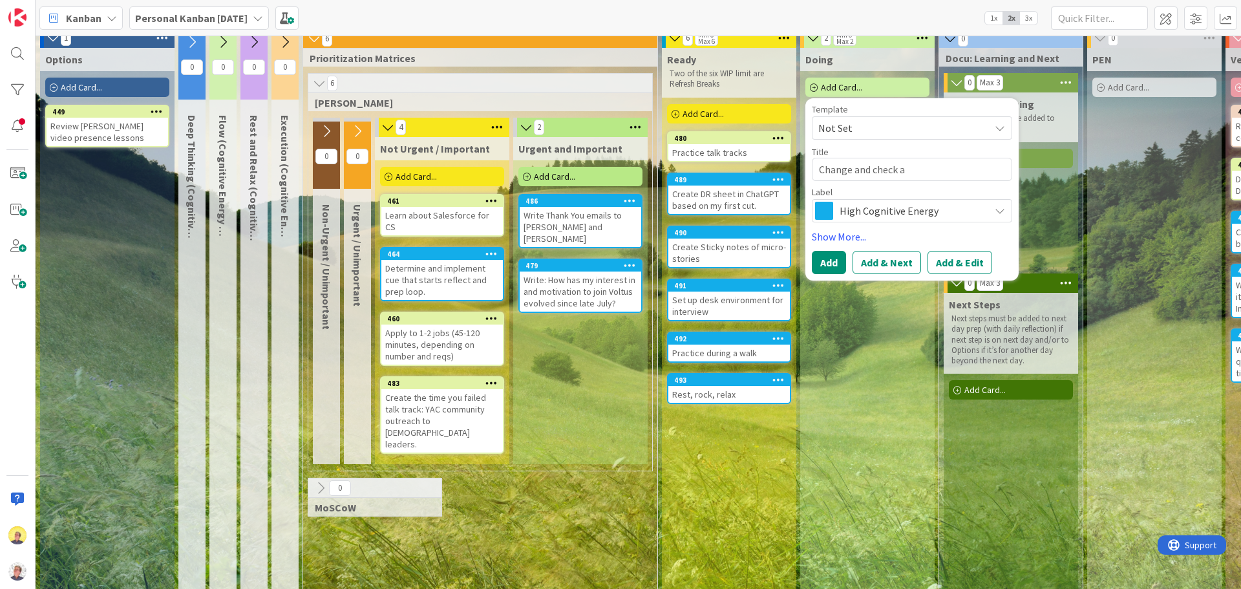
type textarea "Change and check"
type textarea "x"
type textarea "Change and check f"
type textarea "x"
type textarea "Change and check fa"
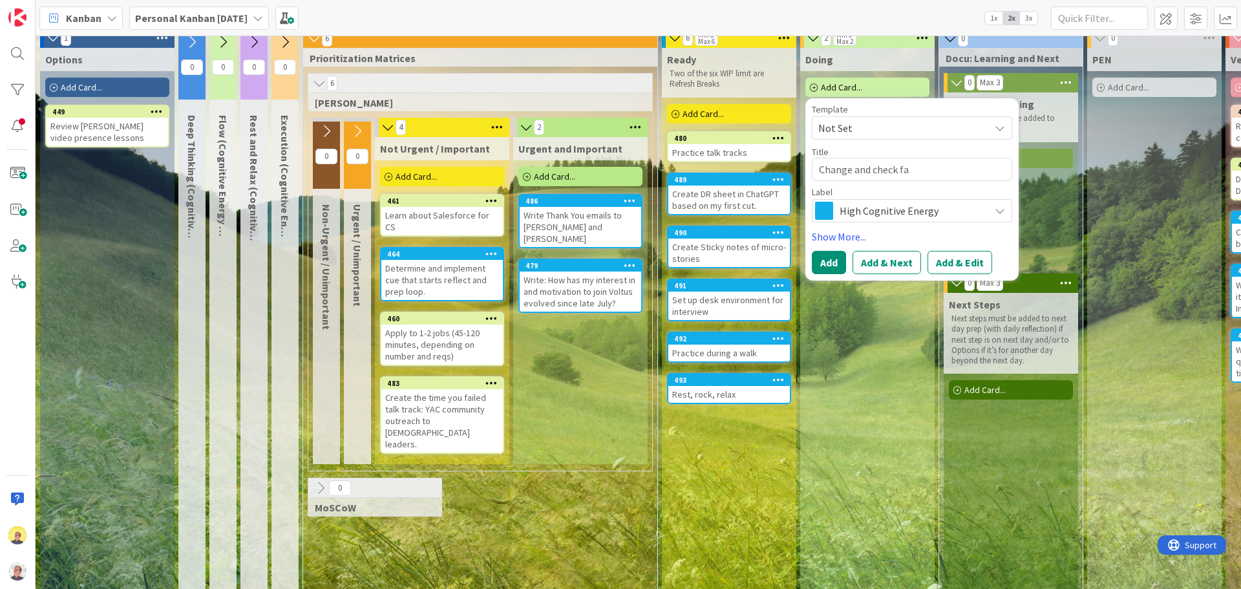
type textarea "x"
type textarea "Change and check fac"
type textarea "x"
type textarea "Change and check faci"
type textarea "x"
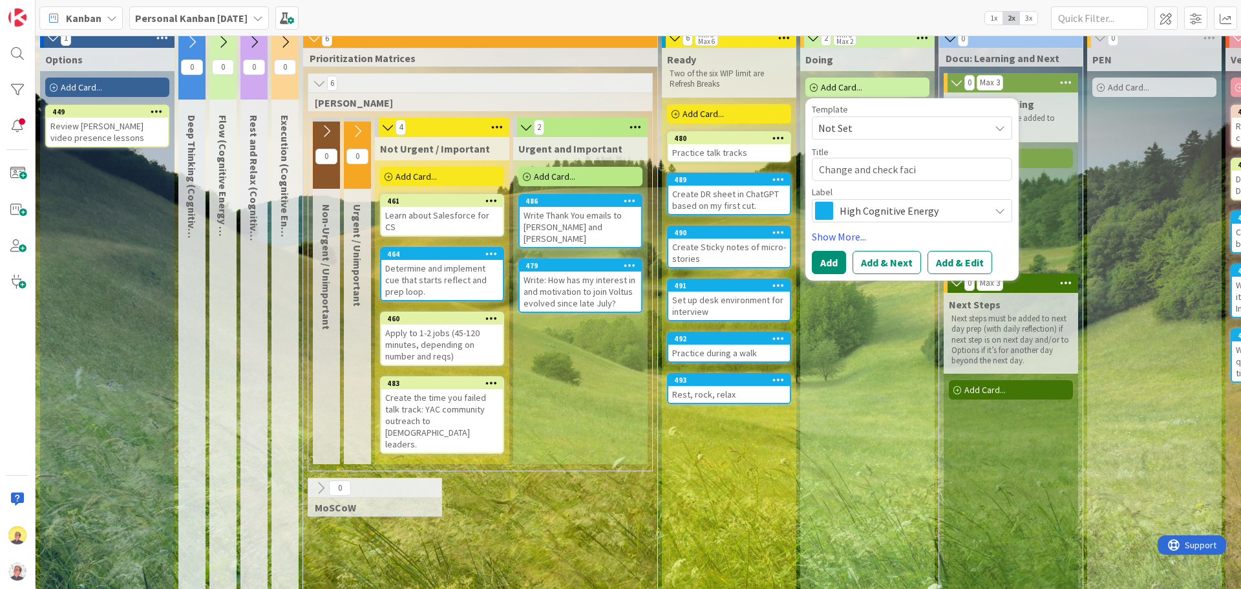
type textarea "Change and check facia"
type textarea "x"
type textarea "Change and check facial"
type textarea "x"
type textarea "Change and check facial"
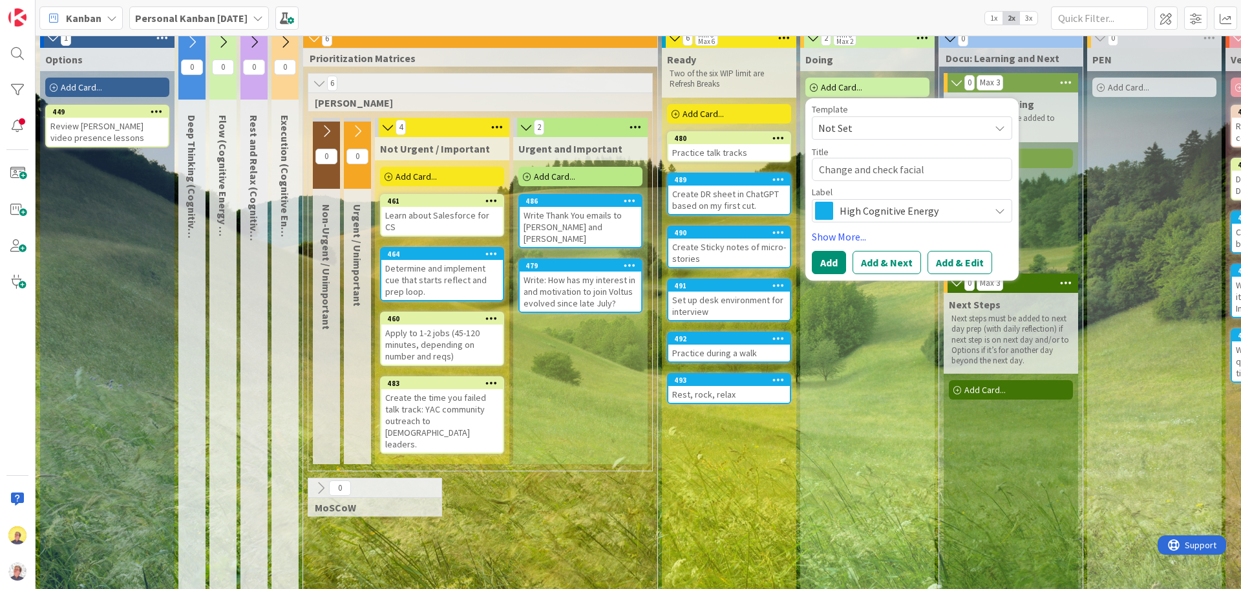
type textarea "x"
type textarea "Change and check facial s"
type textarea "x"
type textarea "Change and check facial sm"
type textarea "x"
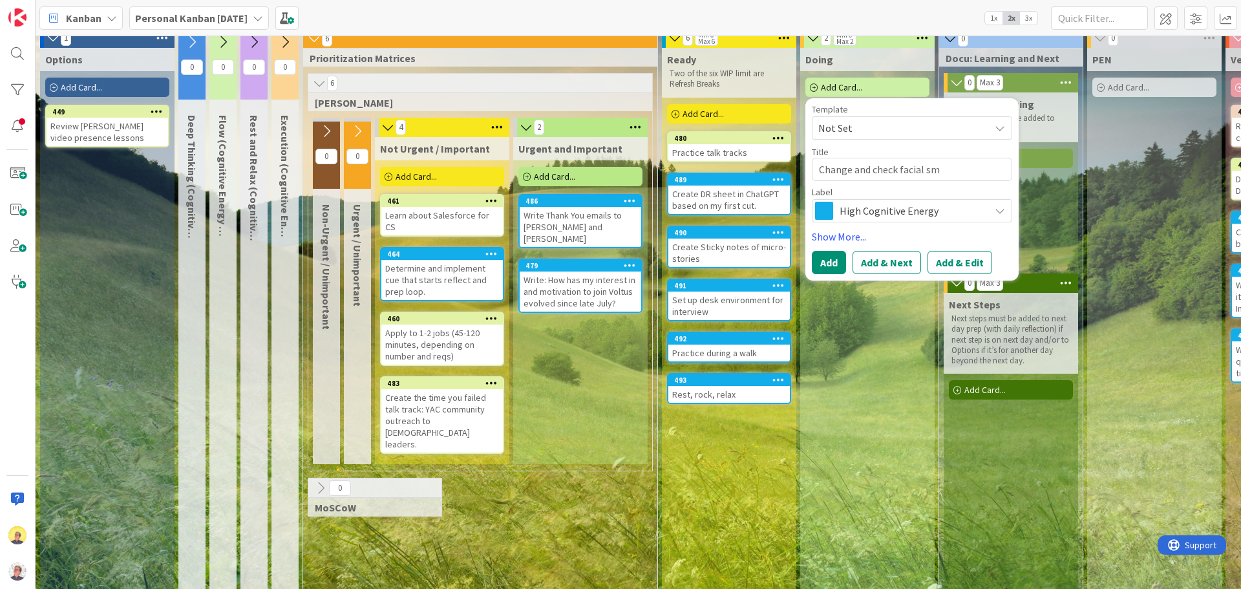
type textarea "Change and check facial smo"
type textarea "x"
type textarea "Change and check facial smoo"
type textarea "x"
type textarea "Change and check facial [PERSON_NAME]"
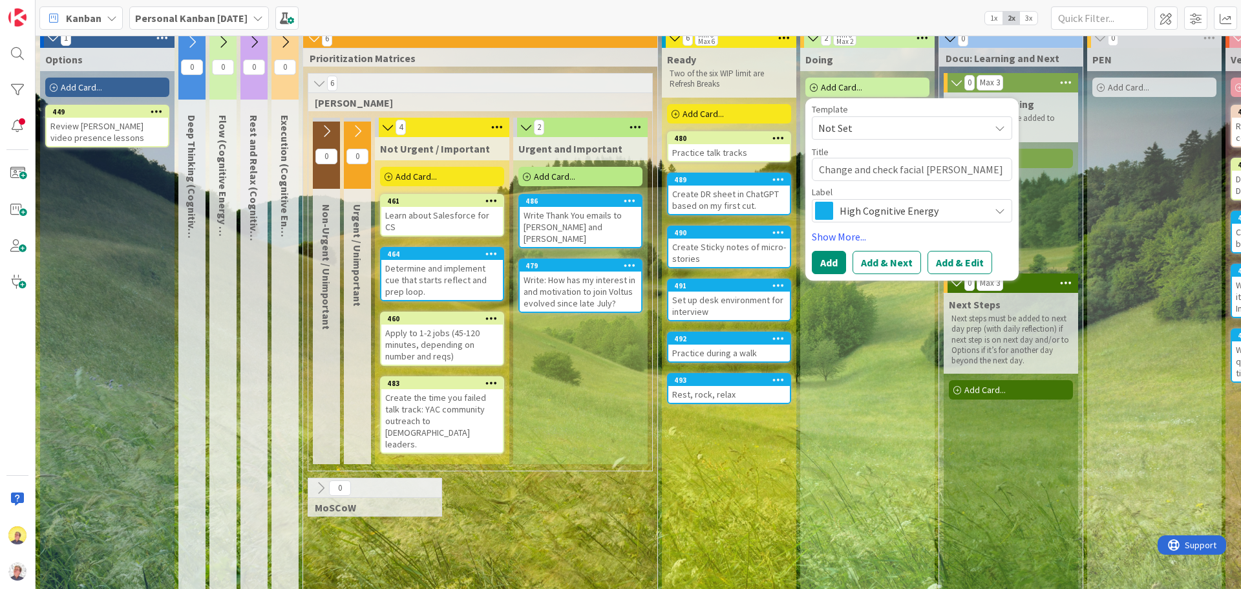
type textarea "x"
type textarea "Change and check facial smooth"
type textarea "x"
type textarea "Change and check facial smoothi"
type textarea "x"
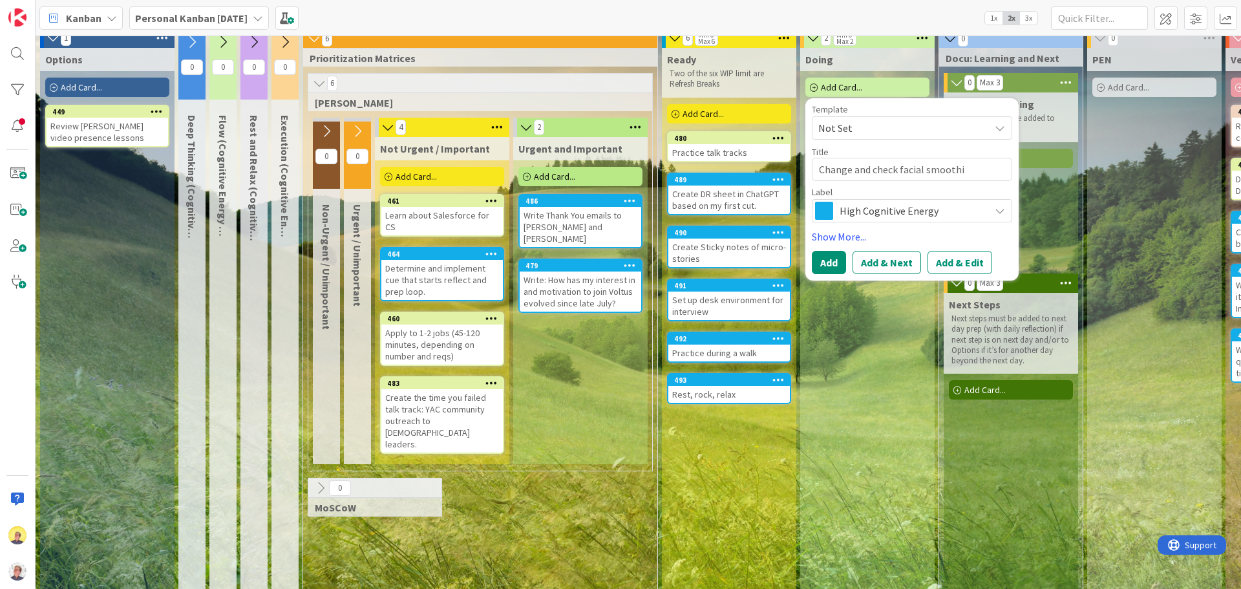
type textarea "Change and check facial smoothin"
type textarea "x"
type textarea "Change and check facial smoothing"
type textarea "x"
type textarea "Change and check facial smoothing"
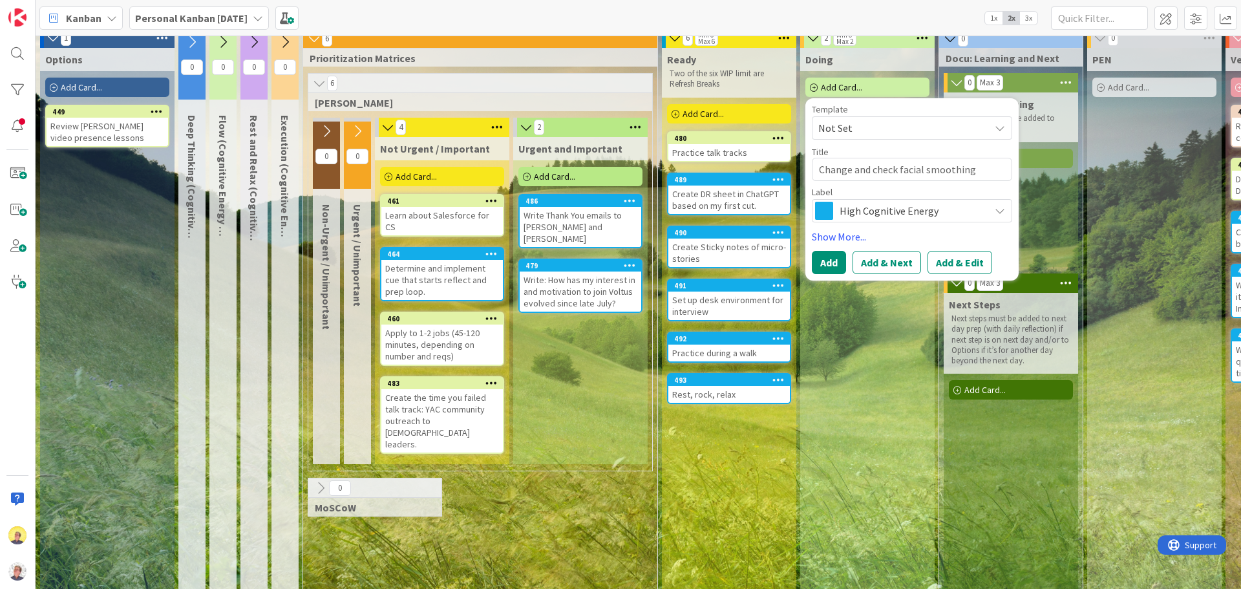
type textarea "x"
type textarea "Change and check facial smoothing s"
type textarea "x"
type textarea "Change and check facial smoothing se"
type textarea "x"
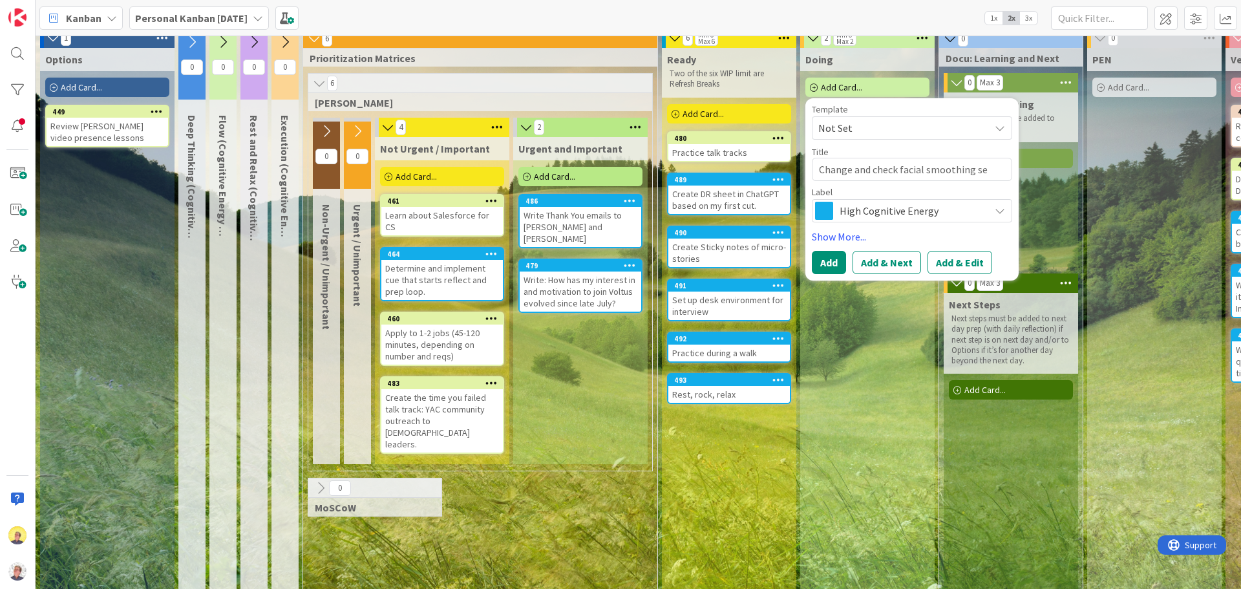
type textarea "Change and check facial smoothing set"
type textarea "x"
type textarea "Change and check facial smoothing sett"
type textarea "x"
type textarea "Change and check facial smoothing set"
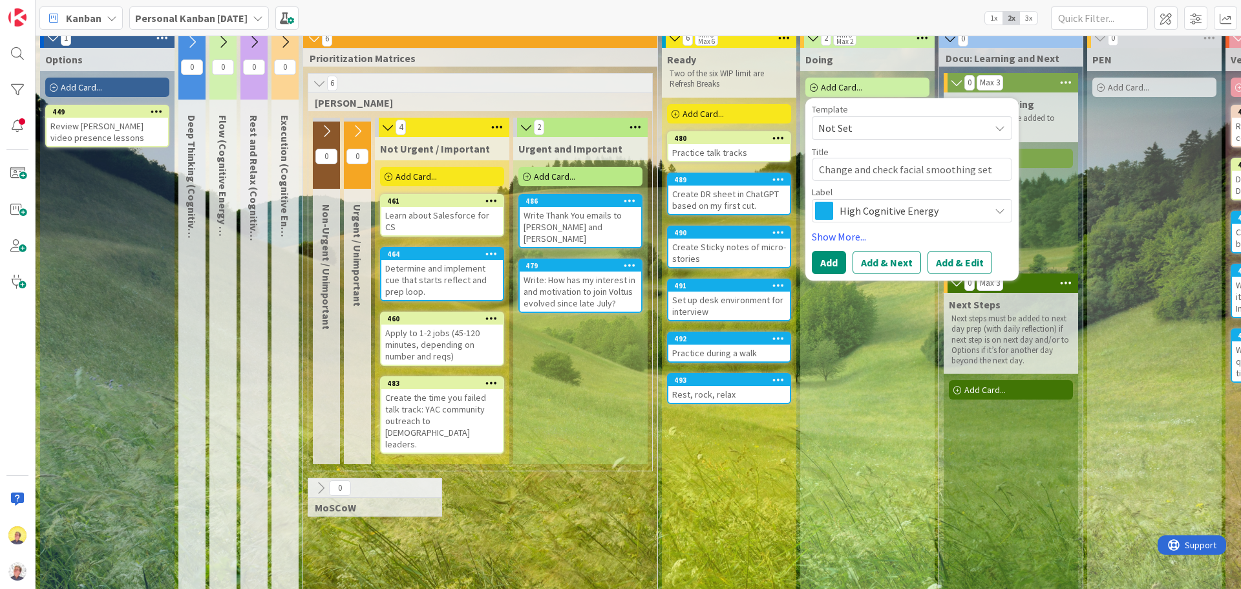
type textarea "x"
type textarea "Change and check facial smoothing se"
type textarea "x"
type textarea "Change and check facial smoothing s"
type textarea "x"
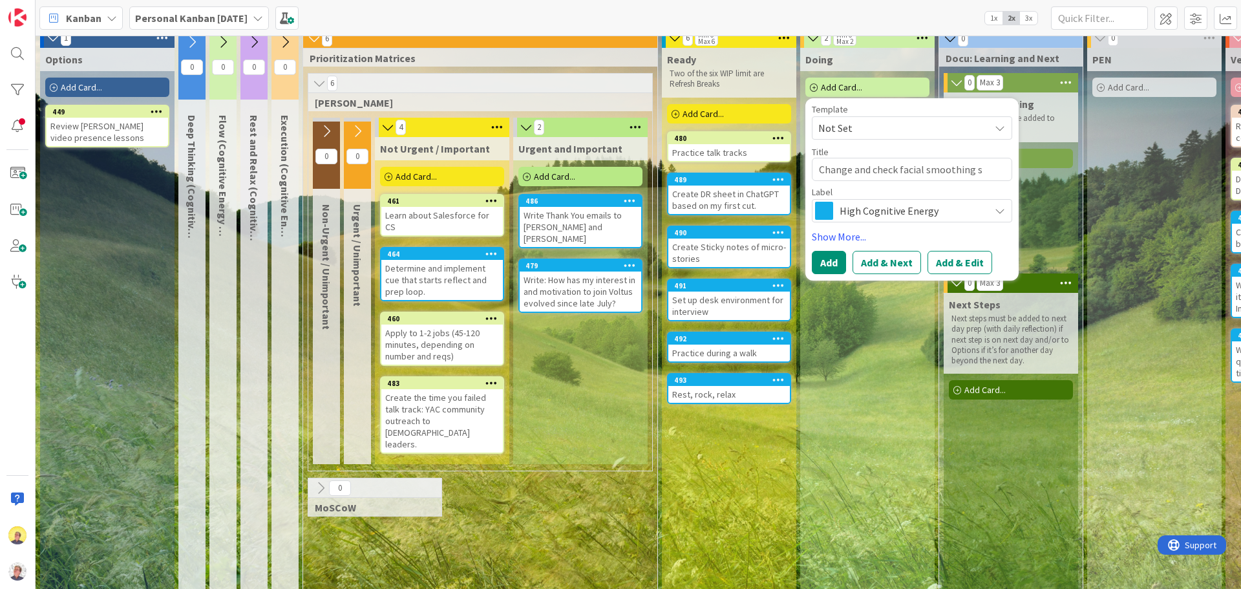
type textarea "Change and check facial smoothing"
type textarea "x"
type textarea "Change and check facial smoothing"
type textarea "x"
type textarea "Change and check facial smoothin"
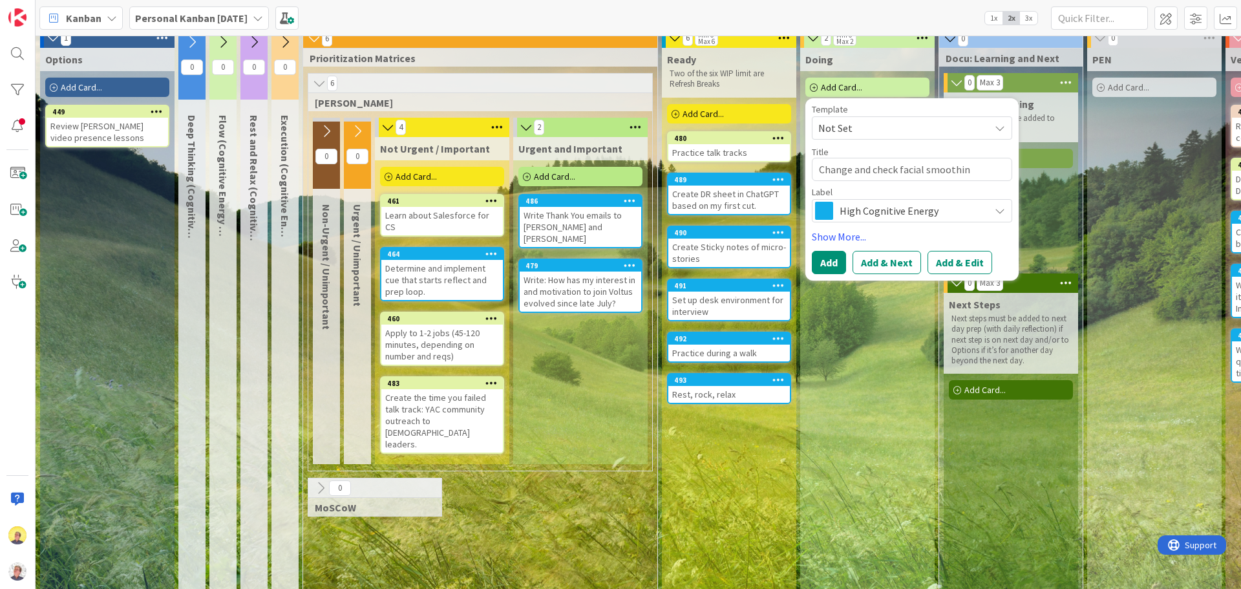
type textarea "x"
type textarea "Change and check facial smoothi"
type textarea "x"
type textarea "Change and check facial smooth"
type textarea "x"
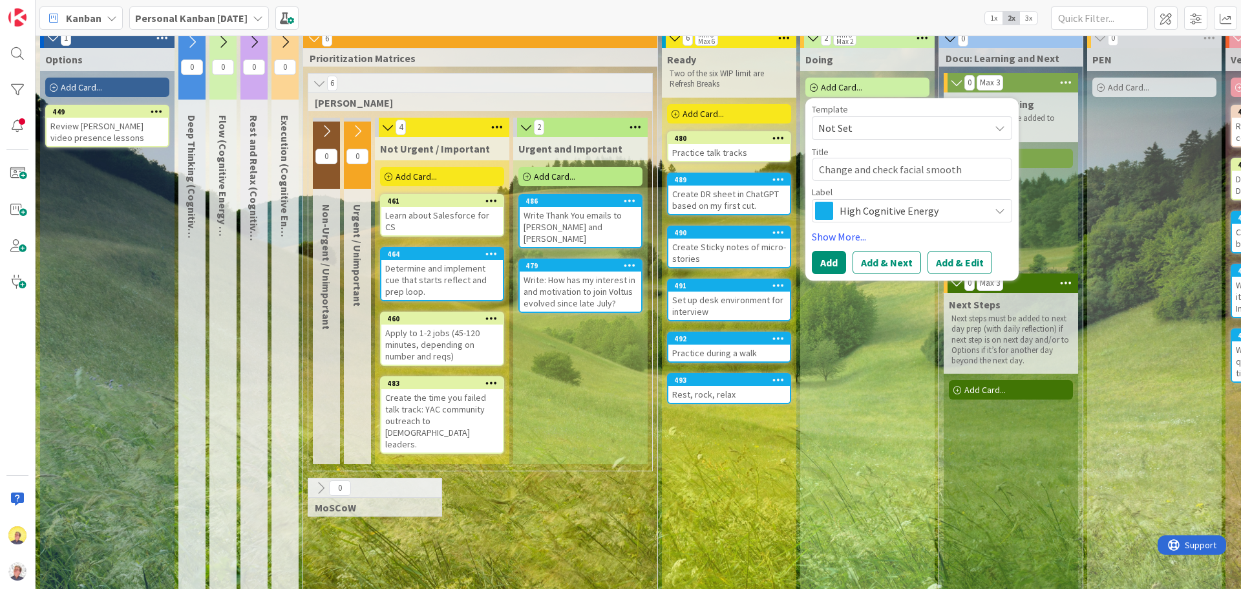
type textarea "Change and check facial [PERSON_NAME]"
type textarea "x"
type textarea "Change and check facial smoo"
type textarea "x"
type textarea "Change and check facial smo"
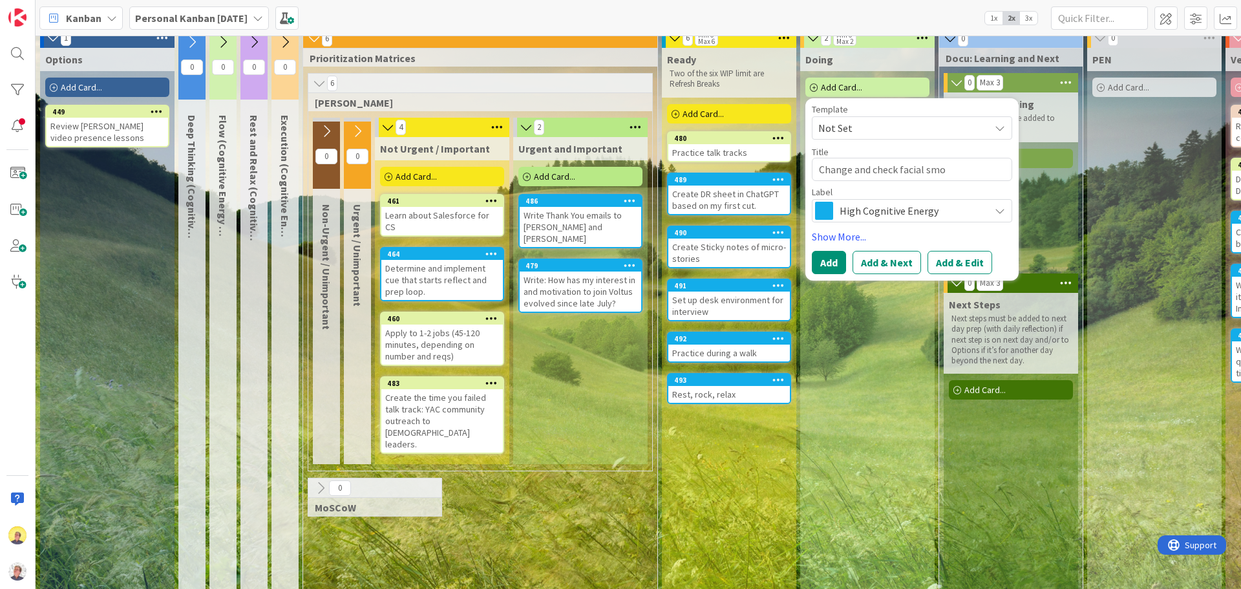
type textarea "x"
type textarea "Change and check facial sm"
type textarea "x"
type textarea "Change and check facial s"
type textarea "x"
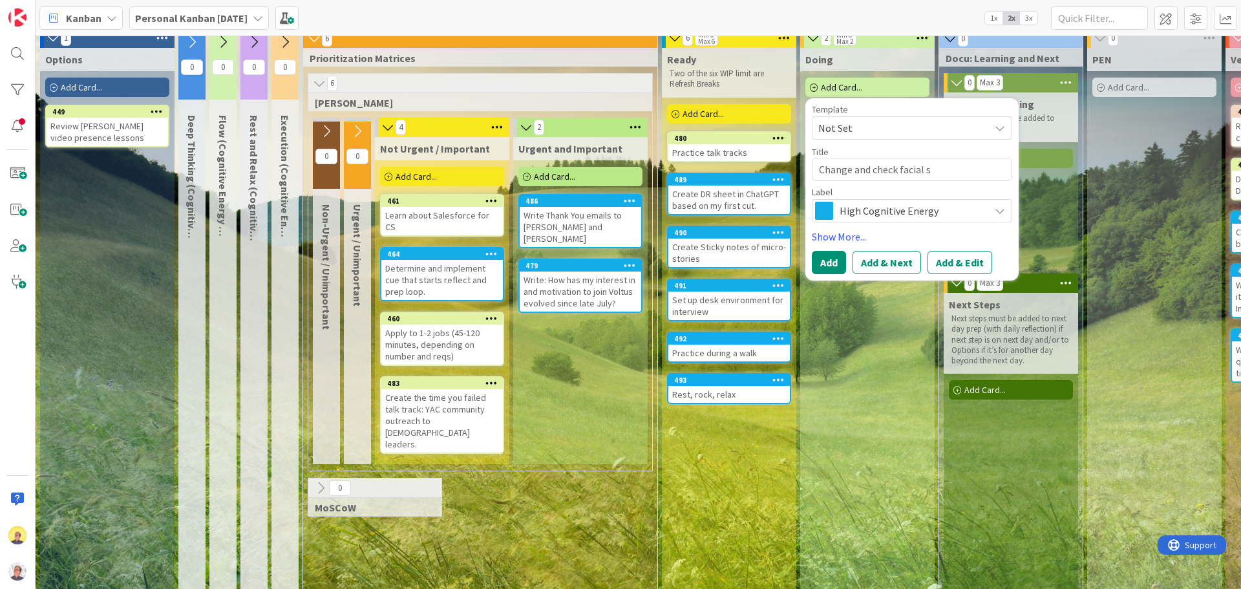
type textarea "Change and check facial"
type textarea "x"
type textarea "Change and check facial"
click at [832, 352] on div "Doing Add Card... Template Not Set Title 0 / 128 Label High Cognitive Energy Sh…" at bounding box center [867, 362] width 134 height 629
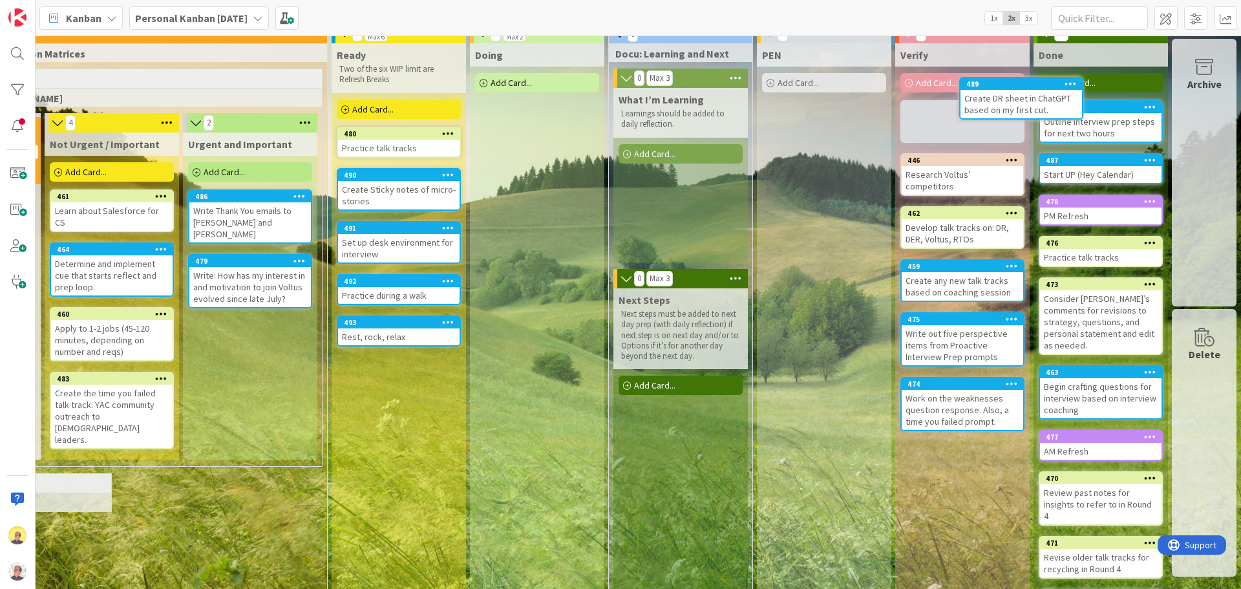
scroll to position [0, 340]
